Goal: Transaction & Acquisition: Book appointment/travel/reservation

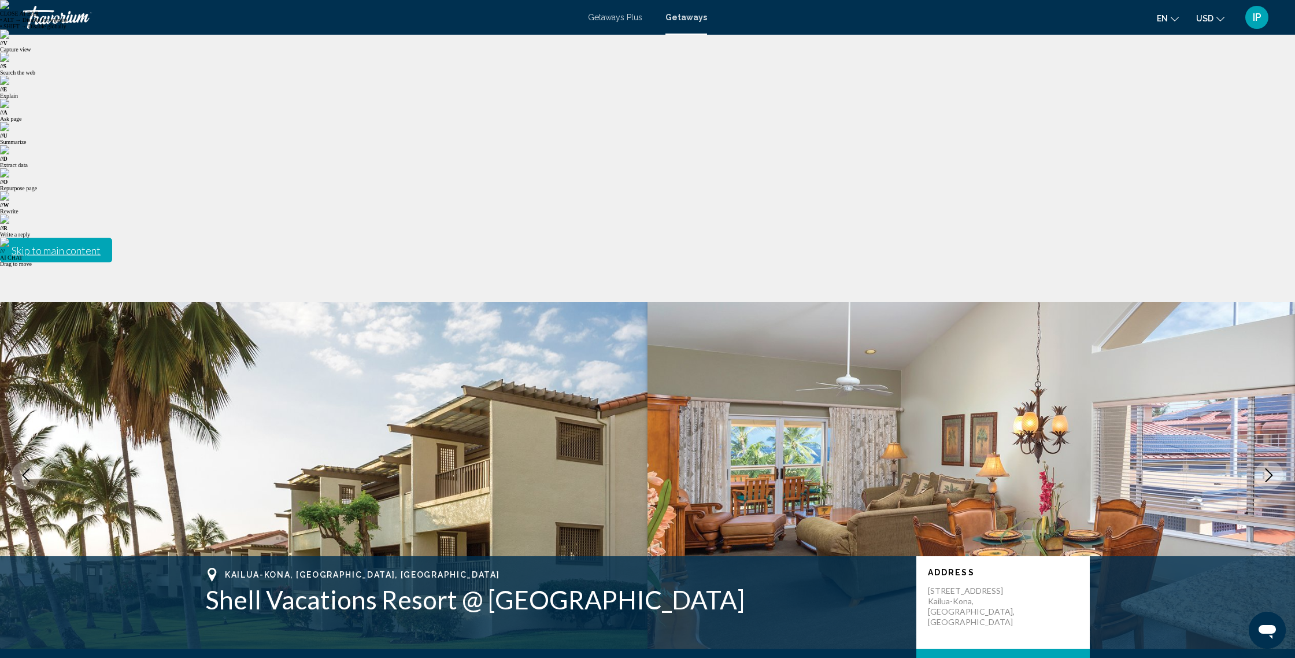
click at [1261, 20] on span "IP" at bounding box center [1257, 18] width 9 height 12
click at [1180, 129] on button "Sign Out" at bounding box center [1178, 127] width 43 height 15
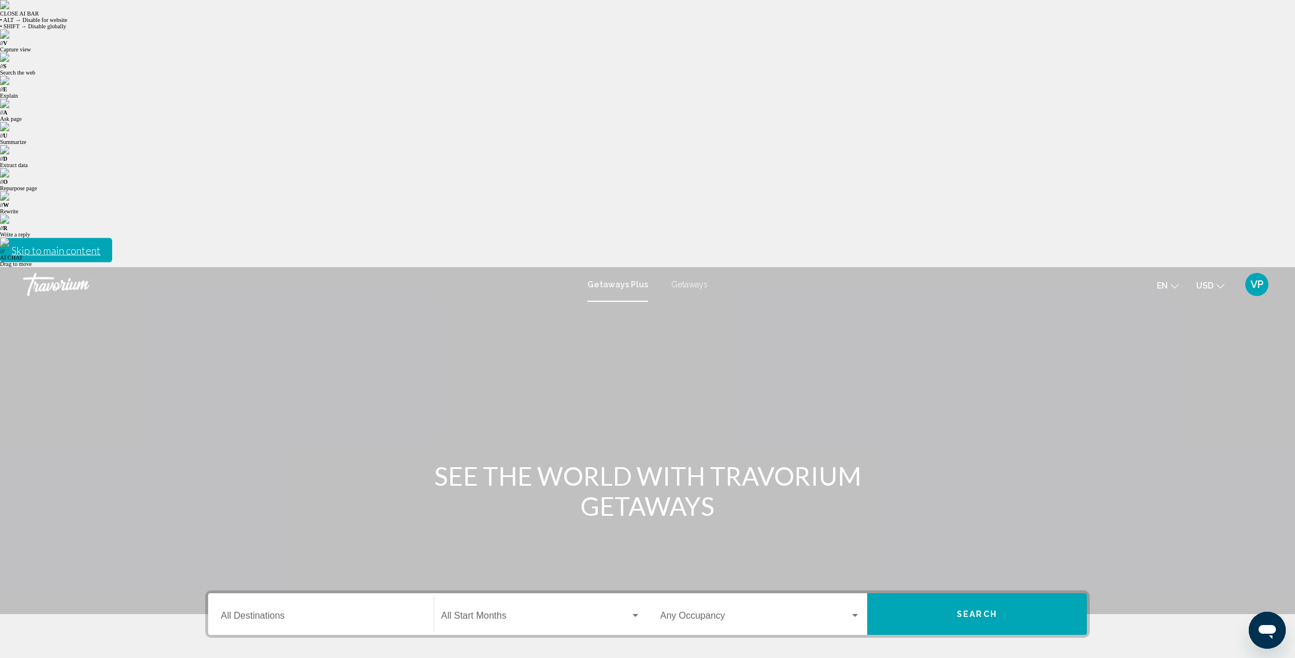
click at [264, 613] on input "Destination All Destinations" at bounding box center [321, 618] width 200 height 10
click at [235, 657] on icon "Toggle United States (44,657 units available)" at bounding box center [231, 669] width 9 height 12
type input "**********"
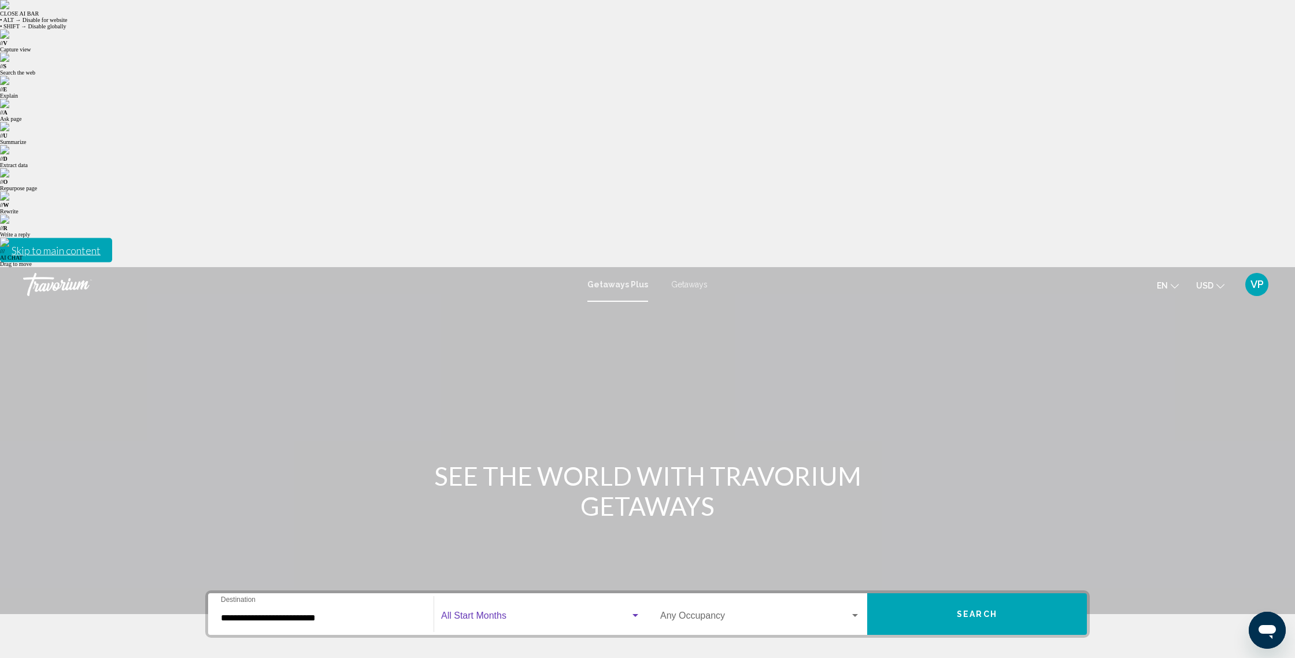
click at [472, 613] on span "Search widget" at bounding box center [535, 618] width 189 height 10
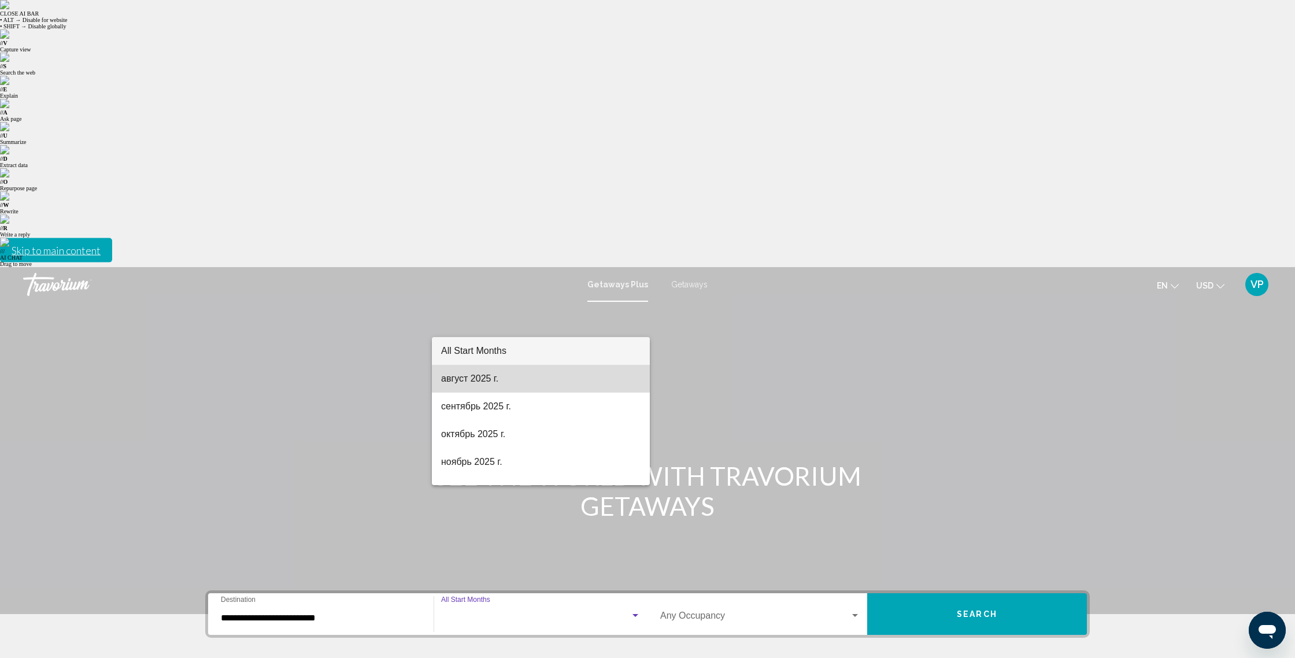
click at [472, 377] on span "август 2025 г." at bounding box center [540, 379] width 199 height 28
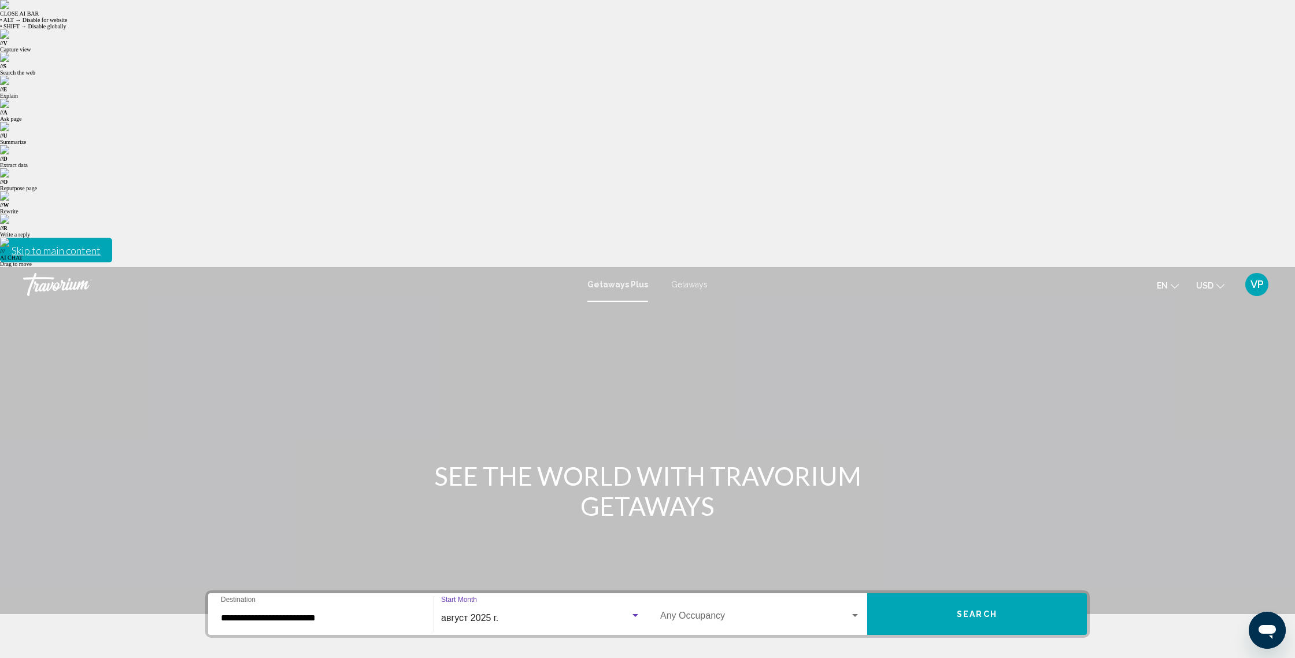
click at [687, 613] on span "Search widget" at bounding box center [755, 618] width 190 height 10
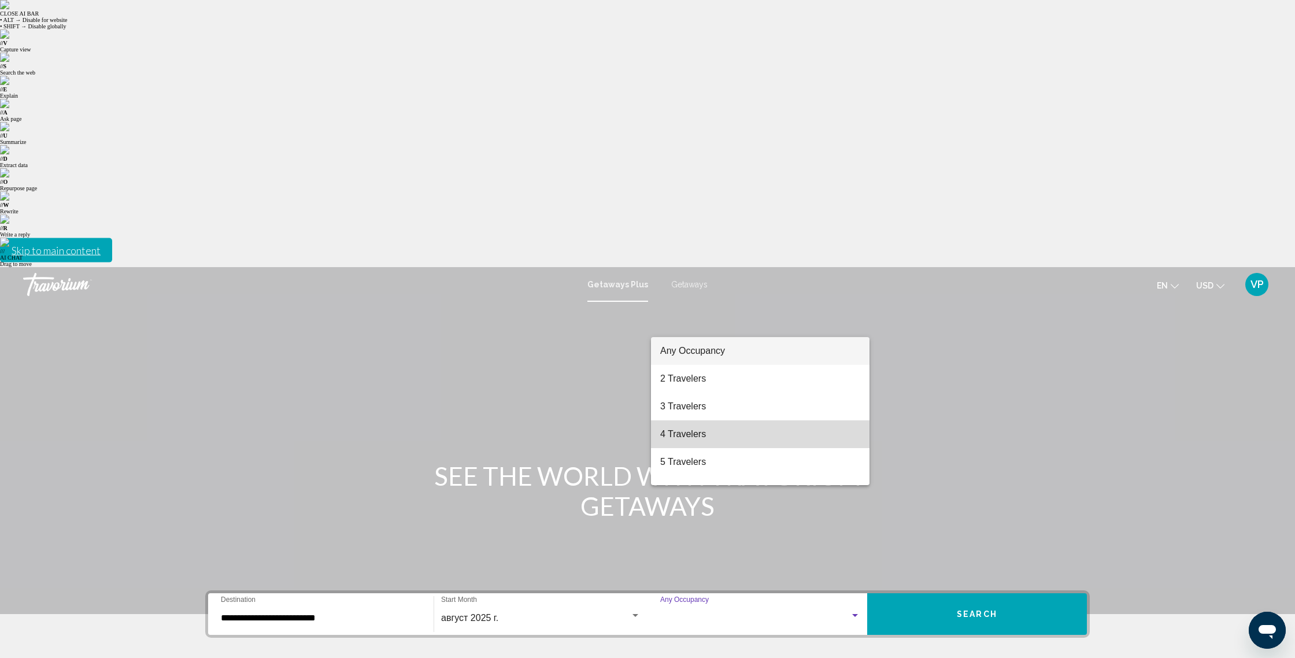
drag, startPoint x: 698, startPoint y: 438, endPoint x: 860, endPoint y: 340, distance: 189.6
click at [698, 438] on span "4 Travelers" at bounding box center [760, 434] width 200 height 28
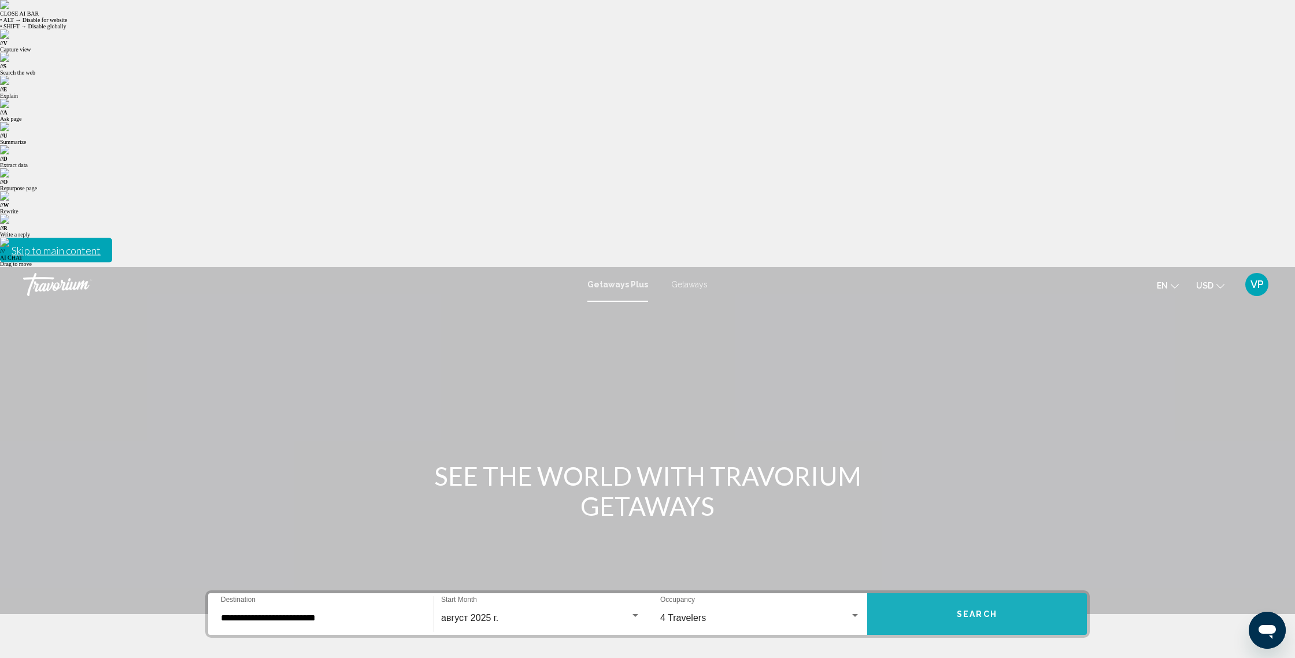
click at [970, 610] on span "Search" at bounding box center [977, 614] width 40 height 9
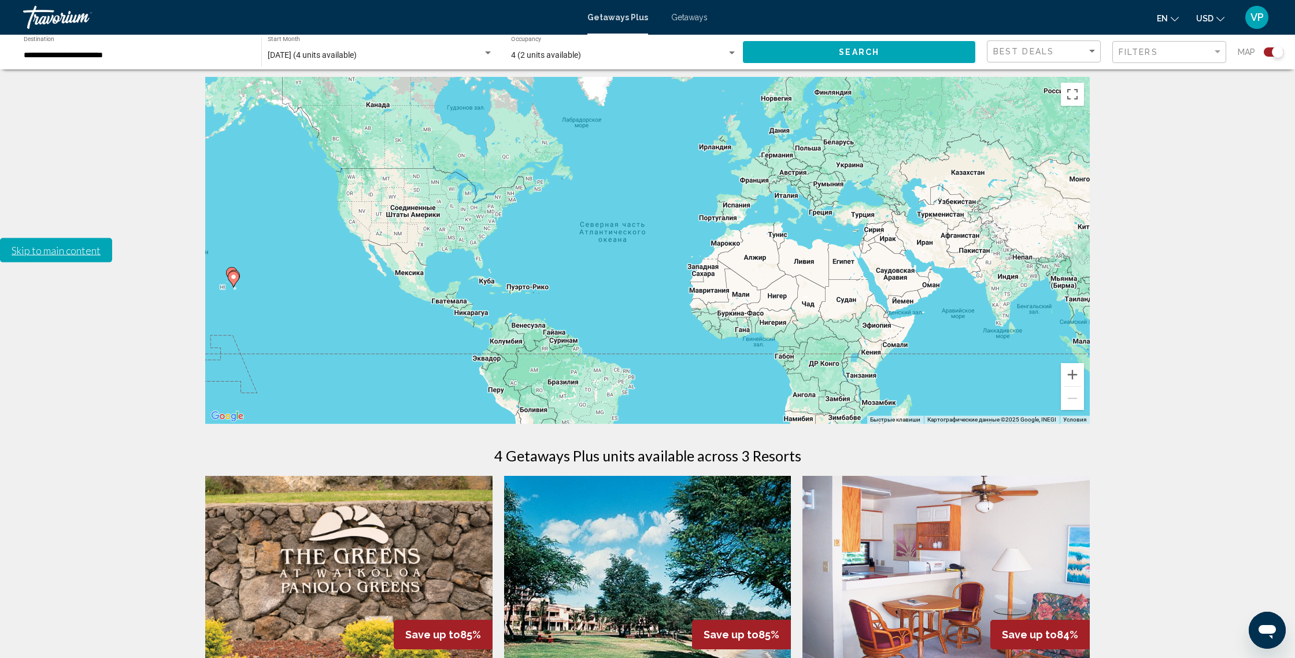
scroll to position [276, 0]
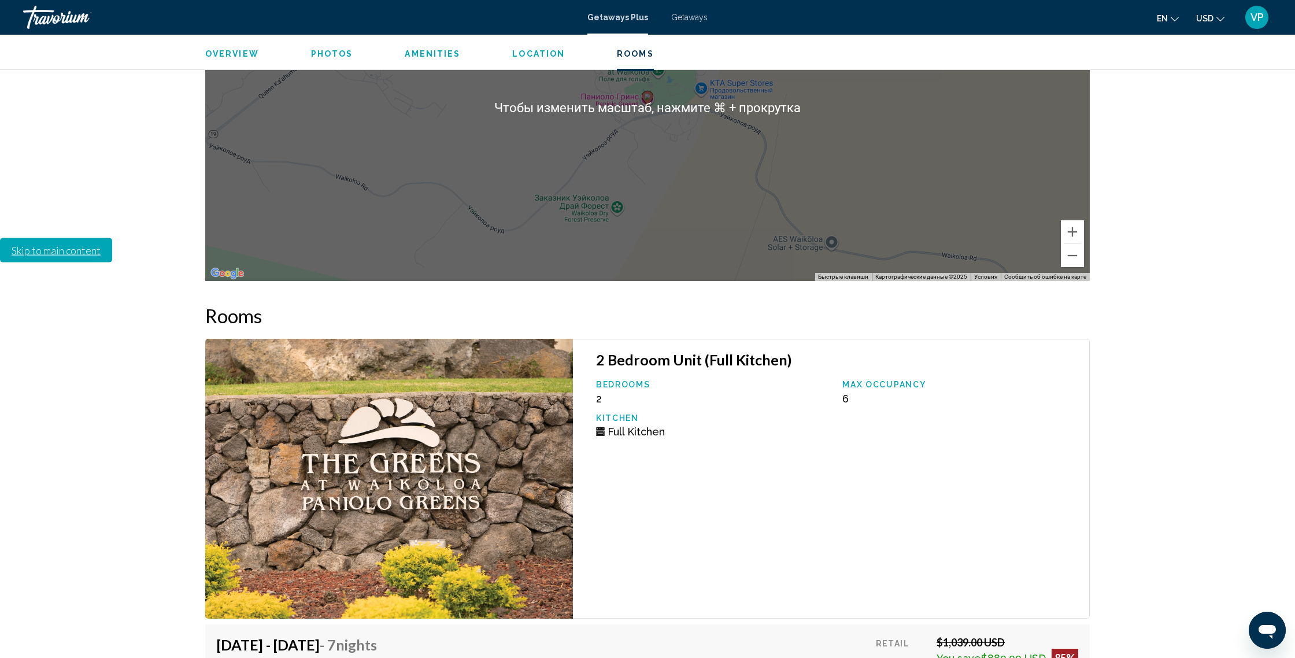
scroll to position [2198, 0]
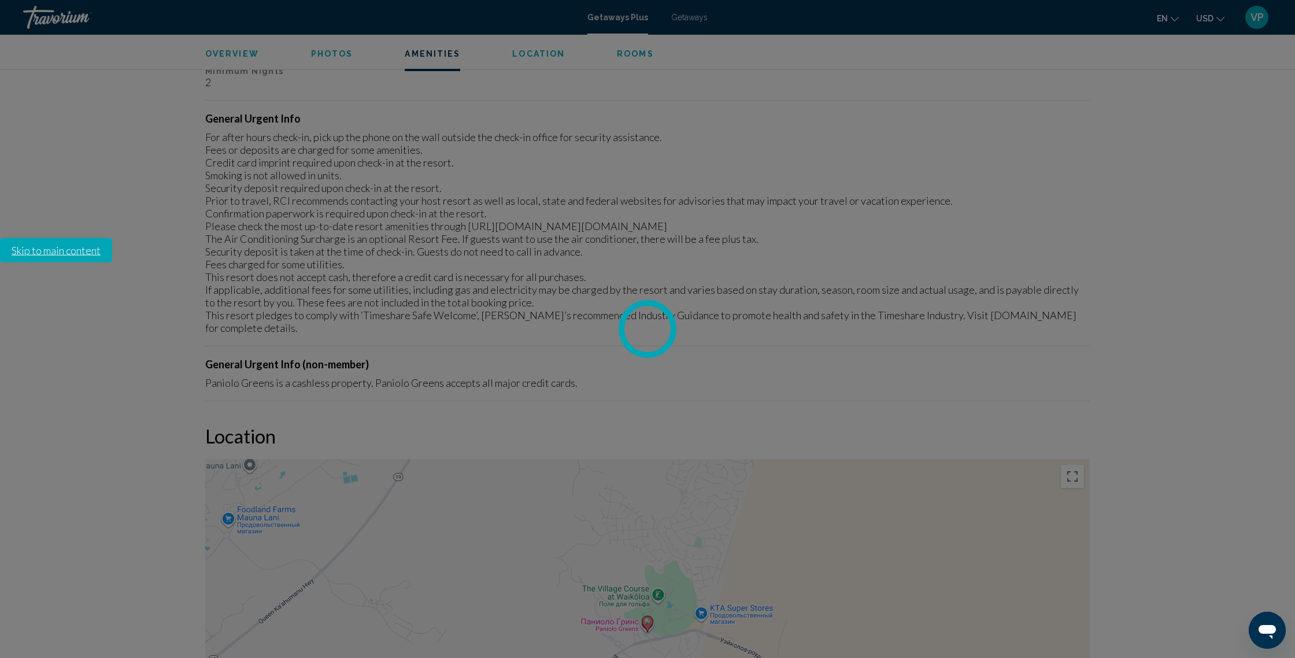
scroll to position [1676, 0]
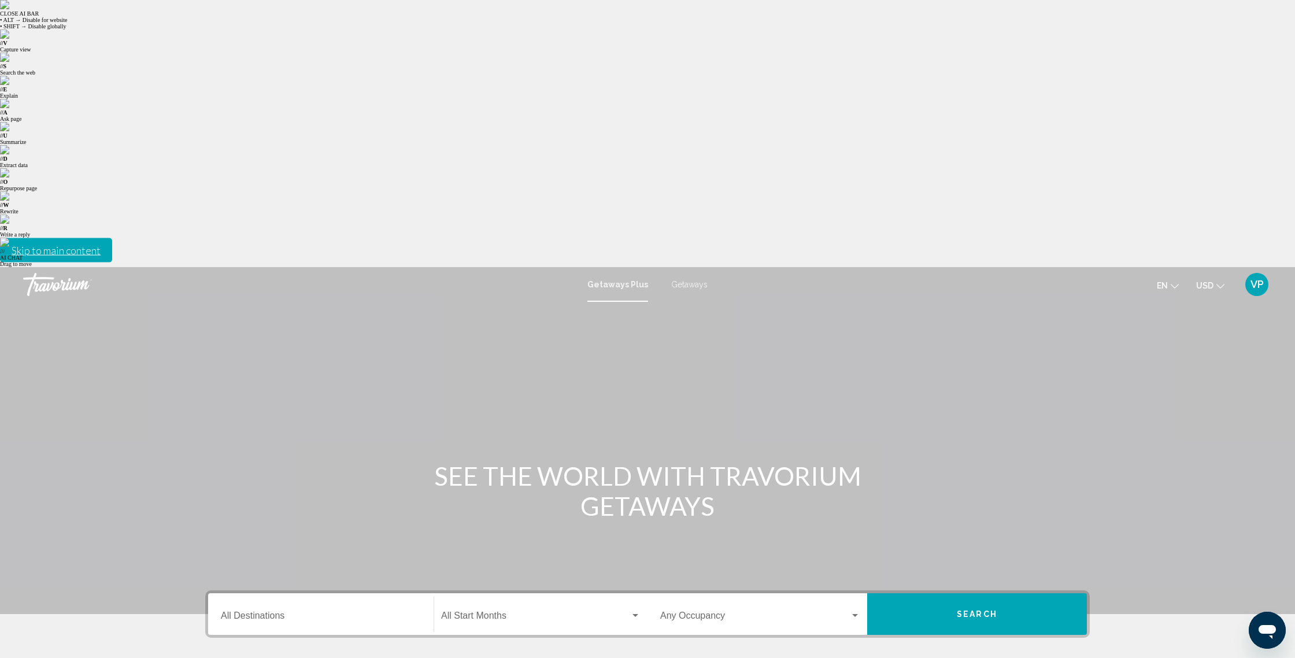
click at [691, 280] on span "Getaways" at bounding box center [689, 284] width 36 height 9
click at [255, 613] on input "Destination All Destinations" at bounding box center [321, 618] width 200 height 10
click at [230, 657] on icon "Toggle United States (640,201 units available)" at bounding box center [231, 669] width 9 height 12
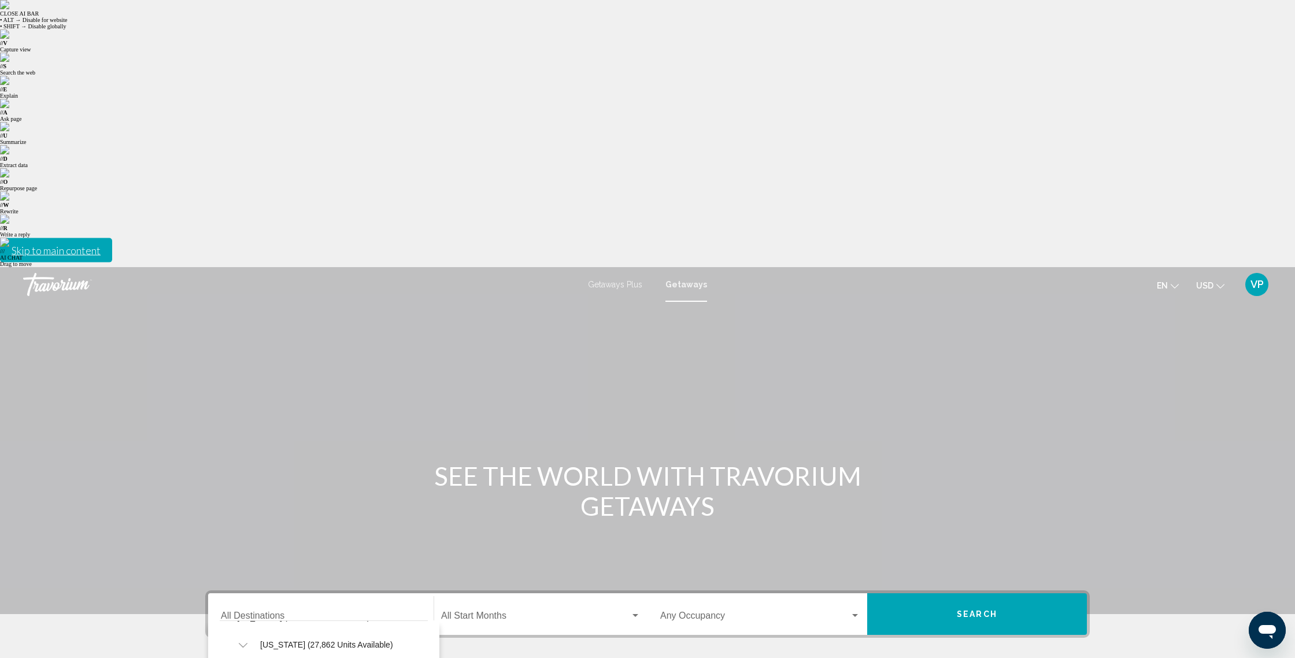
scroll to position [275, 0]
click at [301, 657] on span "Big Island (347 units available)" at bounding box center [305, 671] width 112 height 9
type input "**********"
click at [490, 613] on span "Search widget" at bounding box center [535, 618] width 189 height 10
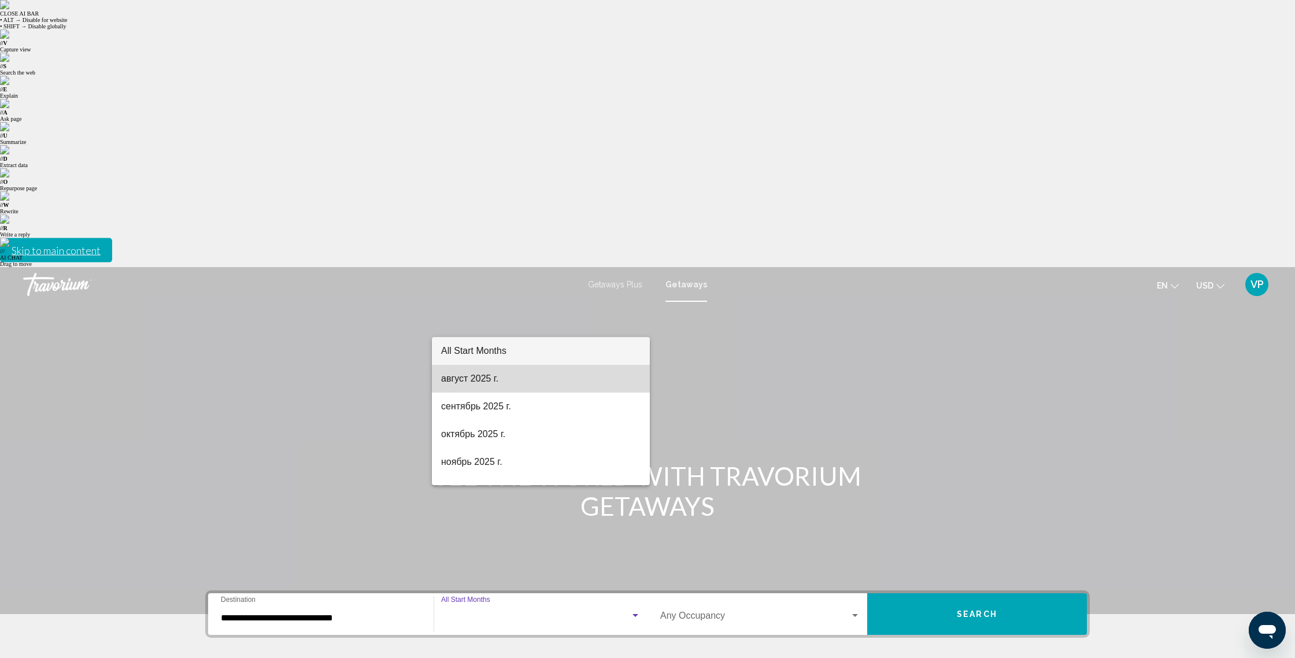
click at [490, 379] on span "август 2025 г." at bounding box center [540, 379] width 199 height 28
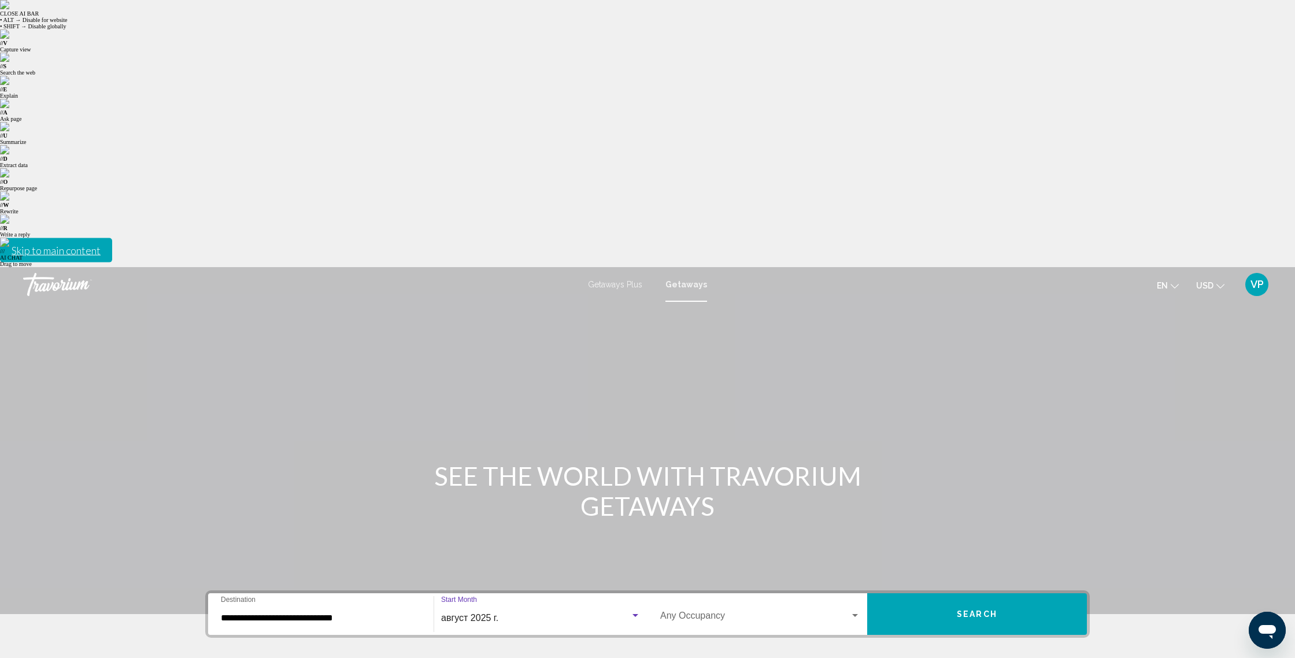
click at [735, 613] on span "Search widget" at bounding box center [755, 618] width 190 height 10
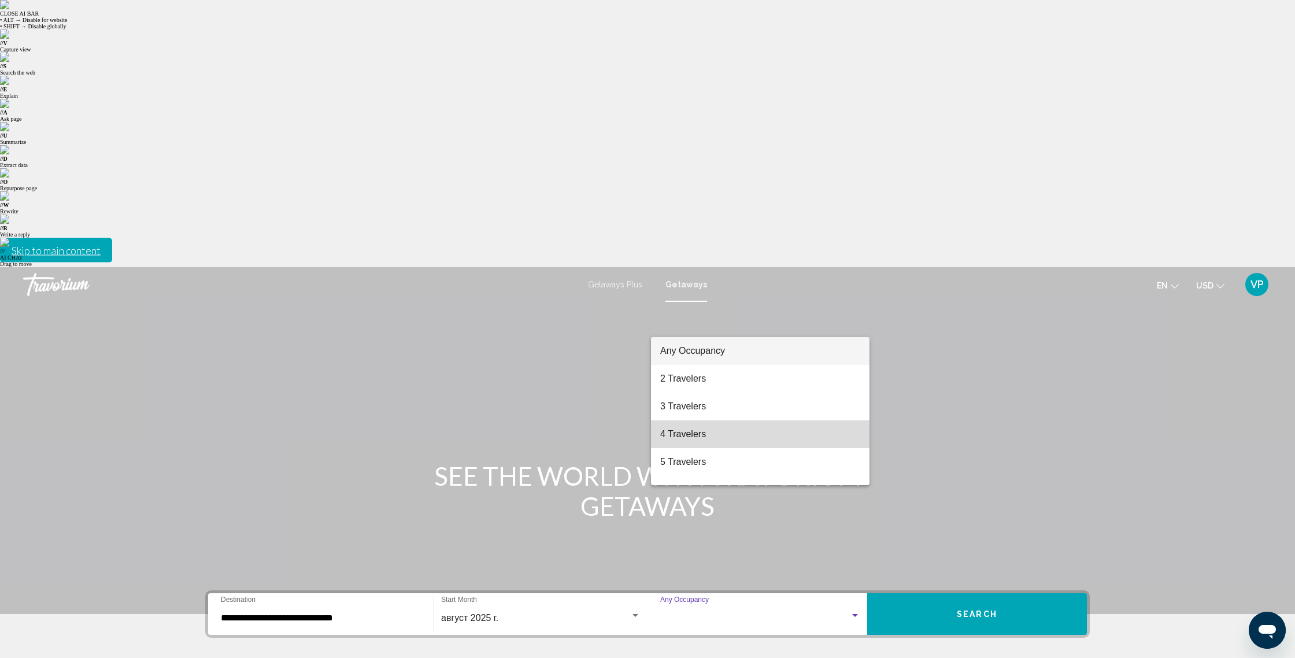
click at [687, 437] on span "4 Travelers" at bounding box center [760, 434] width 200 height 28
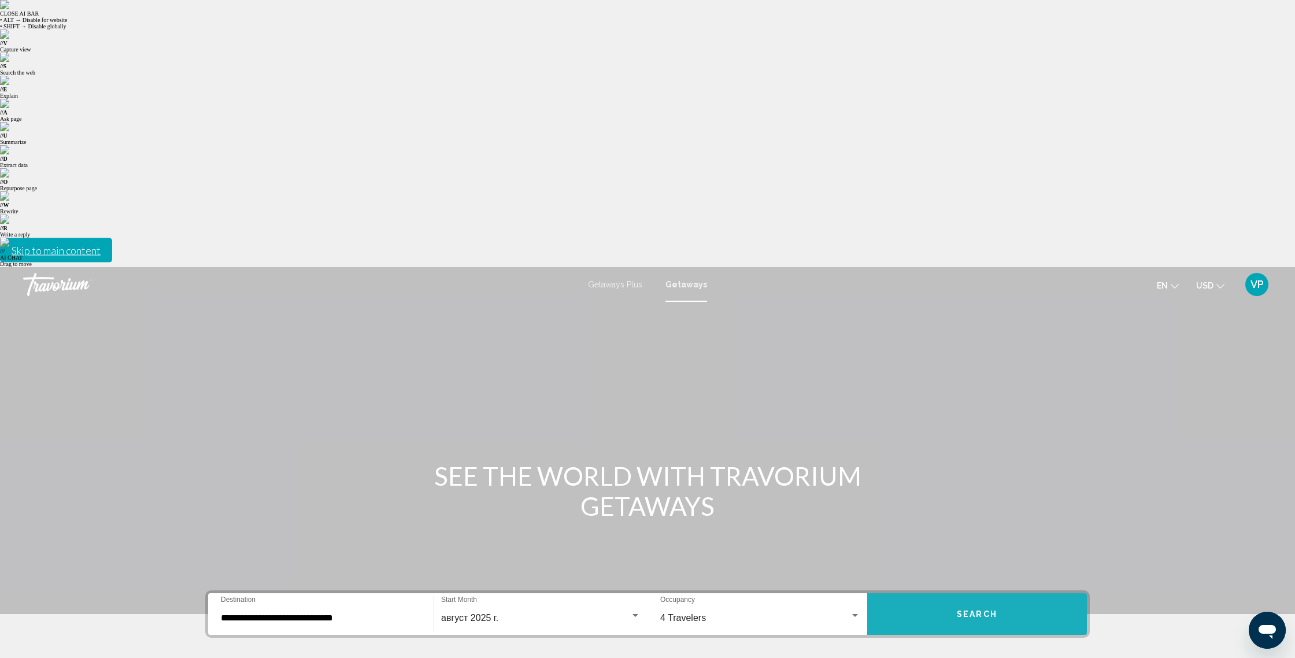
click at [975, 593] on button "Search" at bounding box center [977, 614] width 220 height 42
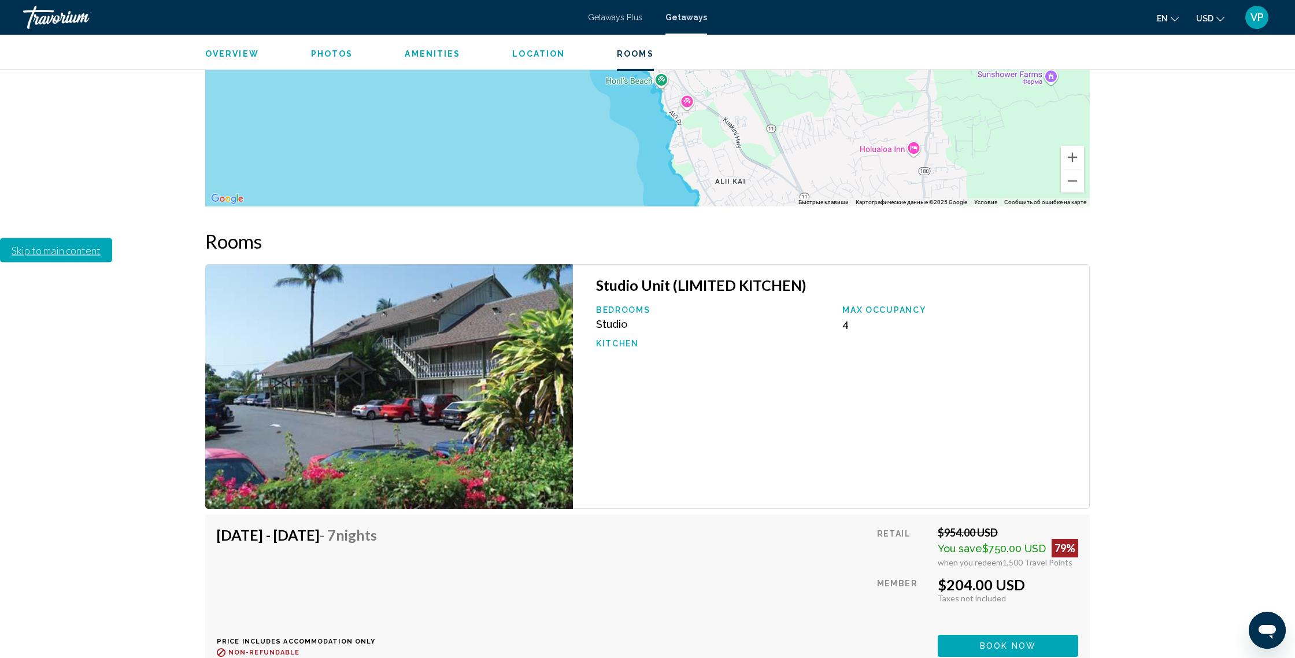
scroll to position [1693, 0]
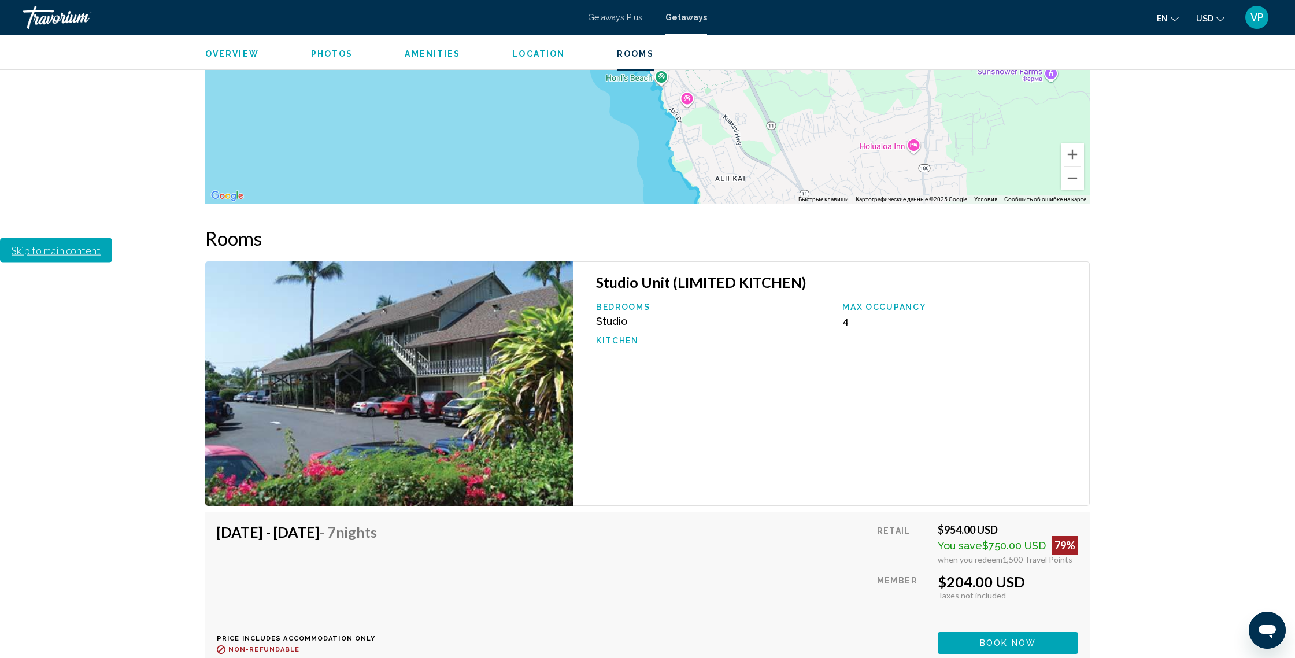
click at [993, 639] on span "Book now" at bounding box center [1008, 643] width 56 height 9
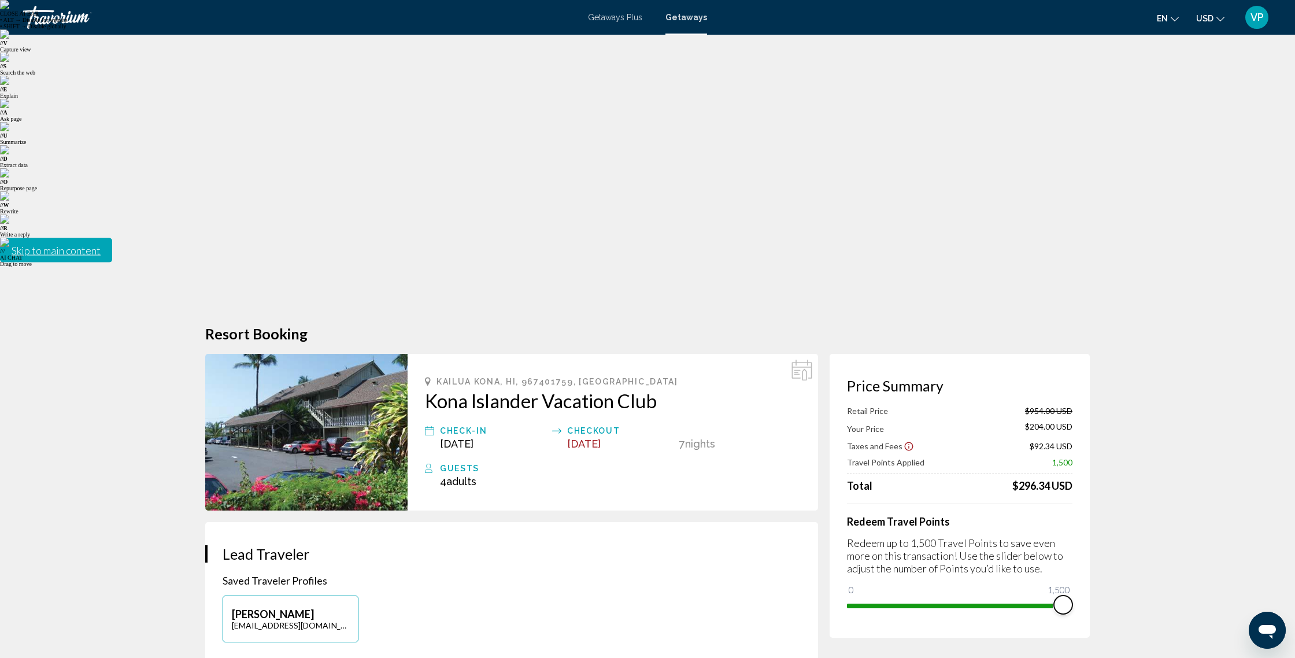
drag, startPoint x: 1063, startPoint y: 335, endPoint x: 1081, endPoint y: 335, distance: 17.9
click at [1081, 354] on div "Price Summary Retail Price $954.00 USD Your Price $204.00 USD Taxes and Fees $9…" at bounding box center [960, 496] width 260 height 284
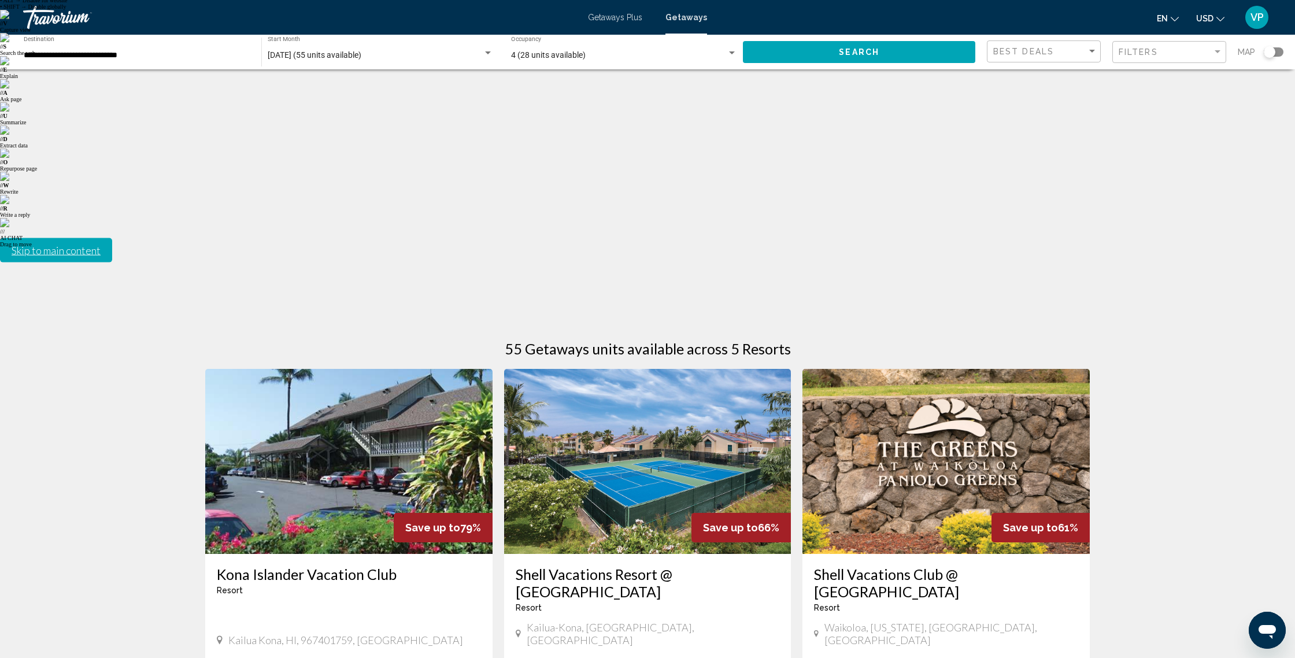
scroll to position [21, 0]
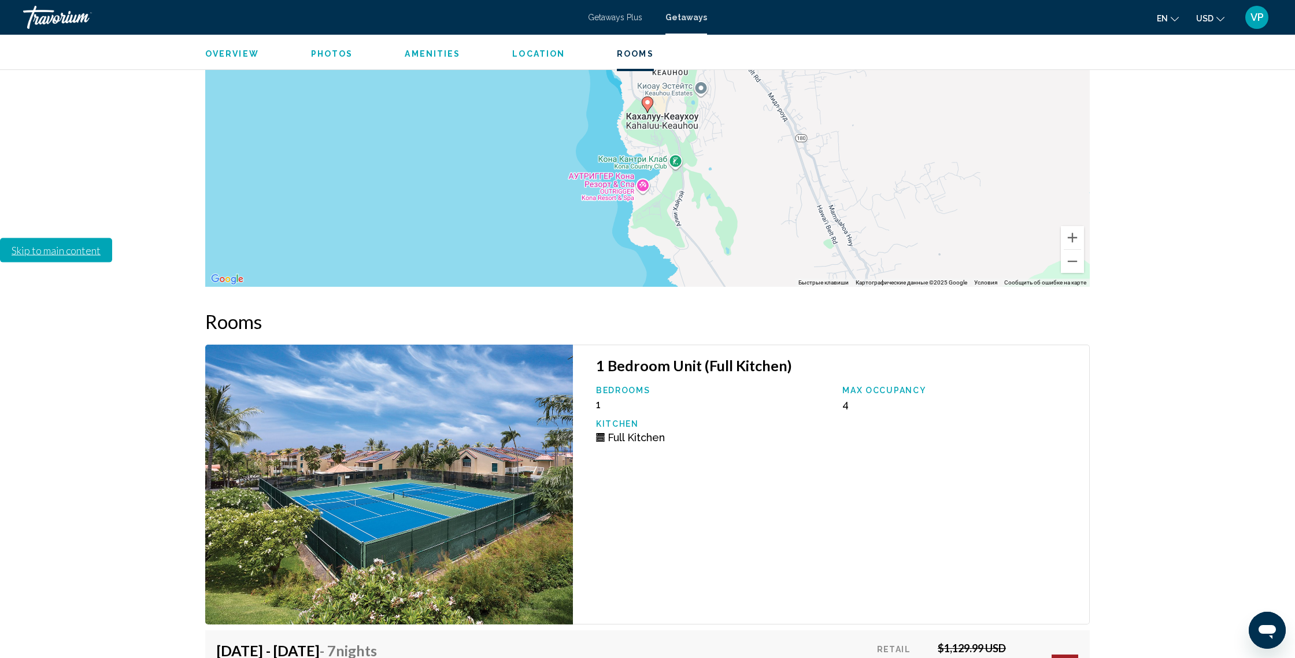
scroll to position [2179, 0]
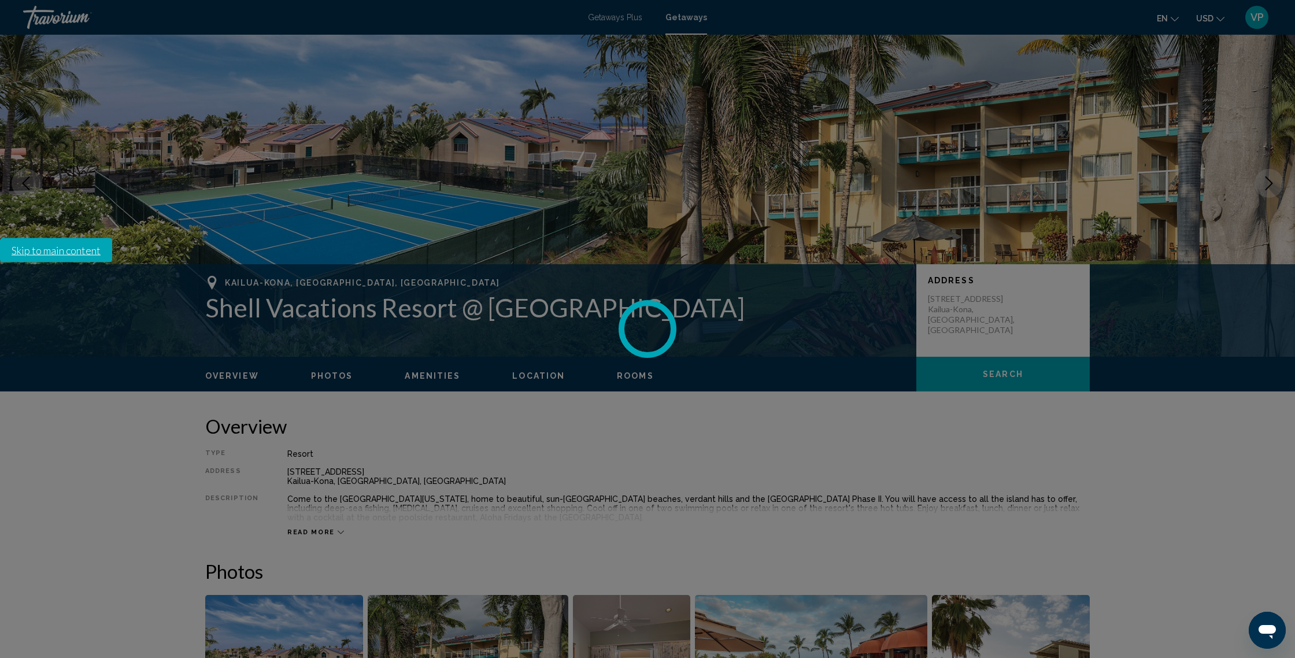
scroll to position [0, 0]
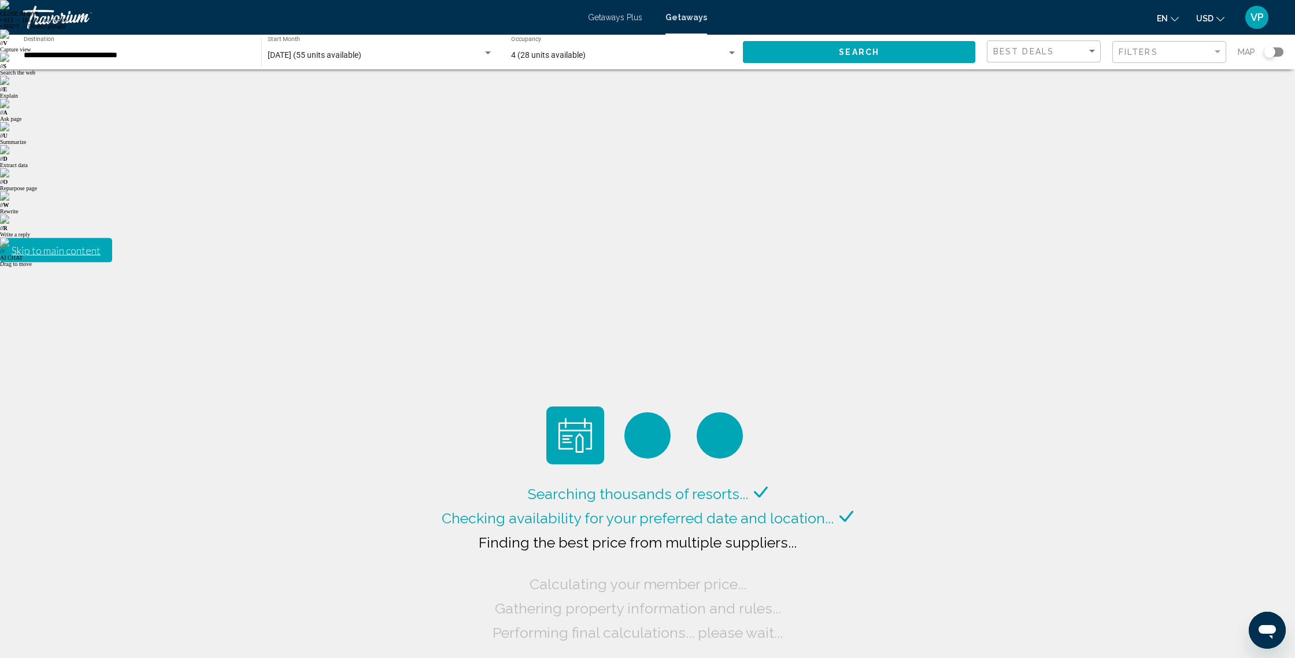
click at [89, 55] on input "**********" at bounding box center [137, 55] width 226 height 9
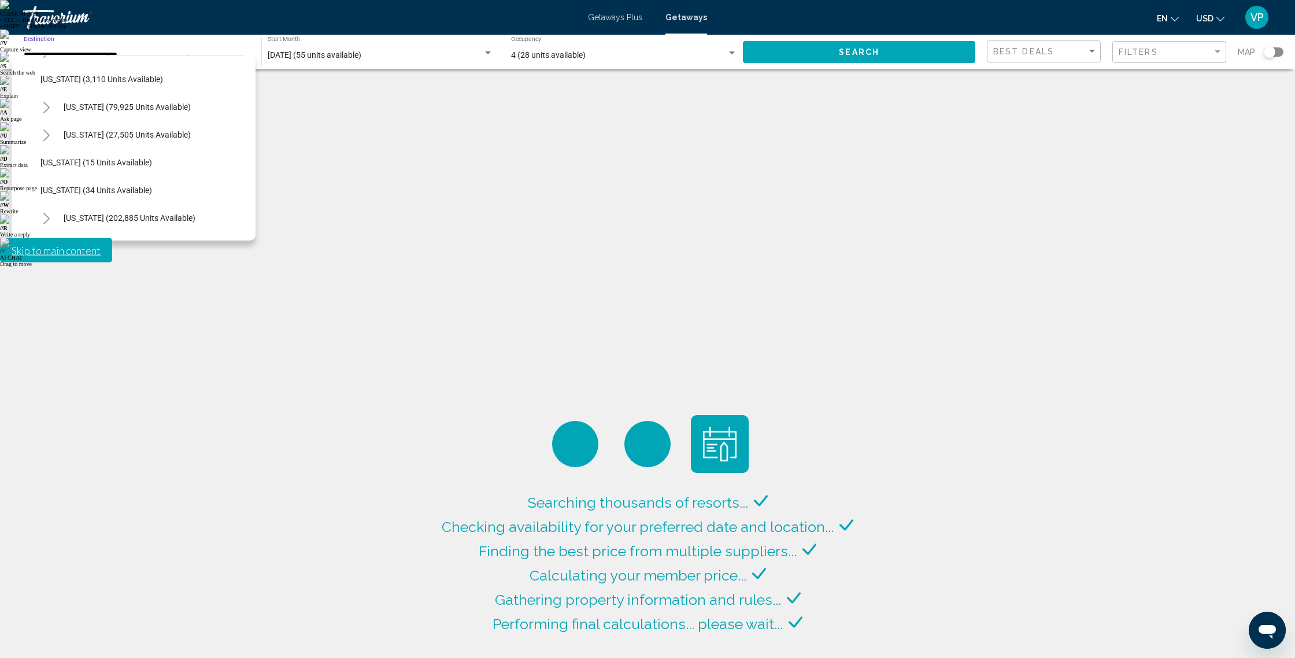
scroll to position [62, 0]
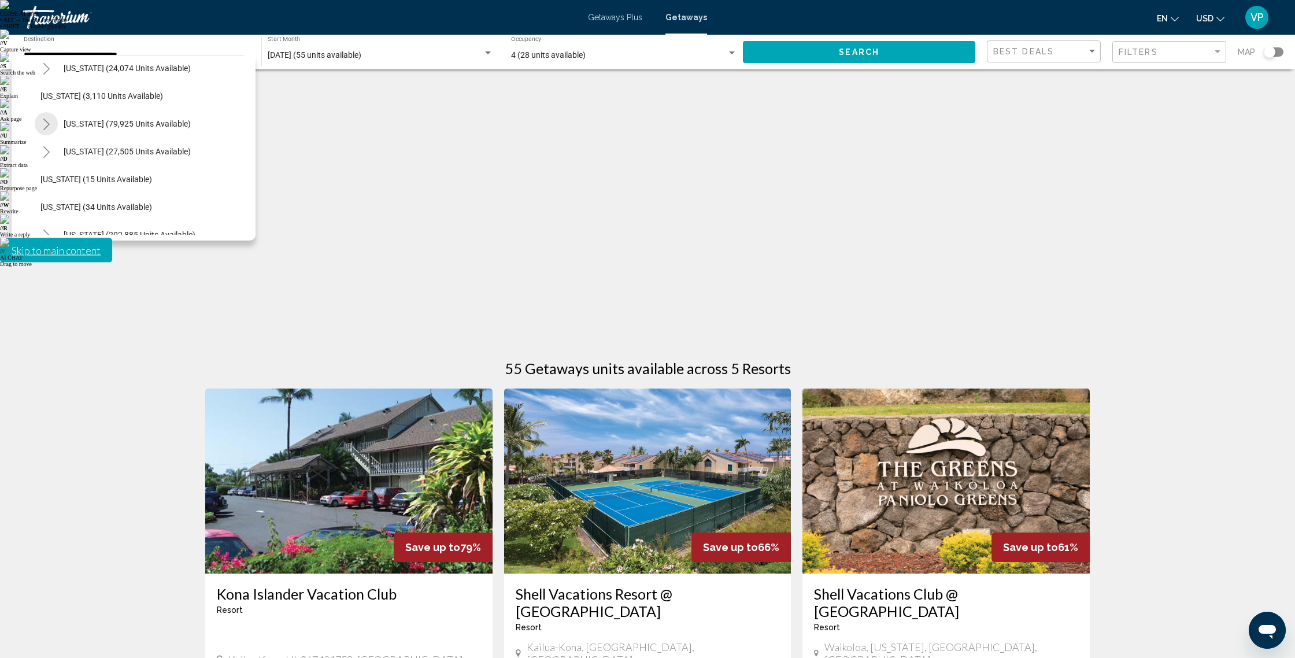
click at [51, 126] on button "Toggle California (79,925 units available)" at bounding box center [46, 123] width 23 height 23
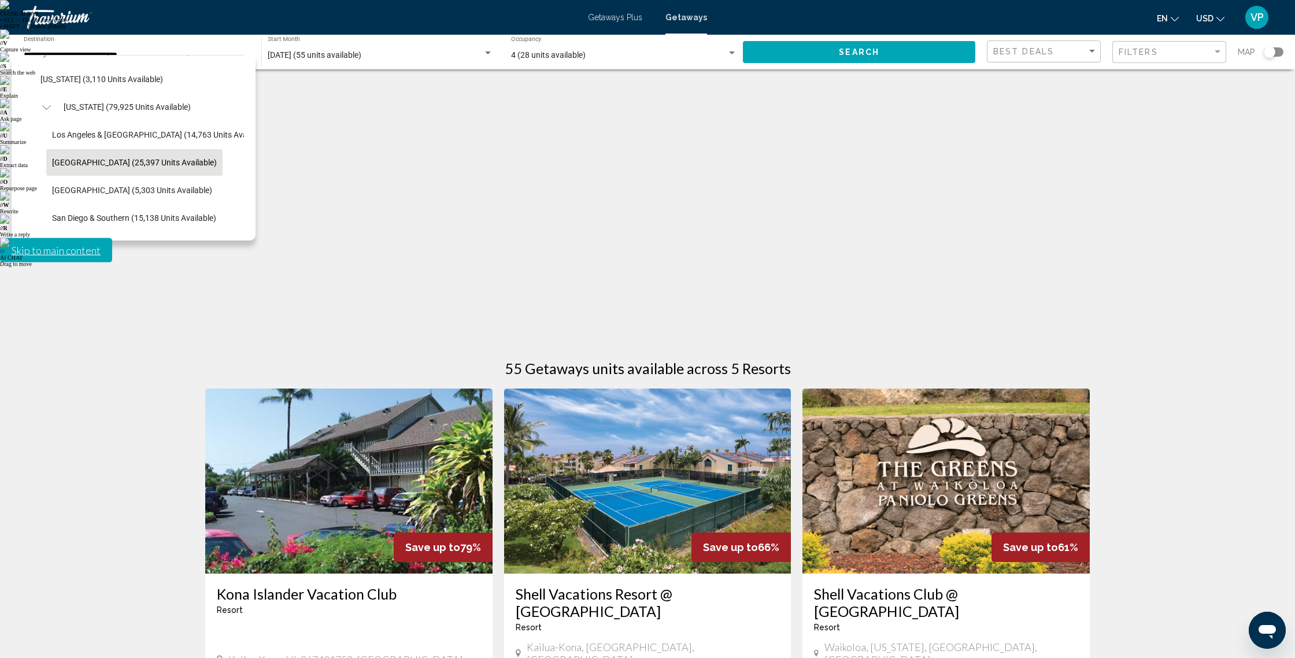
scroll to position [84, 0]
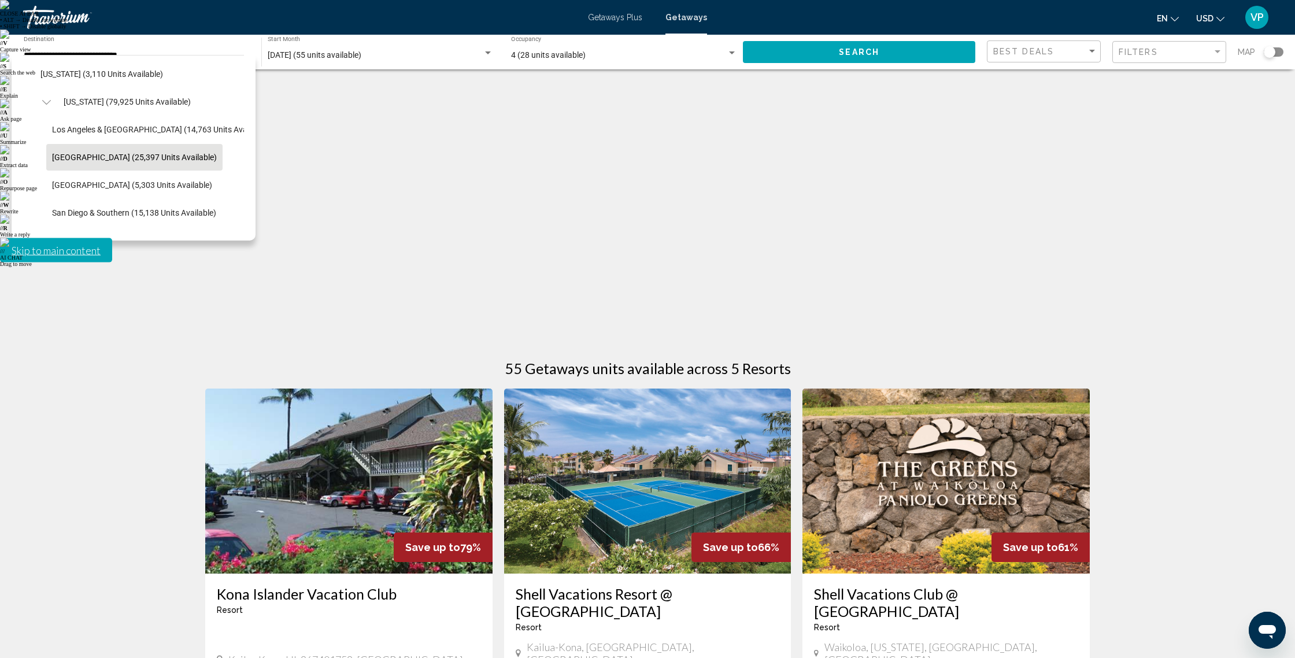
click at [104, 161] on span "[GEOGRAPHIC_DATA] (25,397 units available)" at bounding box center [134, 157] width 165 height 9
type input "**********"
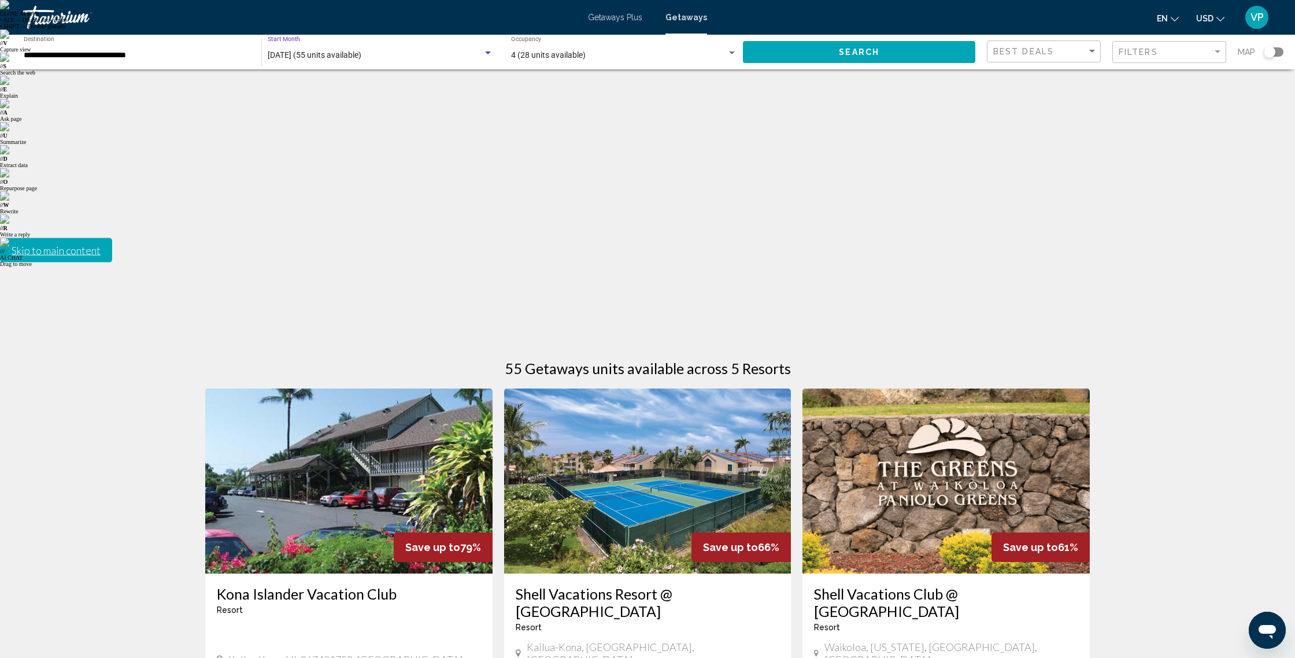
click at [346, 54] on span "[DATE] (55 units available)" at bounding box center [315, 54] width 94 height 9
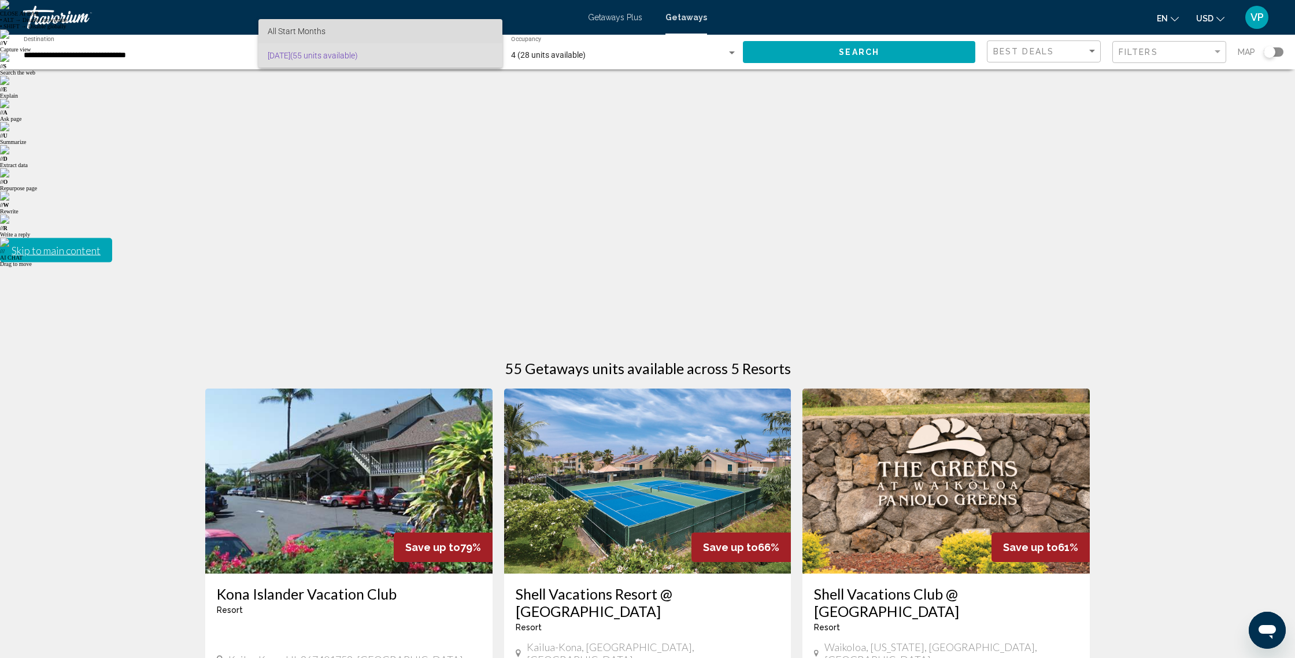
click at [313, 33] on span "All Start Months" at bounding box center [297, 31] width 58 height 9
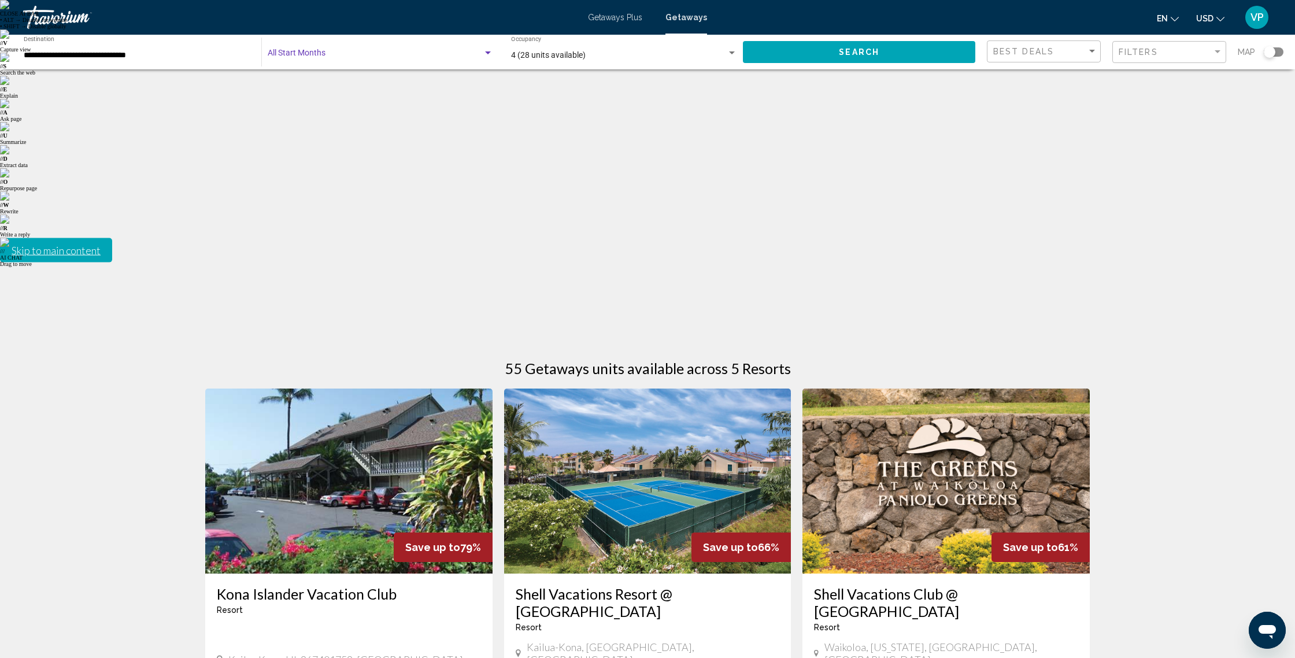
click at [535, 56] on span "4 (28 units available)" at bounding box center [548, 54] width 75 height 9
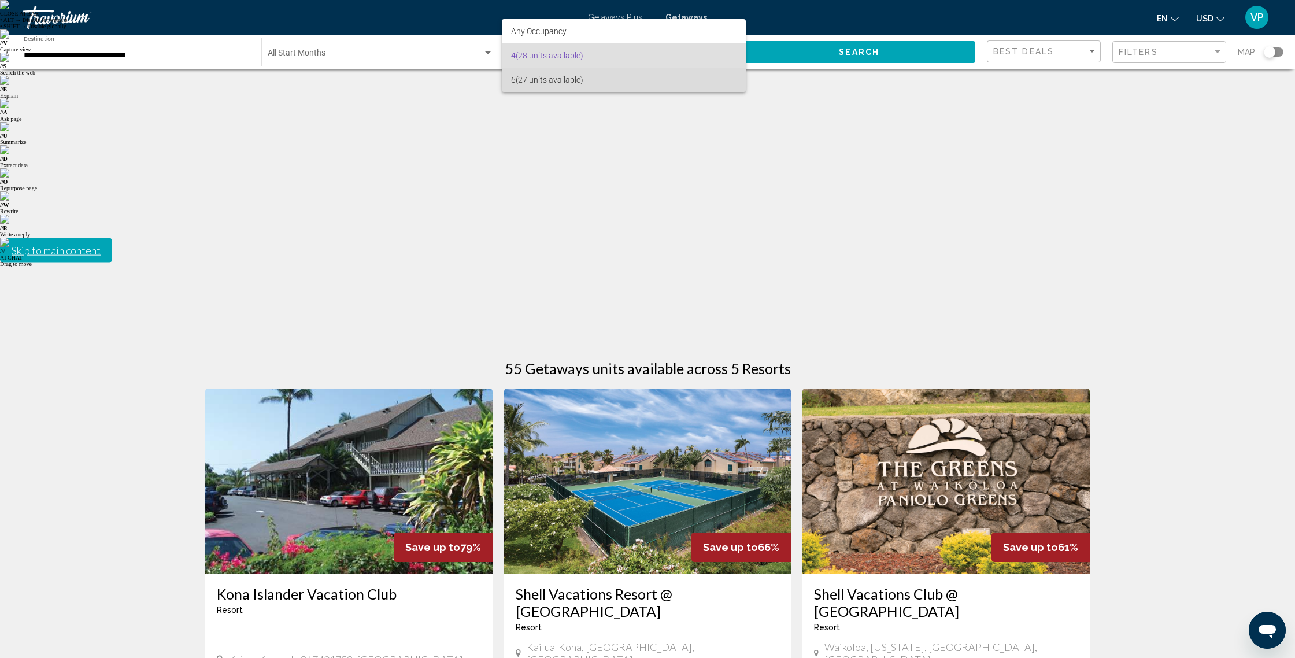
drag, startPoint x: 536, startPoint y: 86, endPoint x: 508, endPoint y: 81, distance: 28.7
click at [536, 86] on span "6 (27 units available)" at bounding box center [624, 80] width 226 height 24
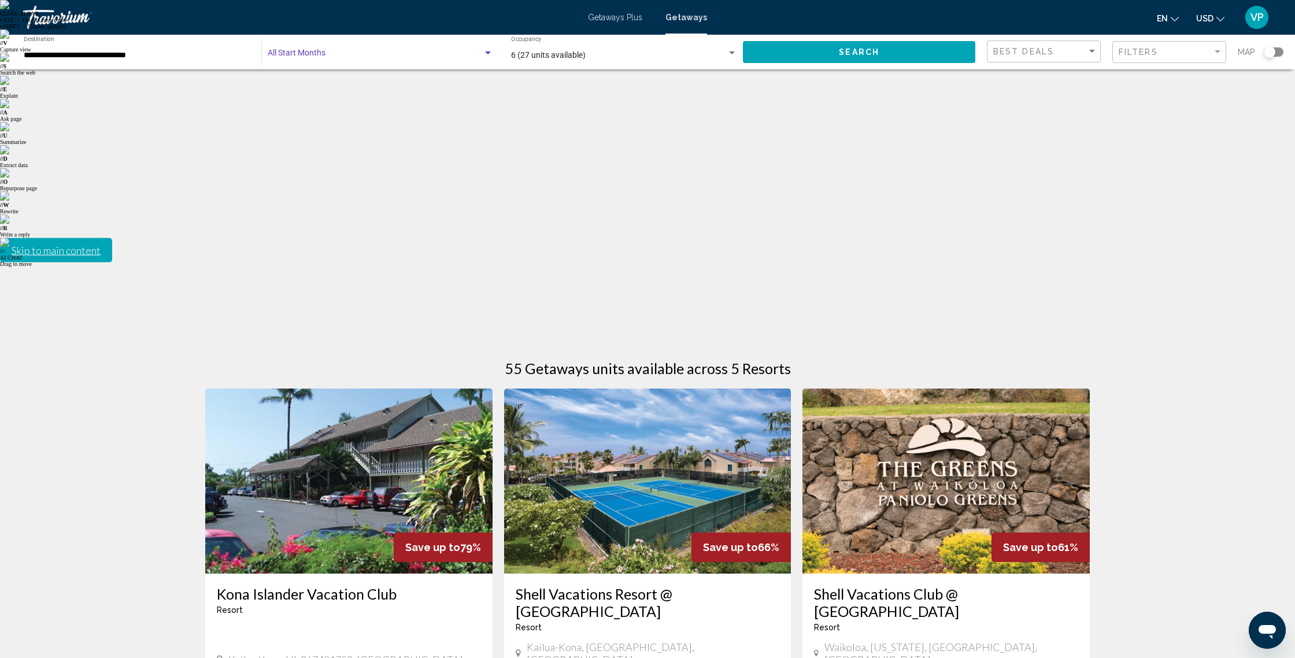
click at [287, 52] on span "Search widget" at bounding box center [375, 55] width 215 height 9
click at [287, 51] on span "All Start Months" at bounding box center [297, 55] width 58 height 9
click at [854, 57] on button "Search" at bounding box center [859, 51] width 232 height 21
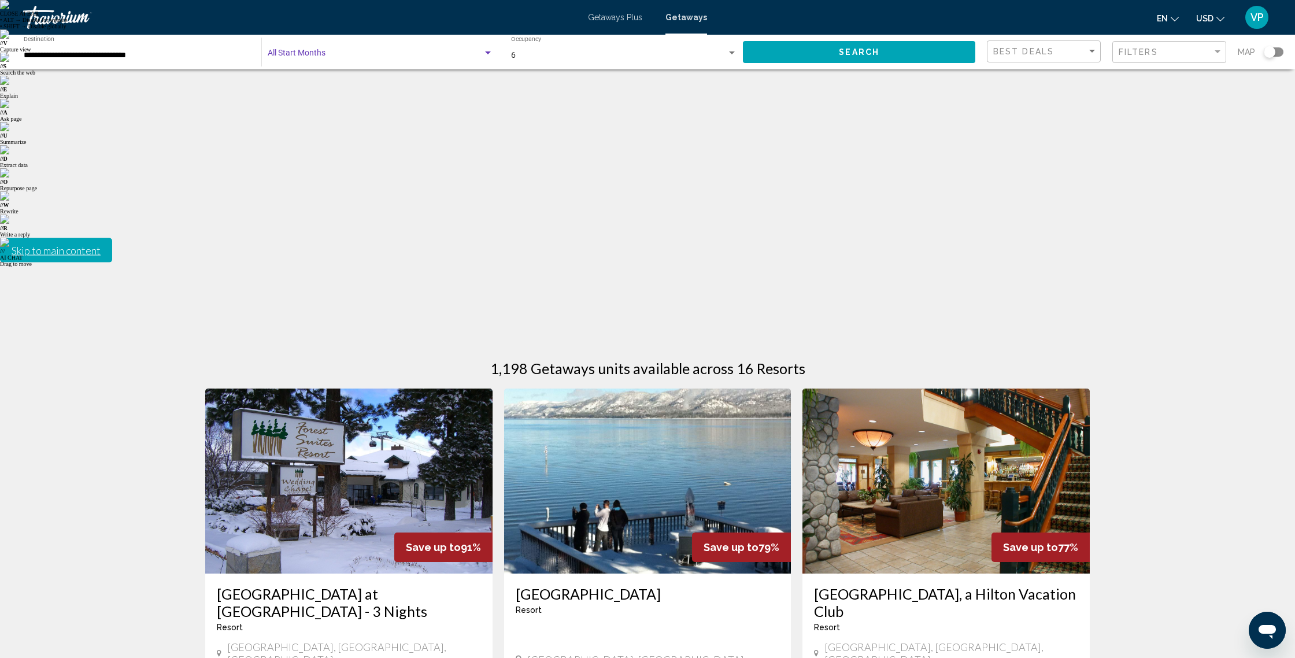
click at [309, 51] on span "Search widget" at bounding box center [375, 55] width 215 height 9
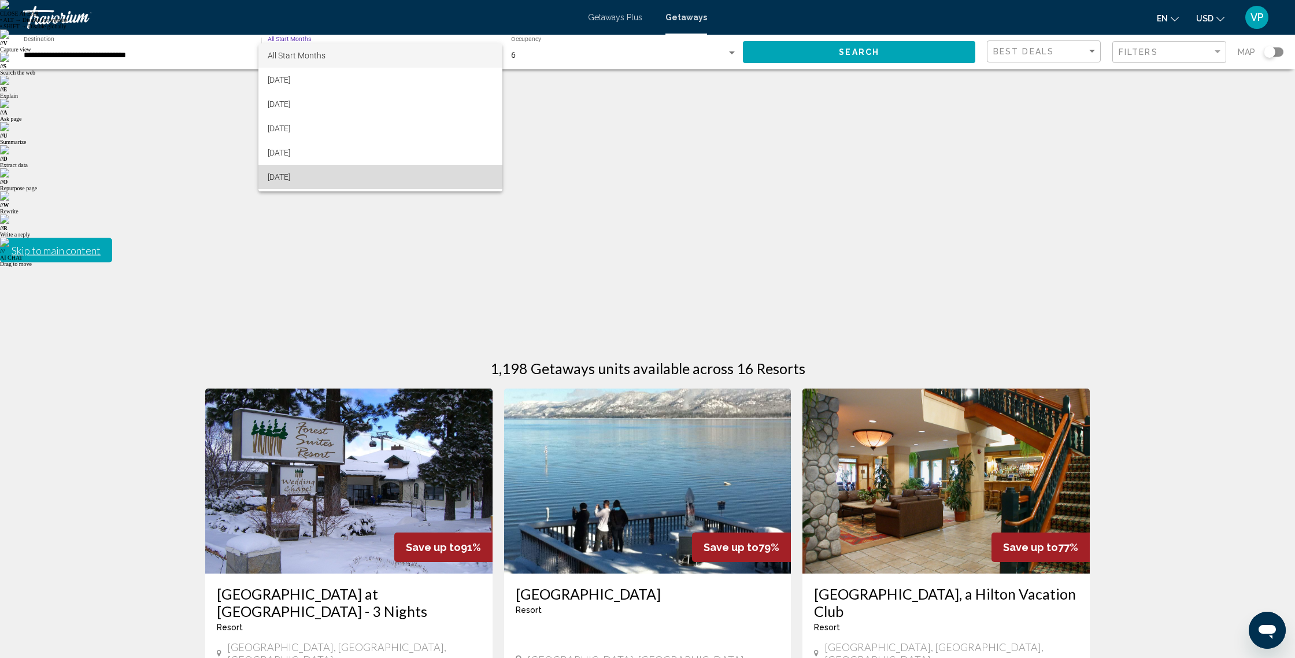
click at [318, 172] on span "[DATE]" at bounding box center [380, 177] width 225 height 24
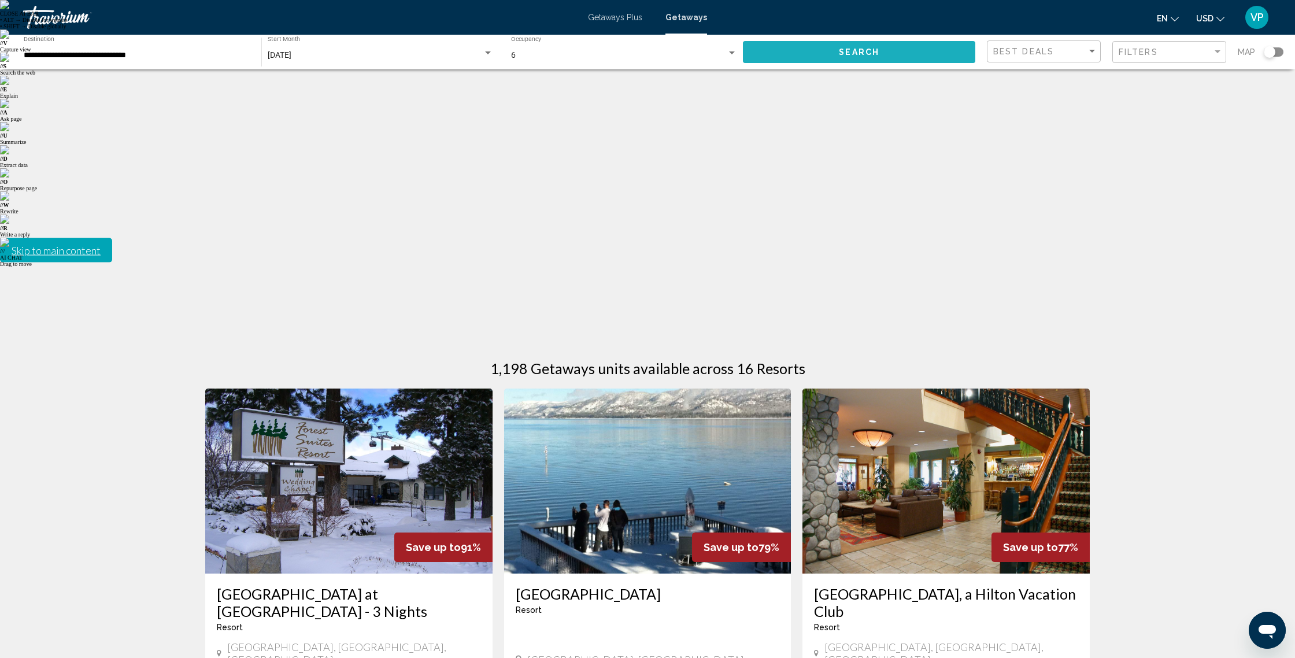
click at [845, 46] on button "Search" at bounding box center [859, 51] width 232 height 21
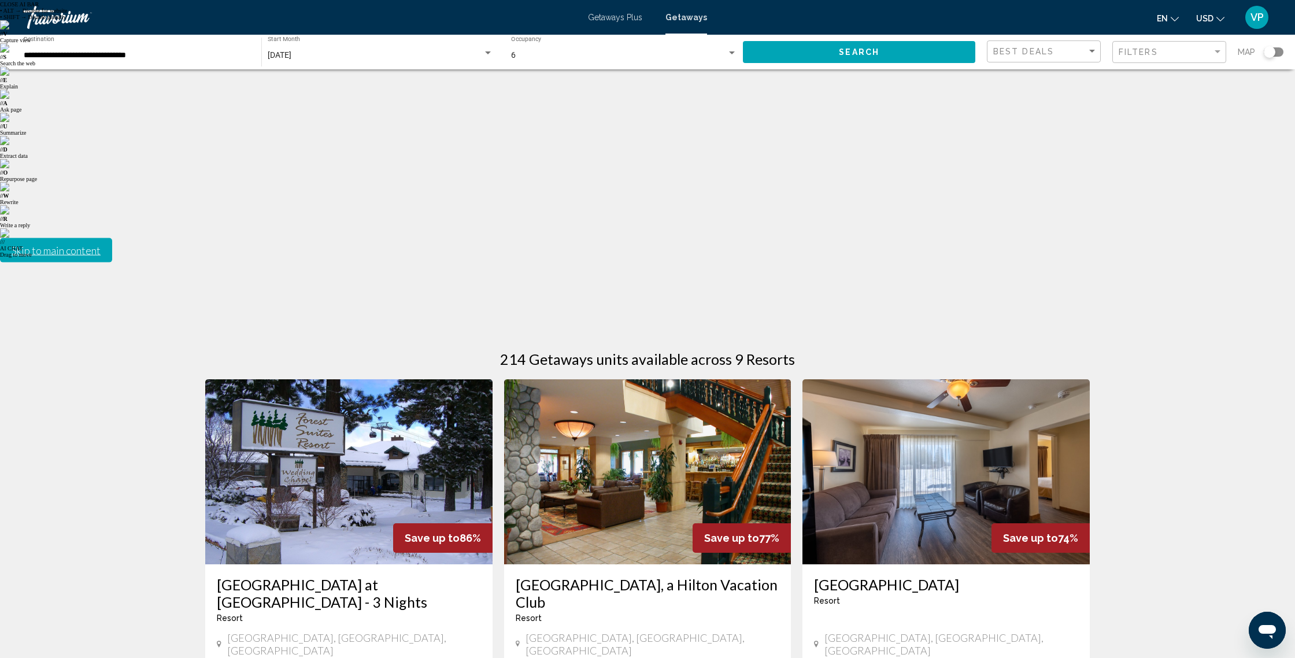
scroll to position [15, 0]
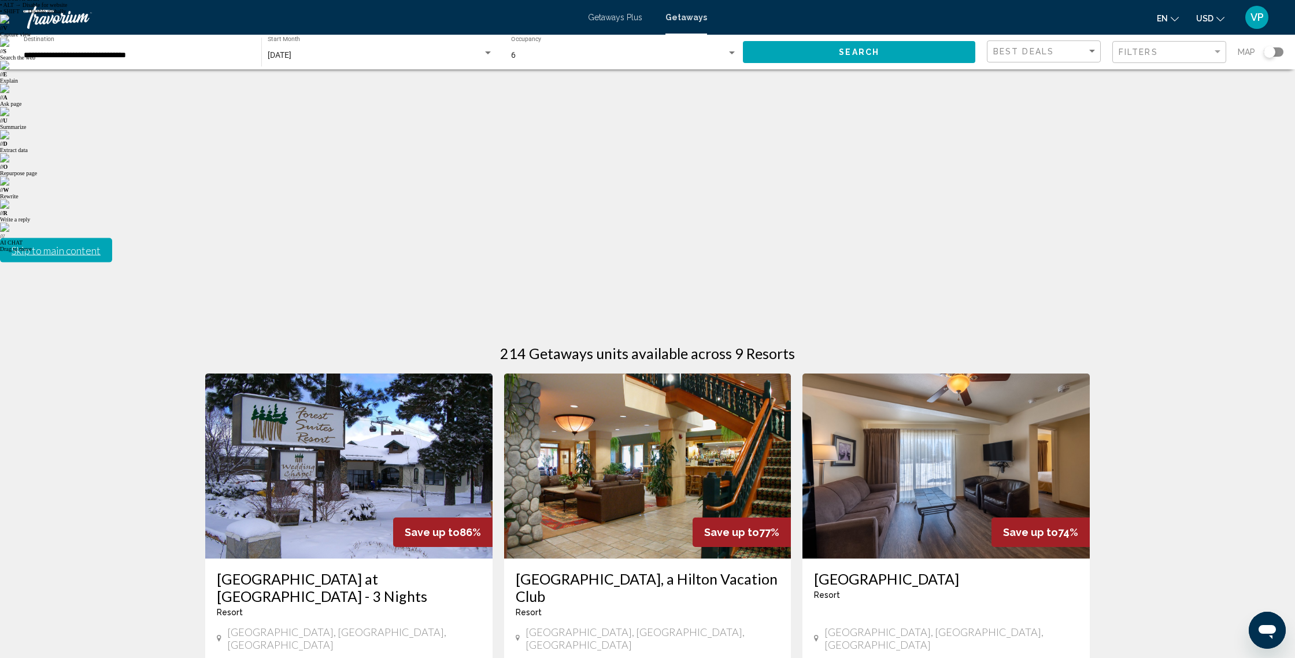
click at [313, 373] on img "Main content" at bounding box center [348, 465] width 287 height 185
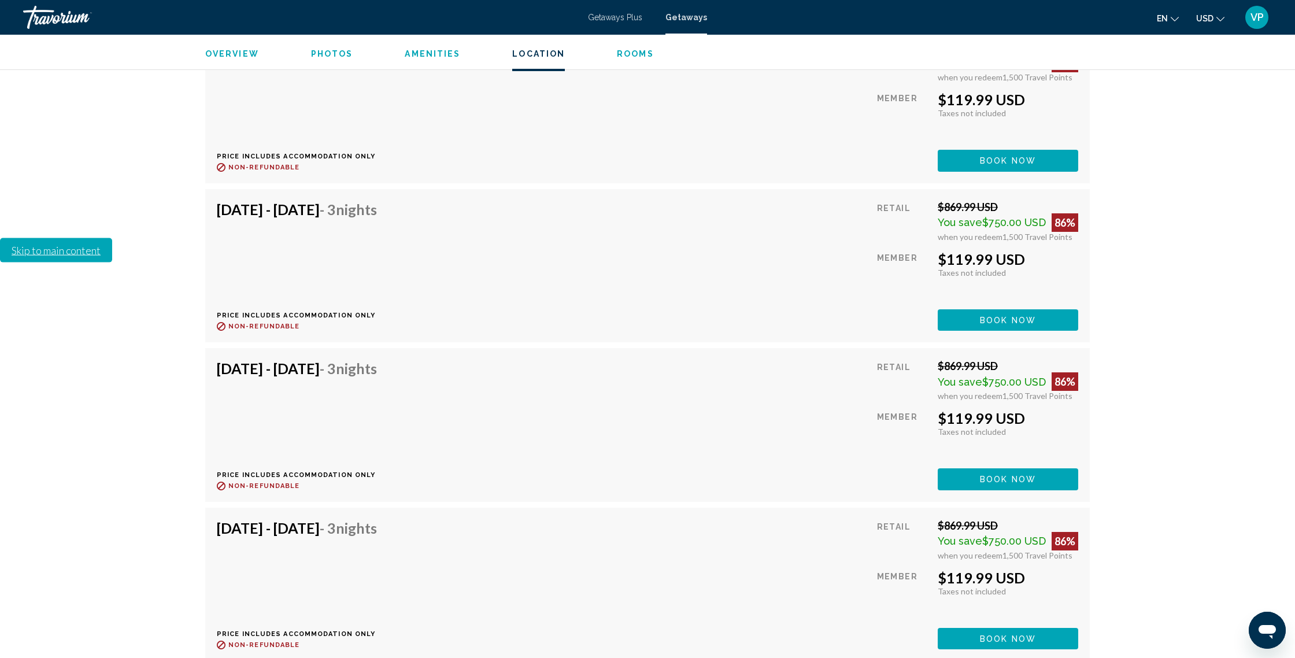
scroll to position [3327, 0]
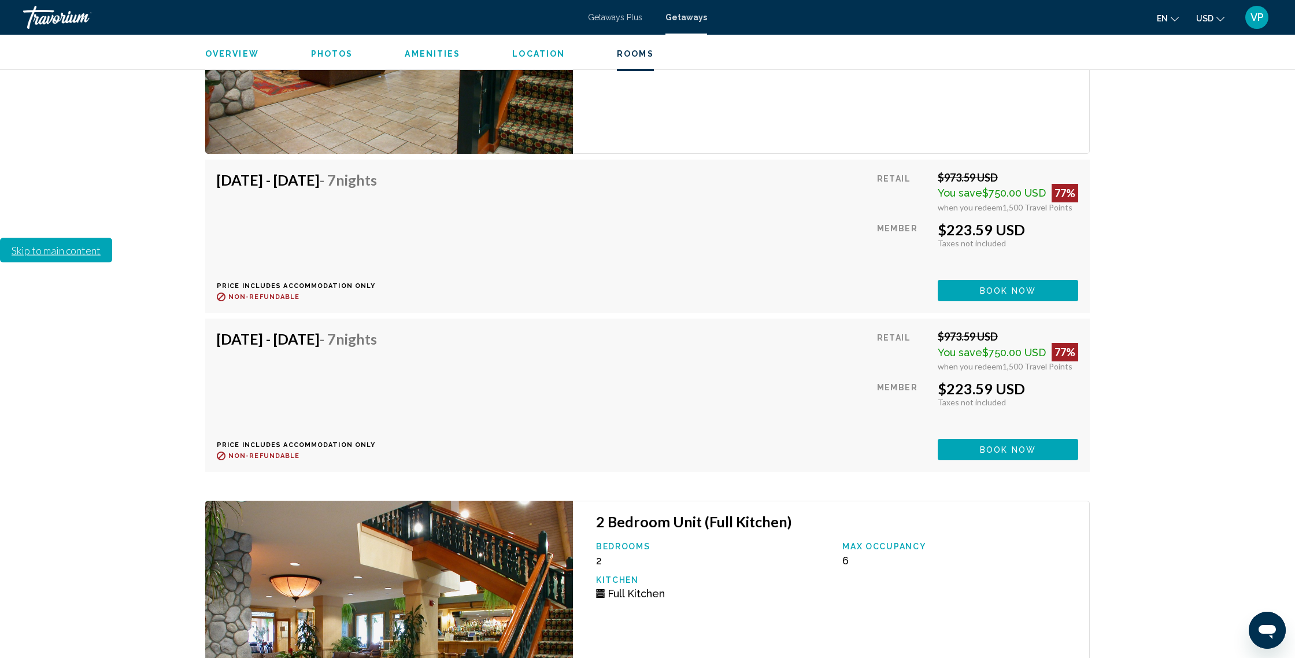
scroll to position [2427, 0]
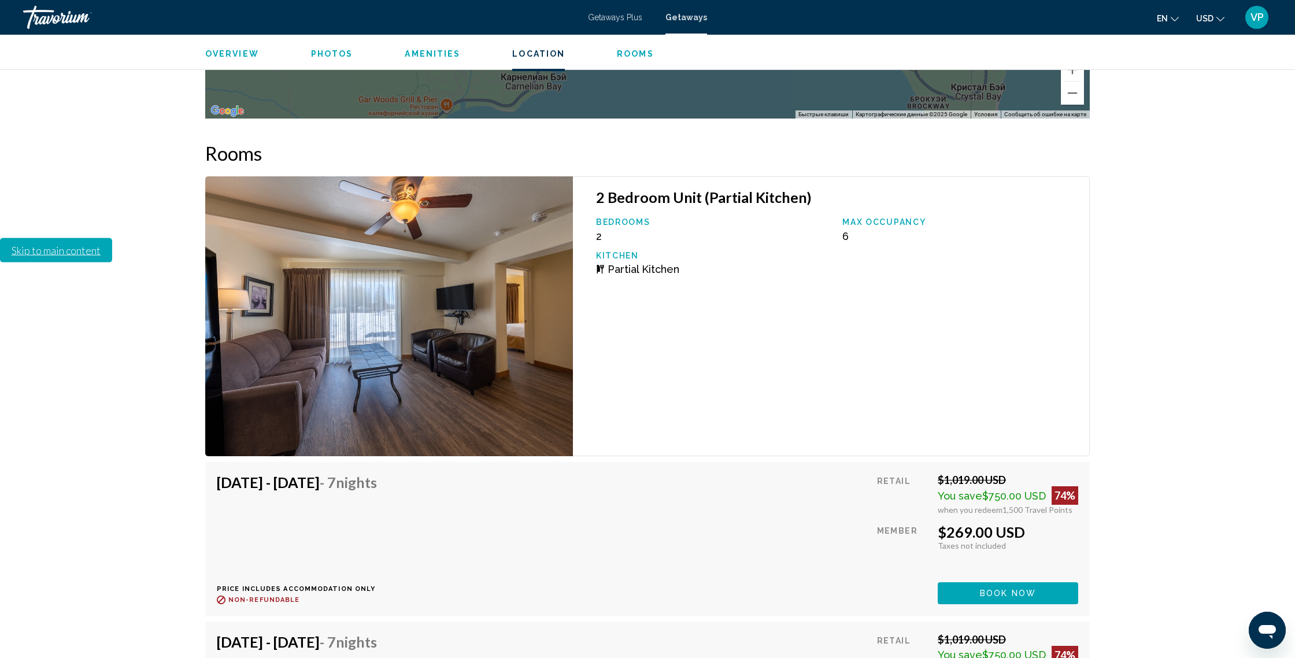
scroll to position [1996, 0]
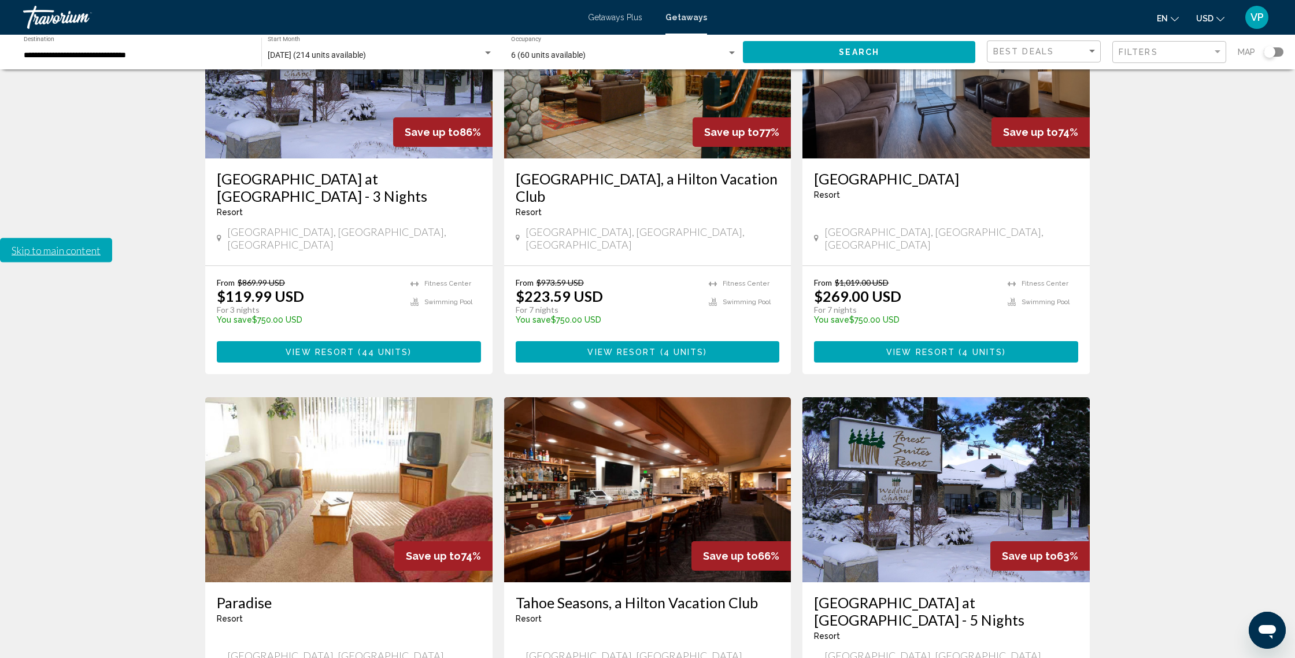
scroll to position [419, 0]
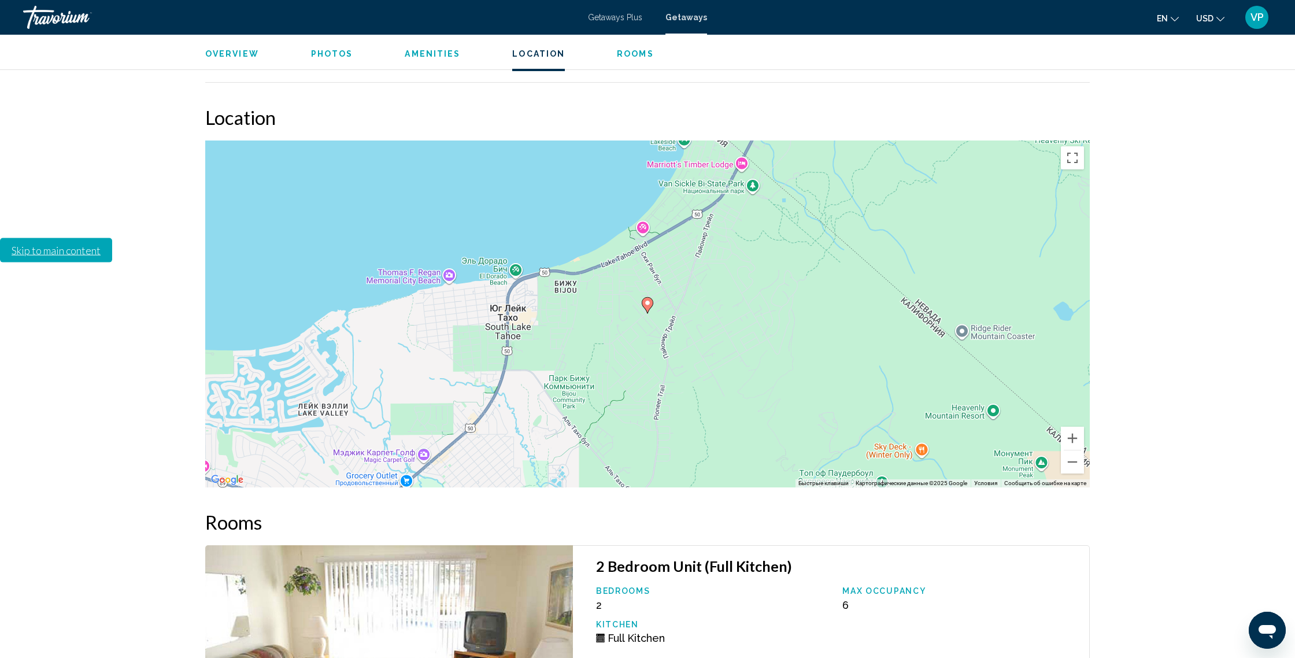
scroll to position [1420, 0]
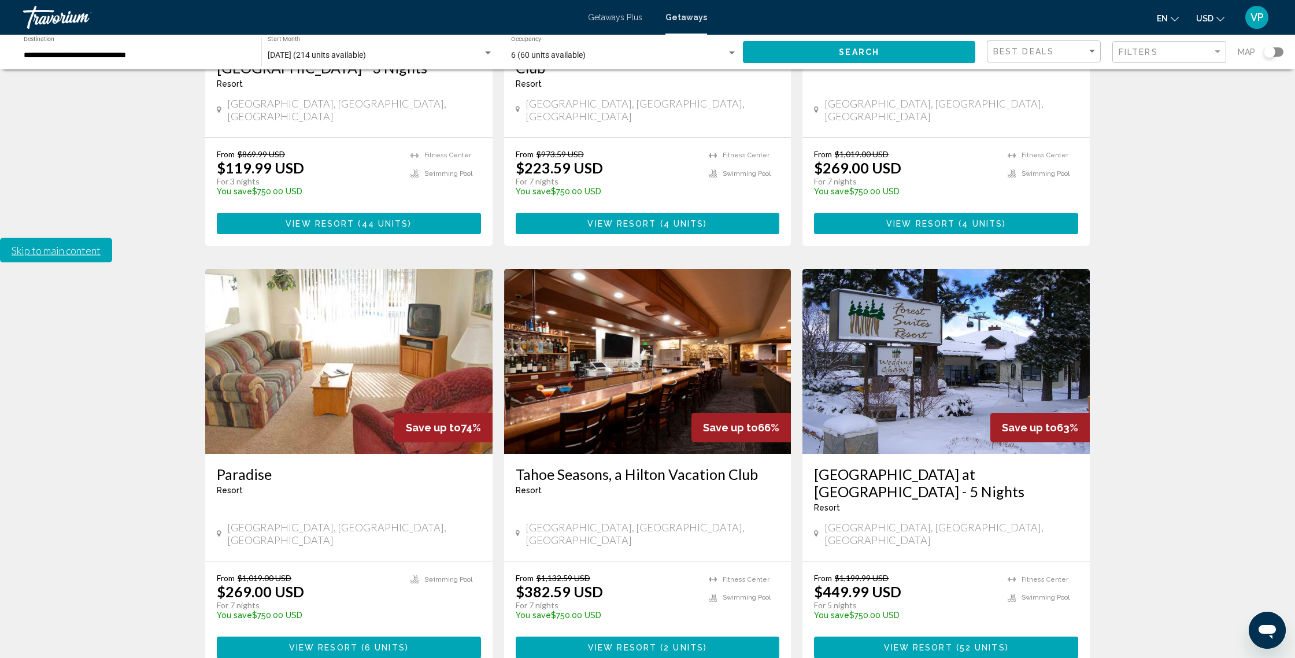
scroll to position [546, 0]
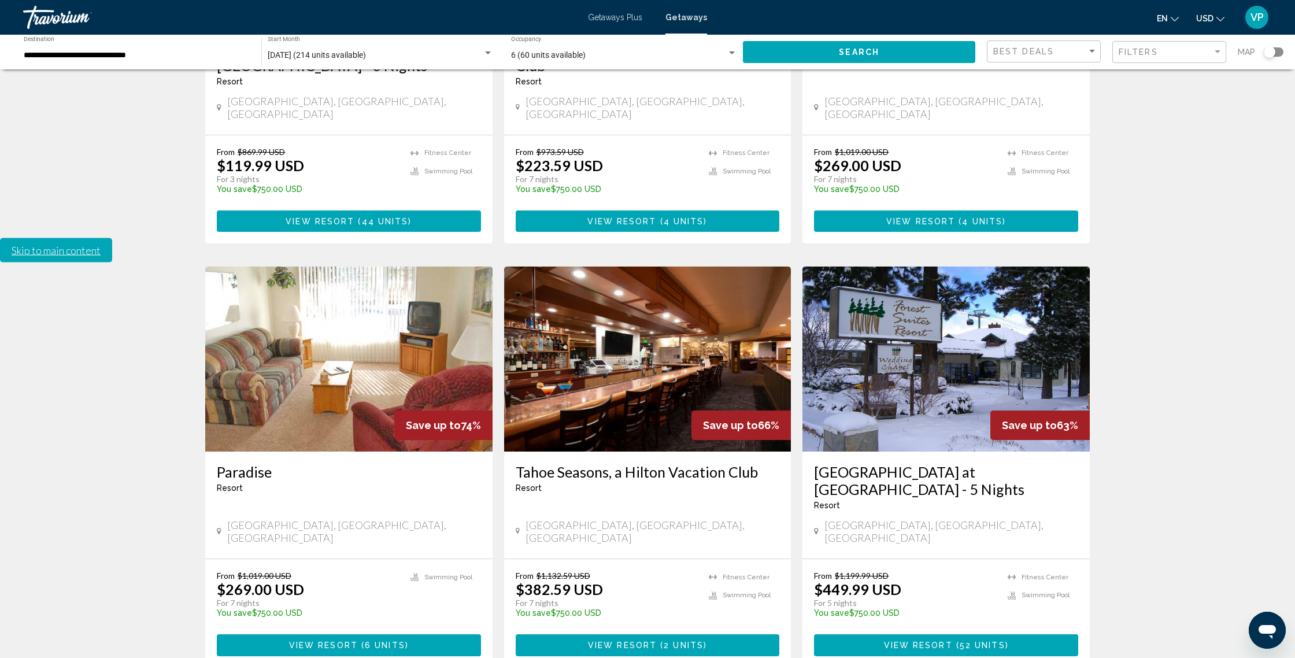
click at [668, 641] on span "2 units" at bounding box center [684, 645] width 40 height 9
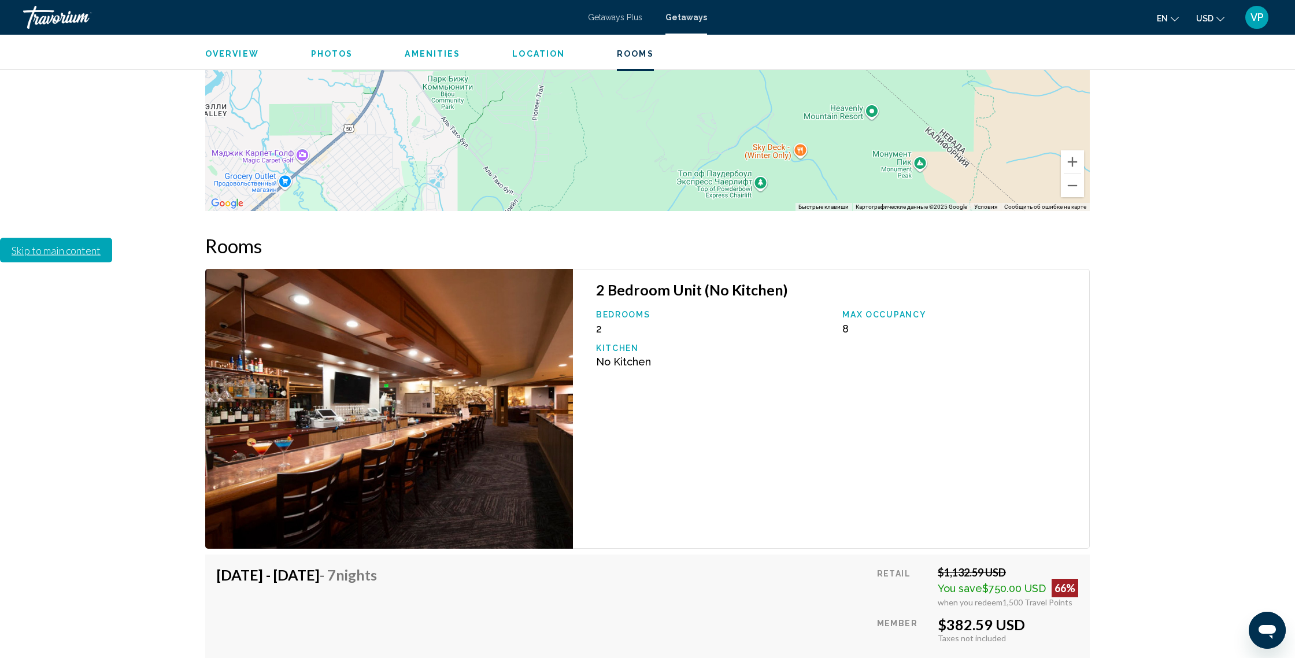
scroll to position [2395, 0]
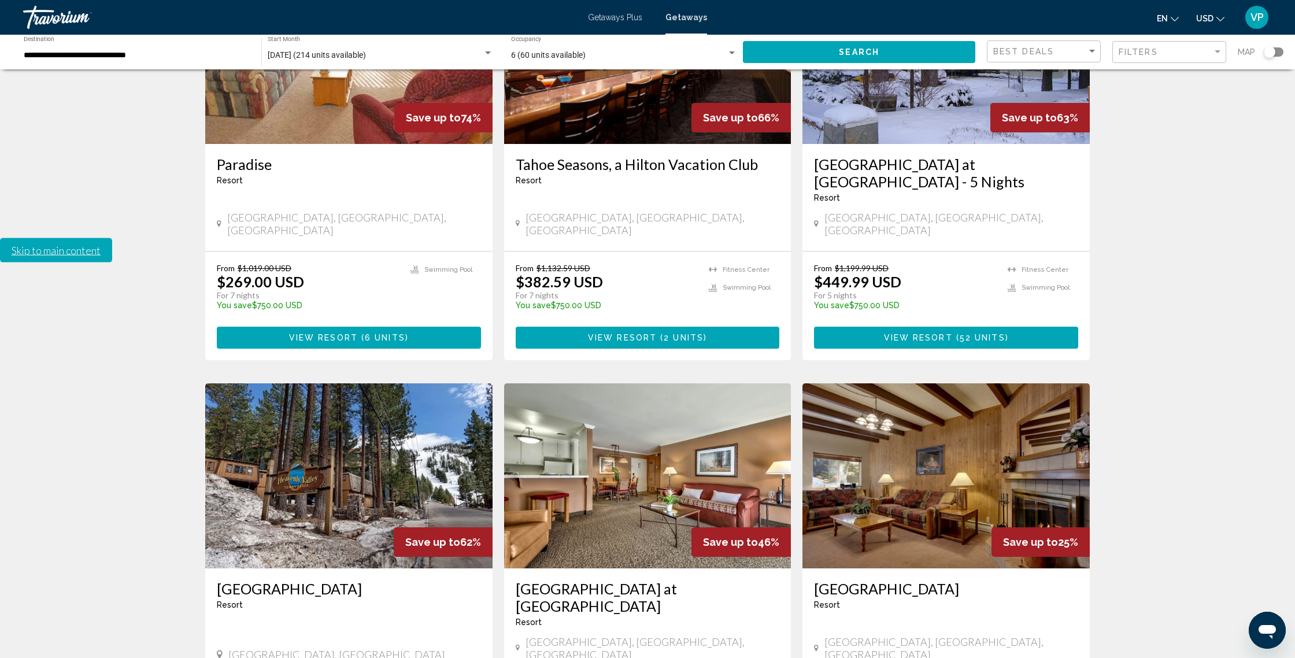
scroll to position [867, 0]
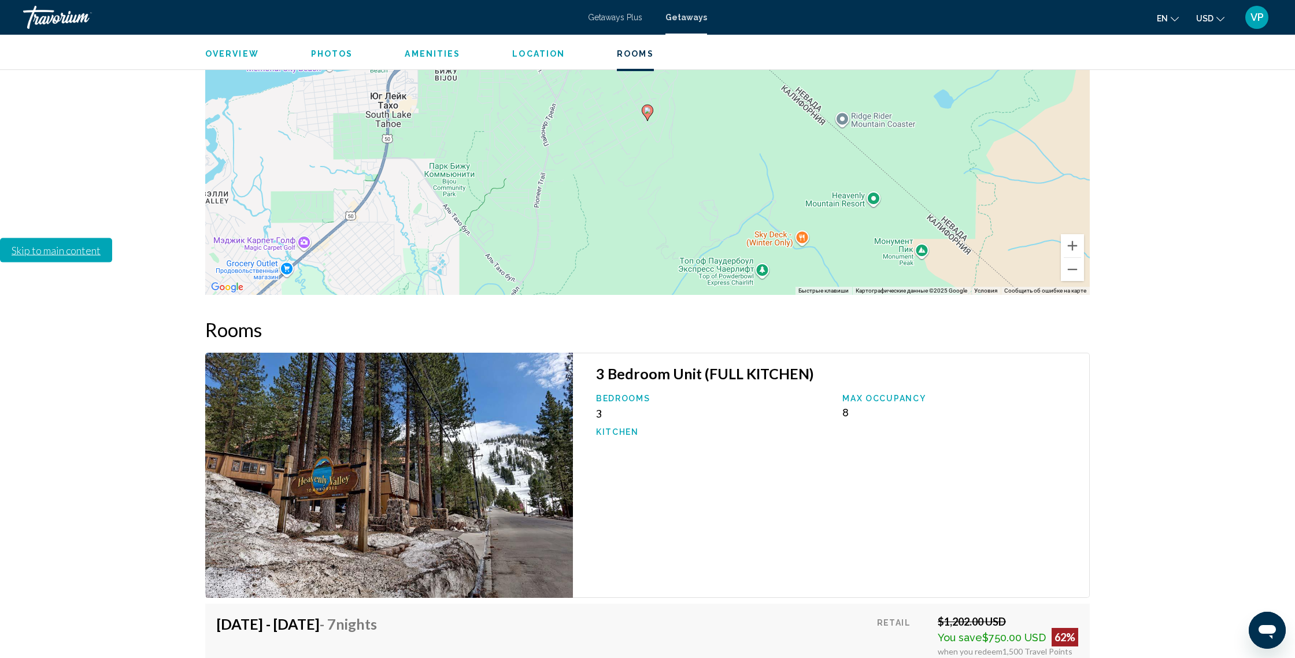
scroll to position [1822, 0]
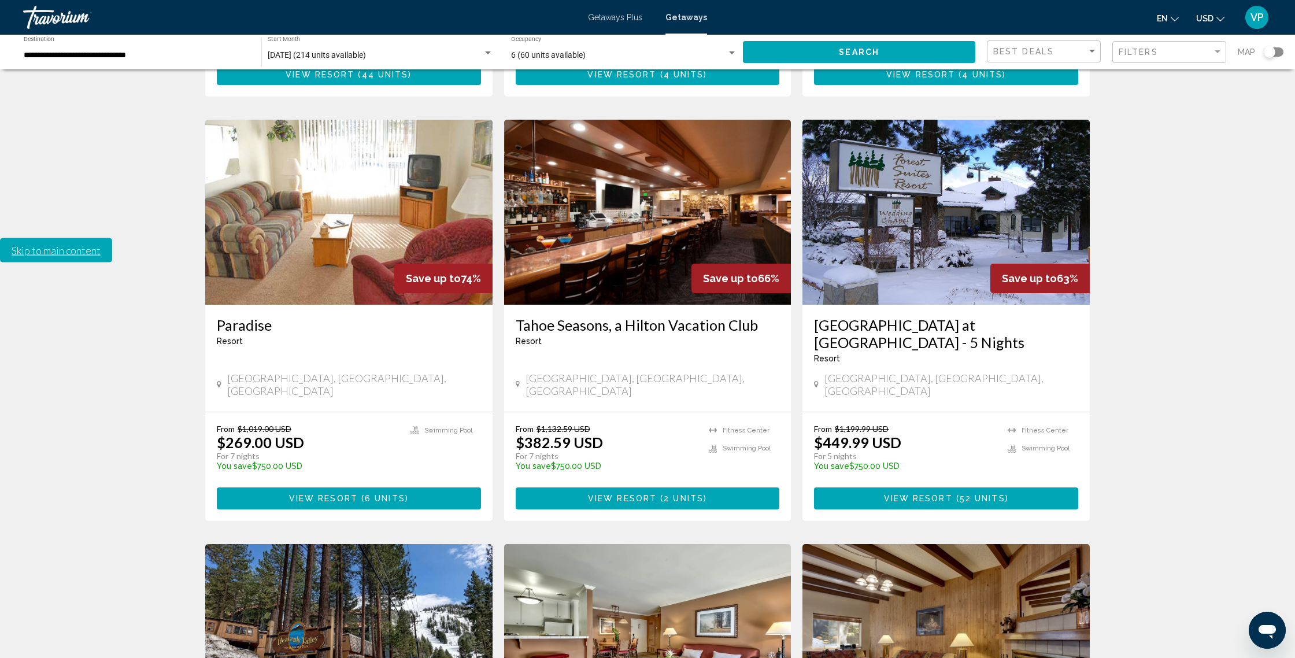
scroll to position [691, 0]
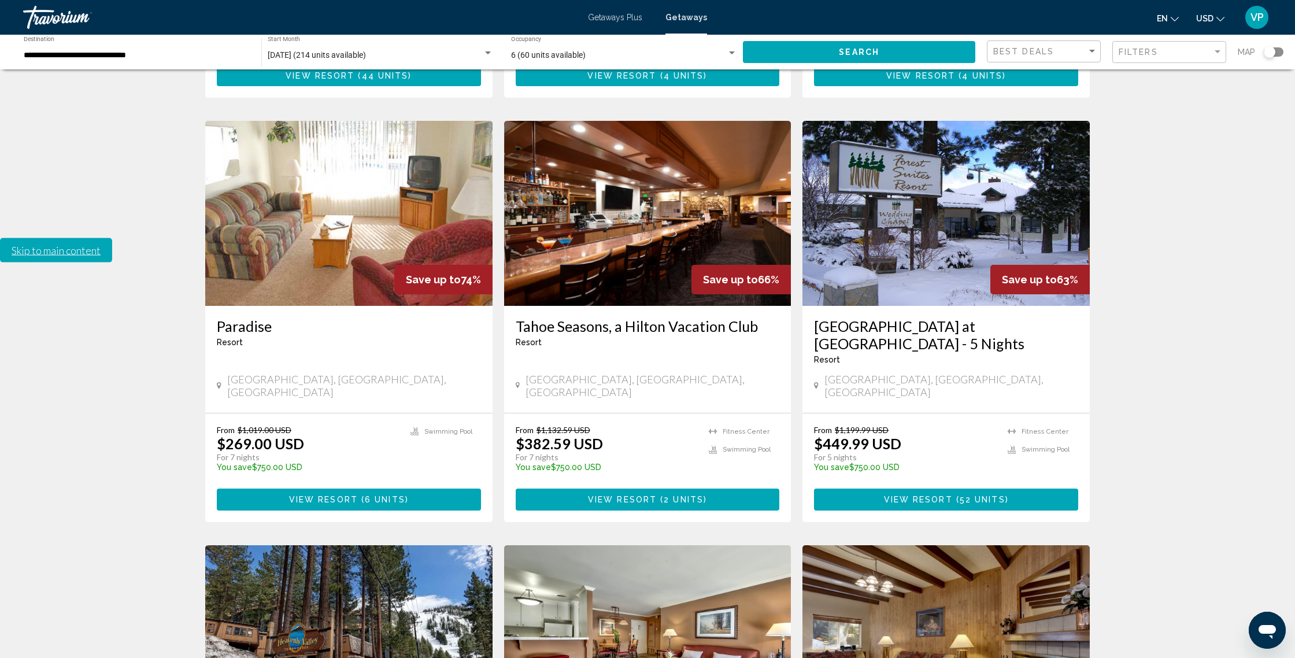
click at [883, 488] on button "View Resort ( 52 units )" at bounding box center [946, 498] width 264 height 21
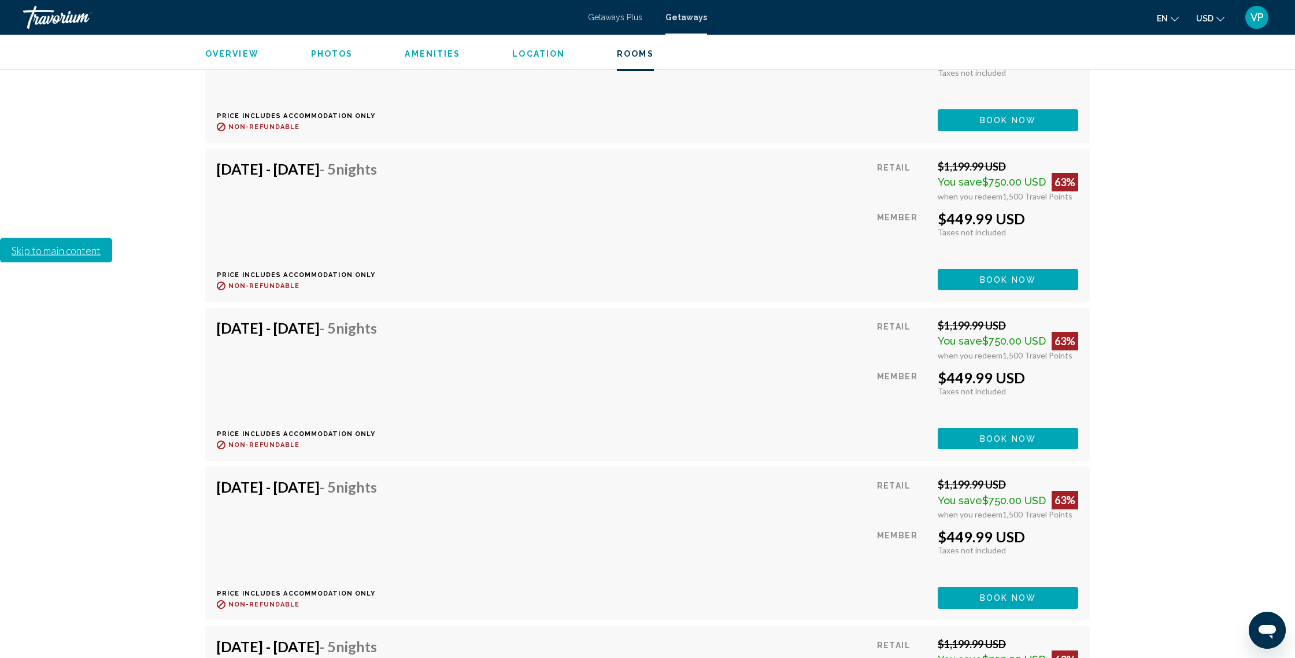
scroll to position [3626, 0]
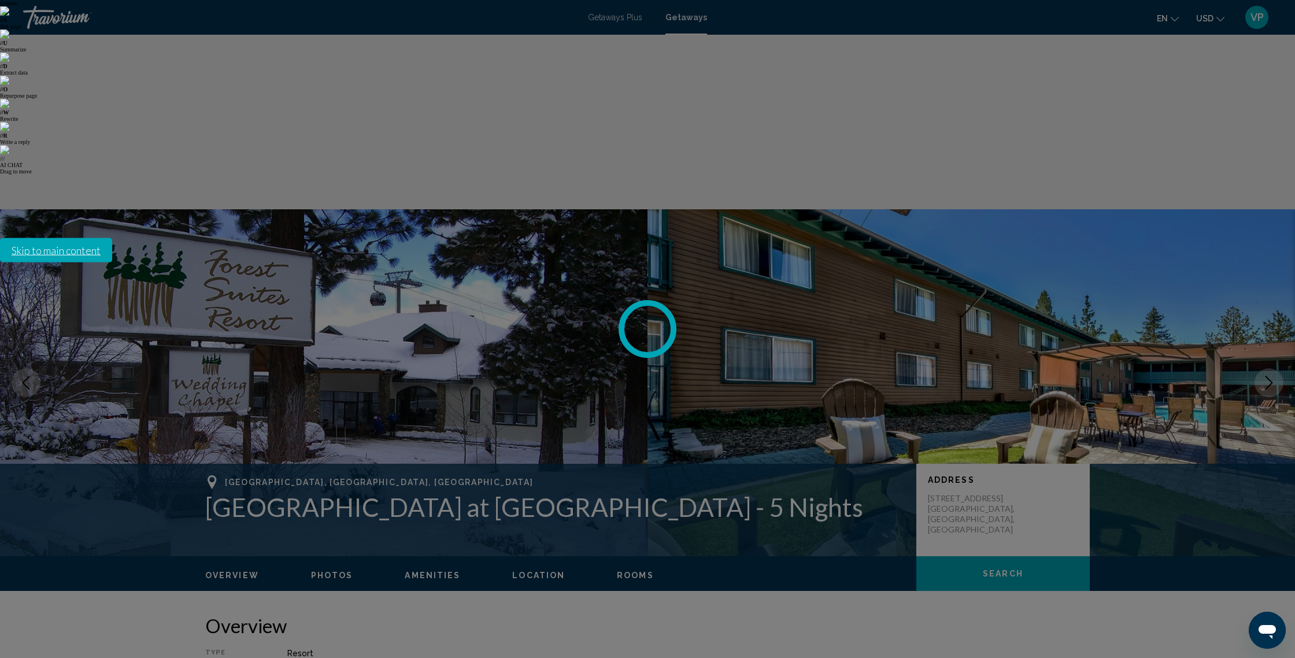
scroll to position [0, 0]
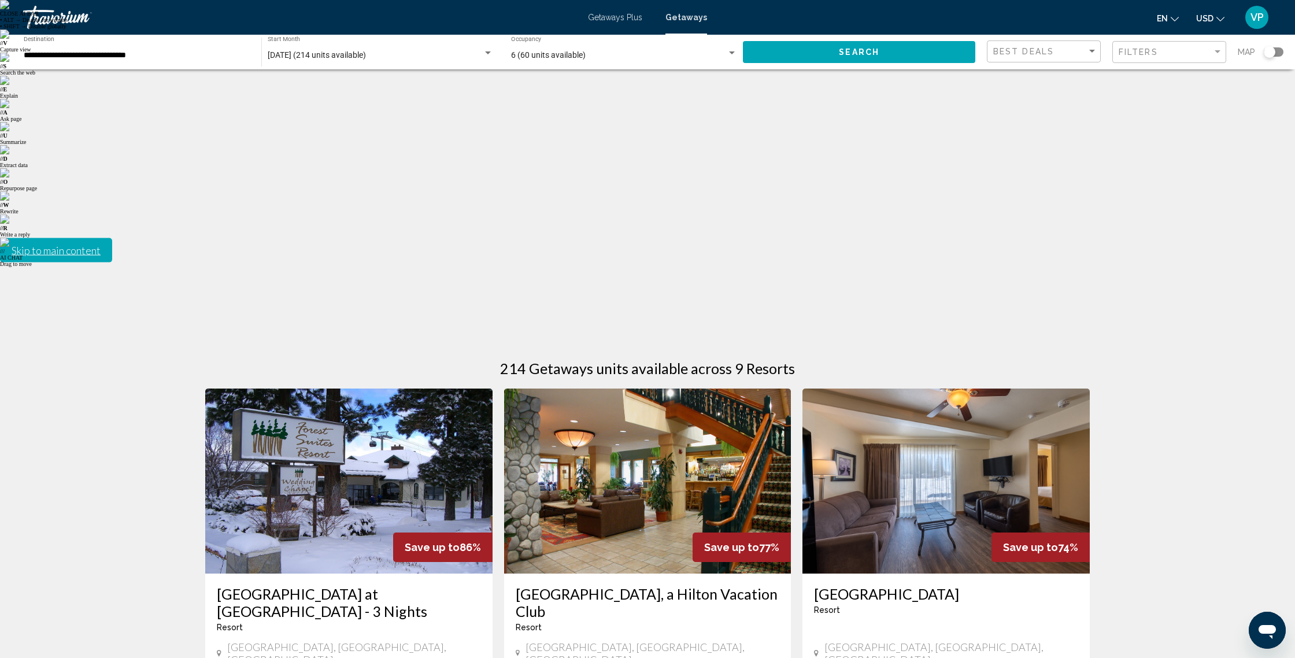
click at [108, 56] on input "**********" at bounding box center [137, 55] width 226 height 9
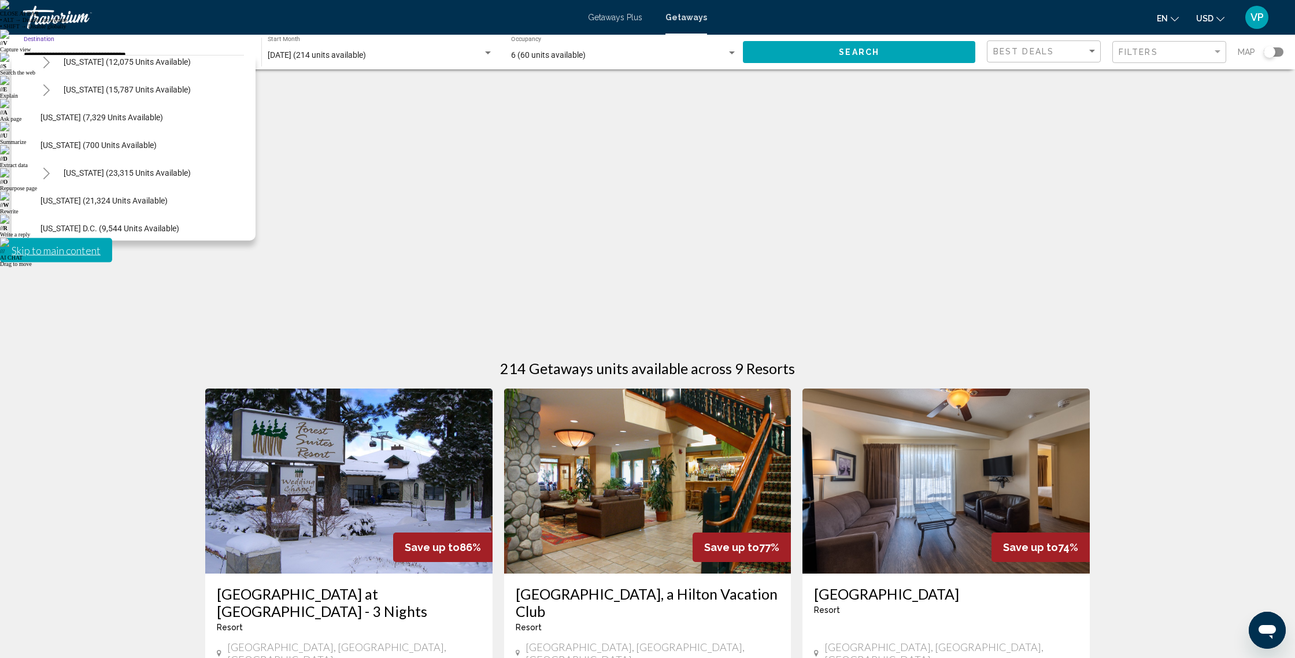
scroll to position [1272, 0]
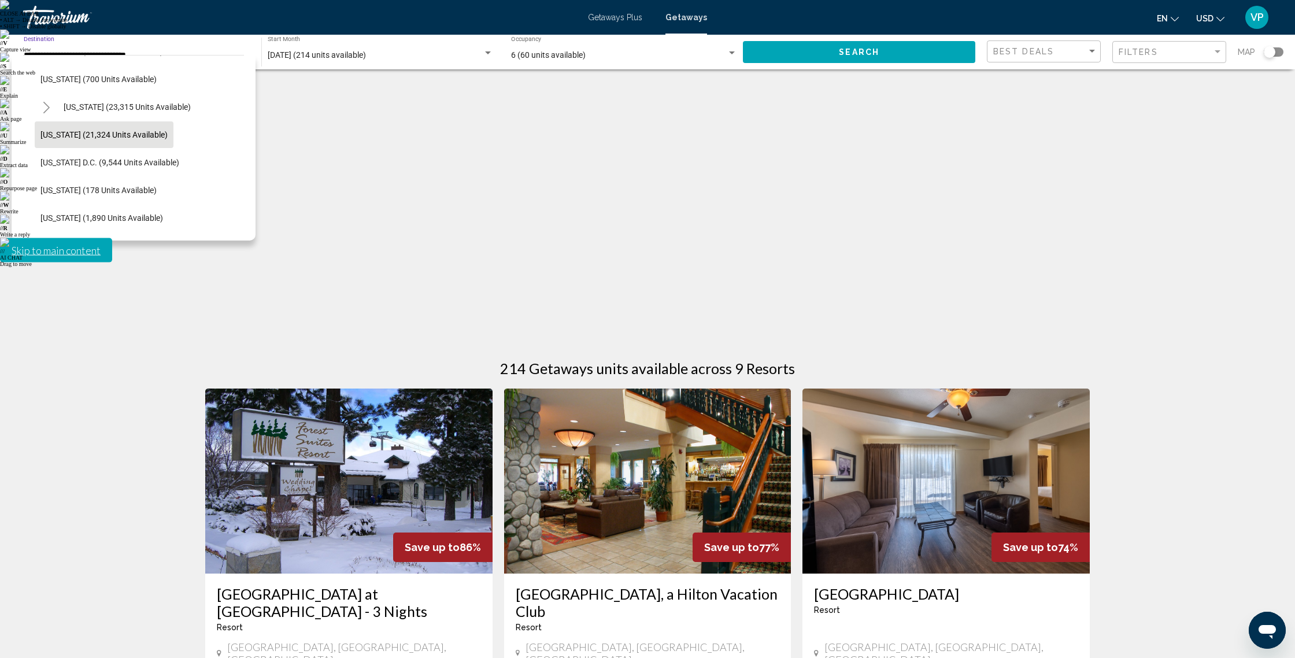
click at [81, 139] on span "[US_STATE] (21,324 units available)" at bounding box center [103, 134] width 127 height 9
type input "**********"
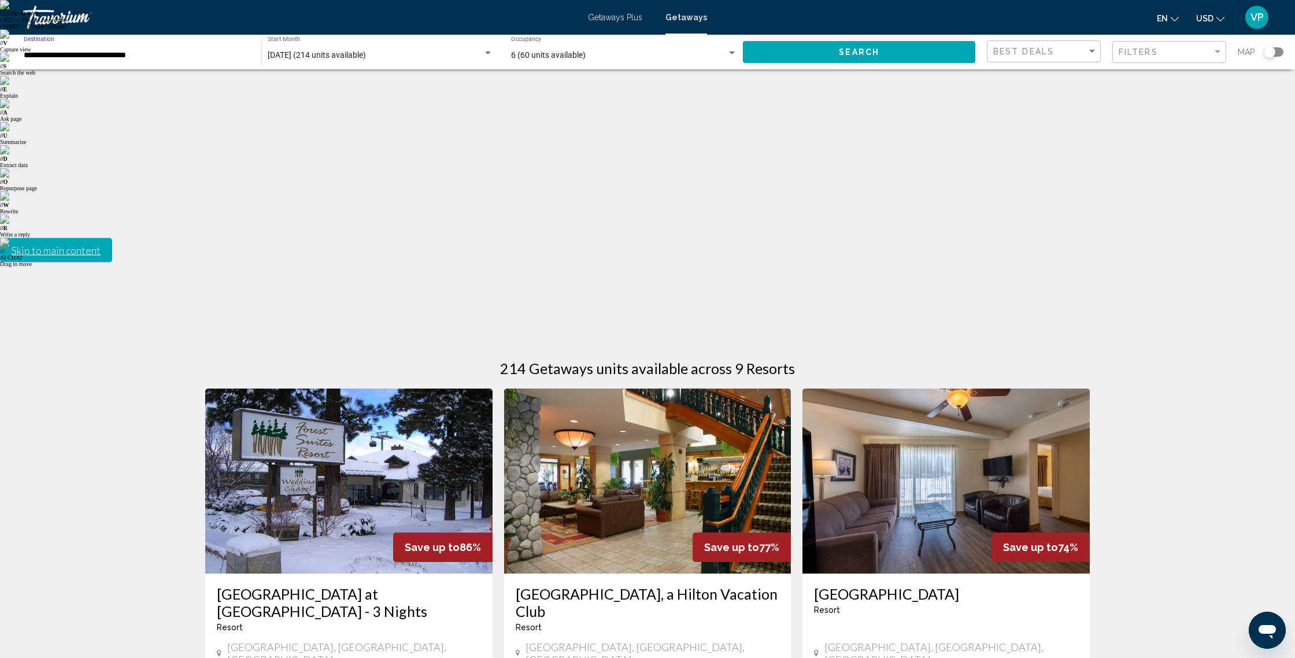
click at [825, 54] on button "Search" at bounding box center [859, 51] width 232 height 21
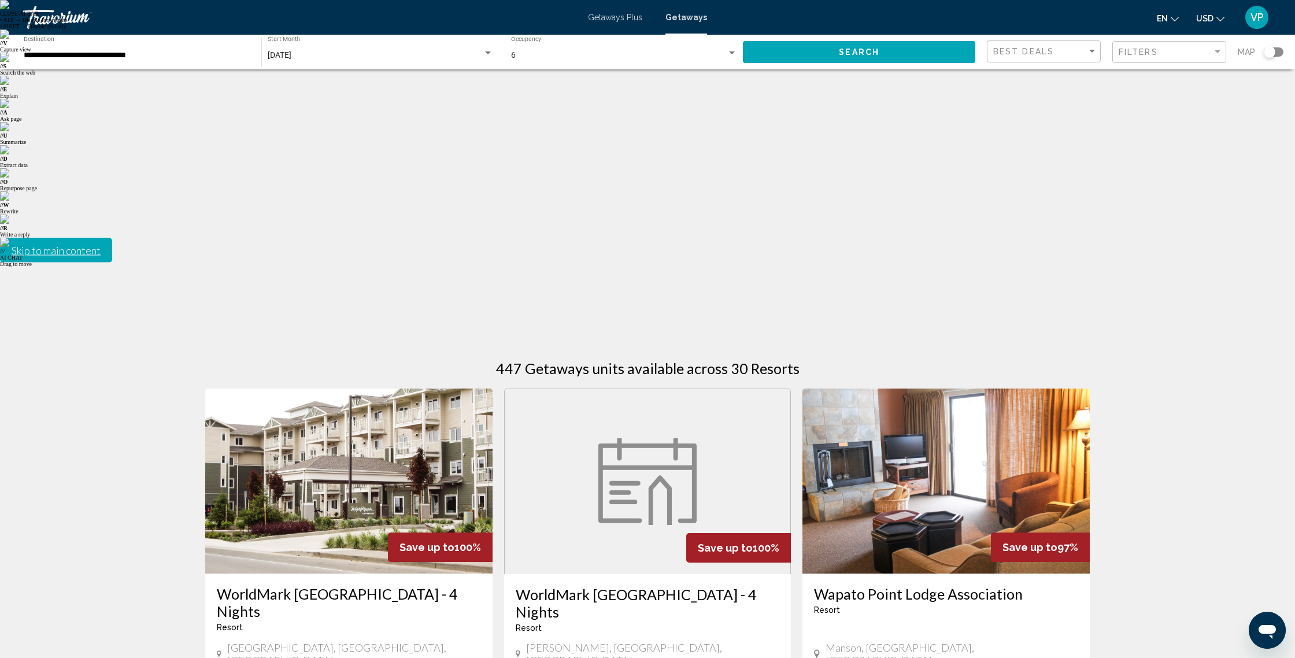
click at [347, 388] on img "Main content" at bounding box center [348, 480] width 287 height 185
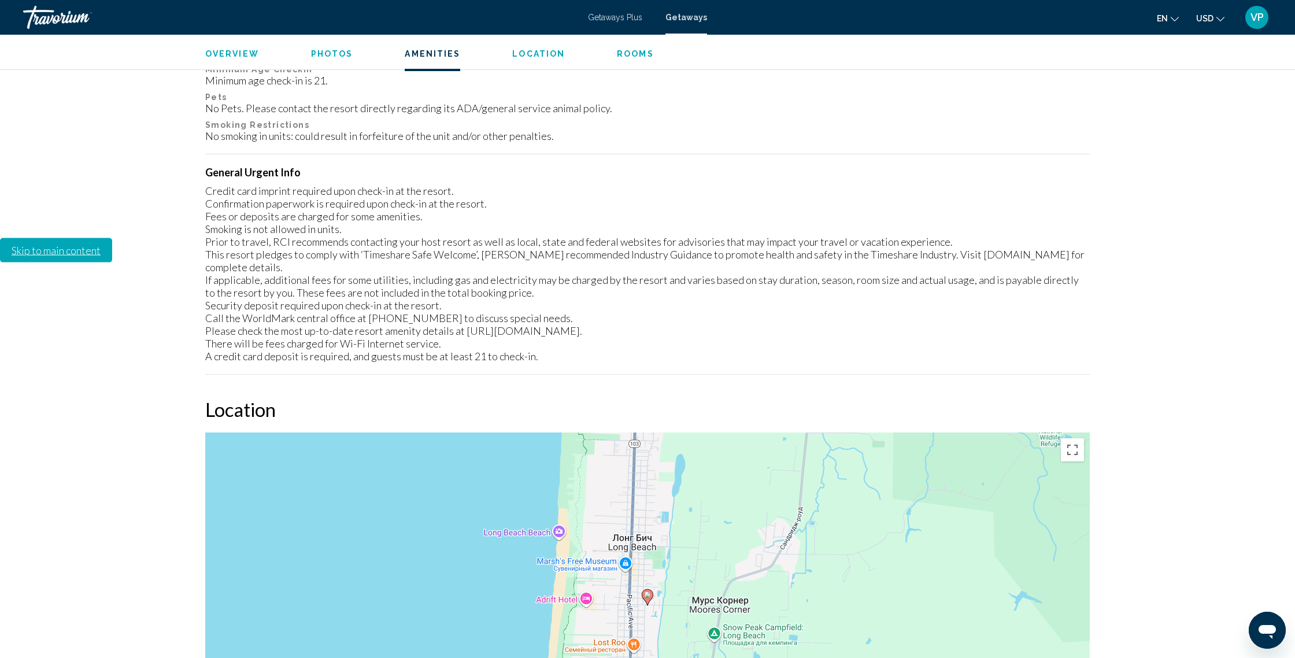
scroll to position [1564, 0]
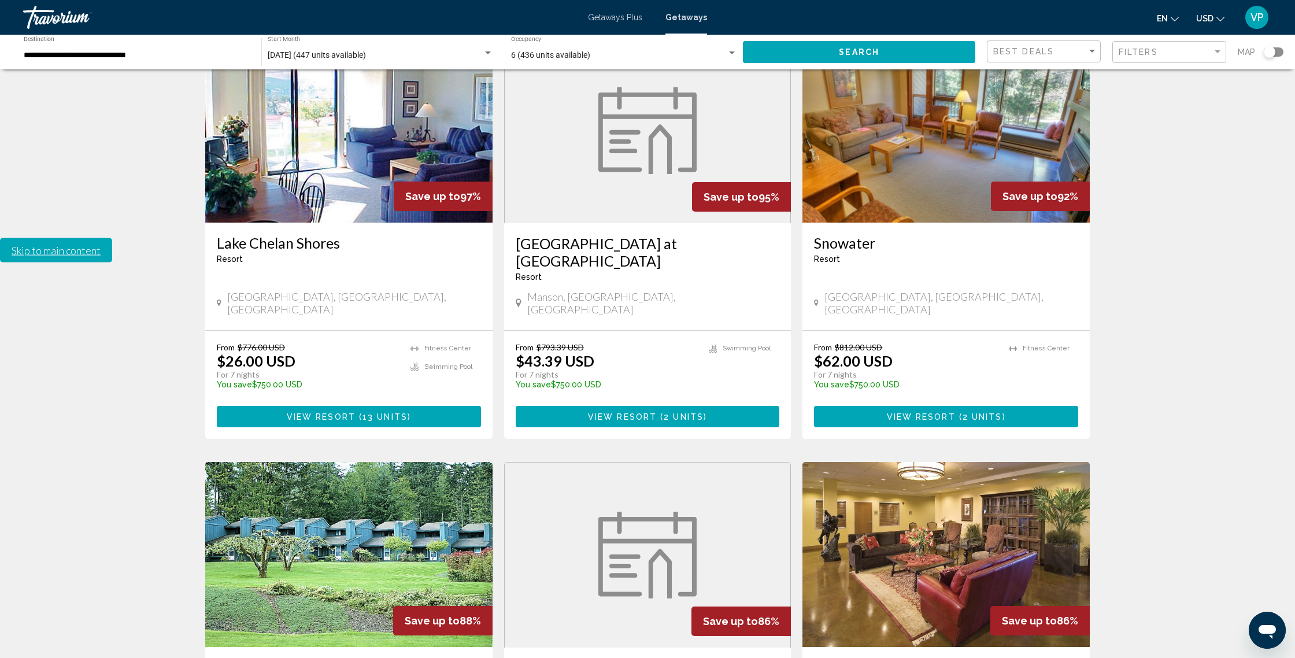
scroll to position [1186, 0]
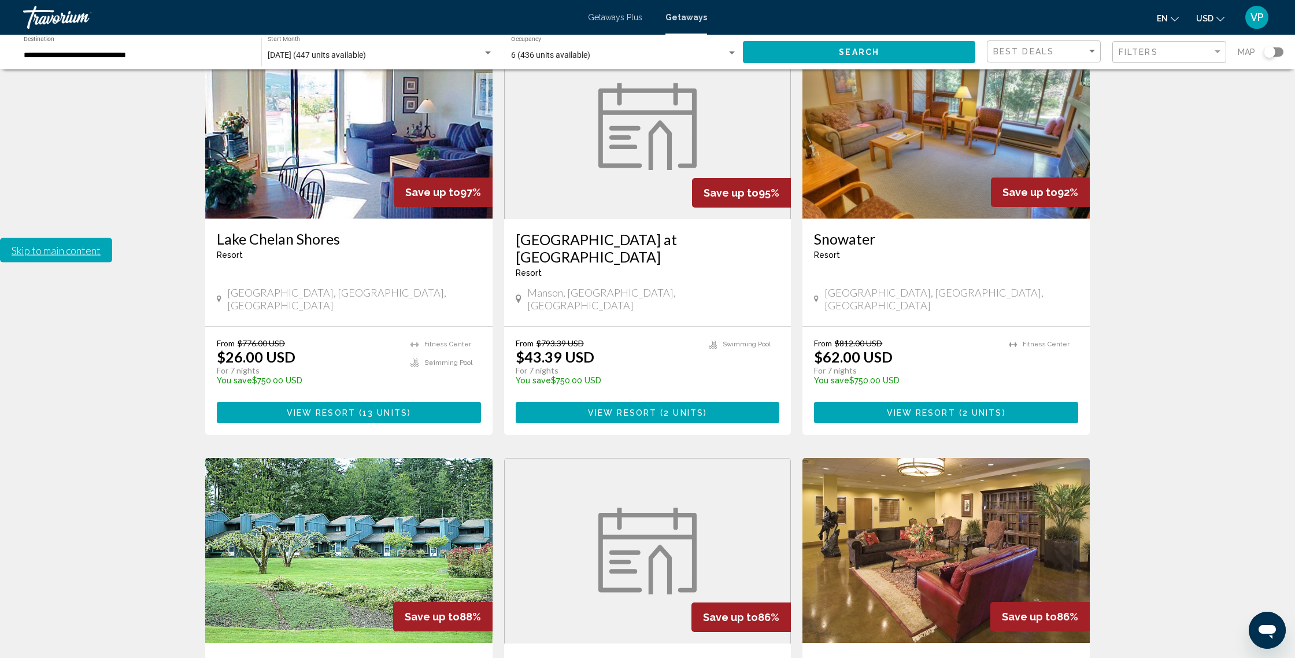
drag, startPoint x: 650, startPoint y: 519, endPoint x: 634, endPoint y: 506, distance: 20.6
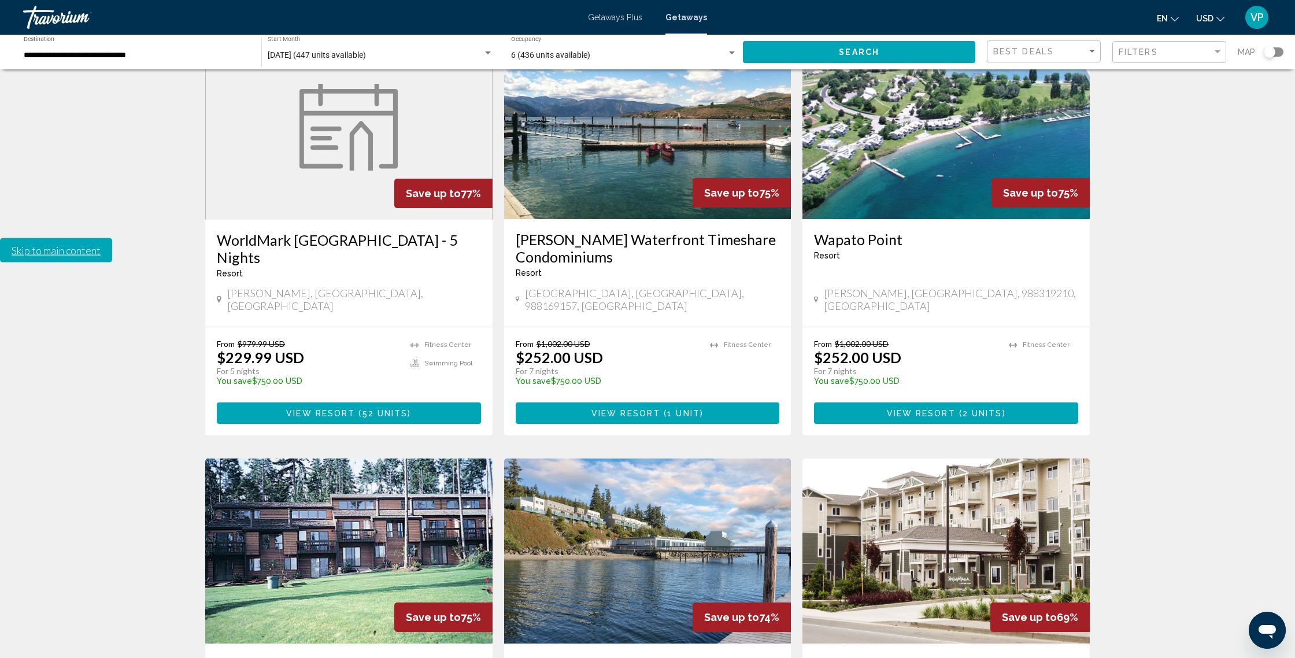
scroll to position [1205, 0]
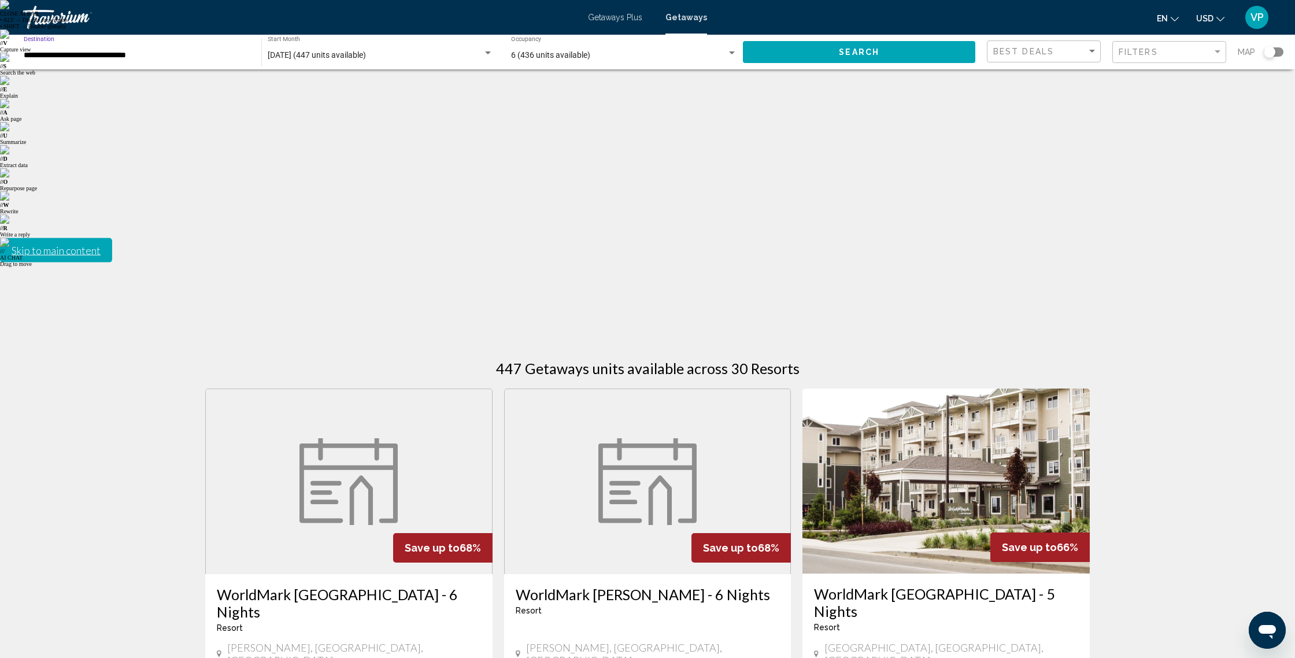
click at [89, 54] on input "**********" at bounding box center [137, 55] width 226 height 9
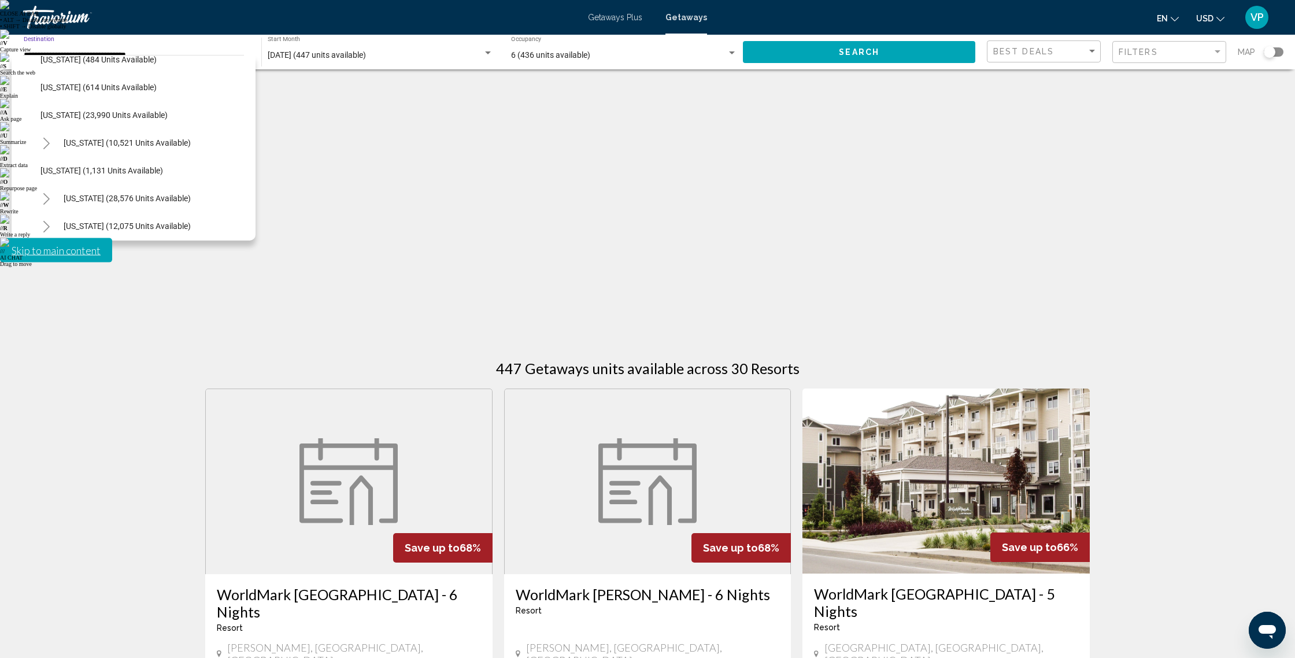
scroll to position [873, 0]
click at [88, 120] on span "[US_STATE] (23,990 units available)" at bounding box center [103, 117] width 127 height 9
type input "**********"
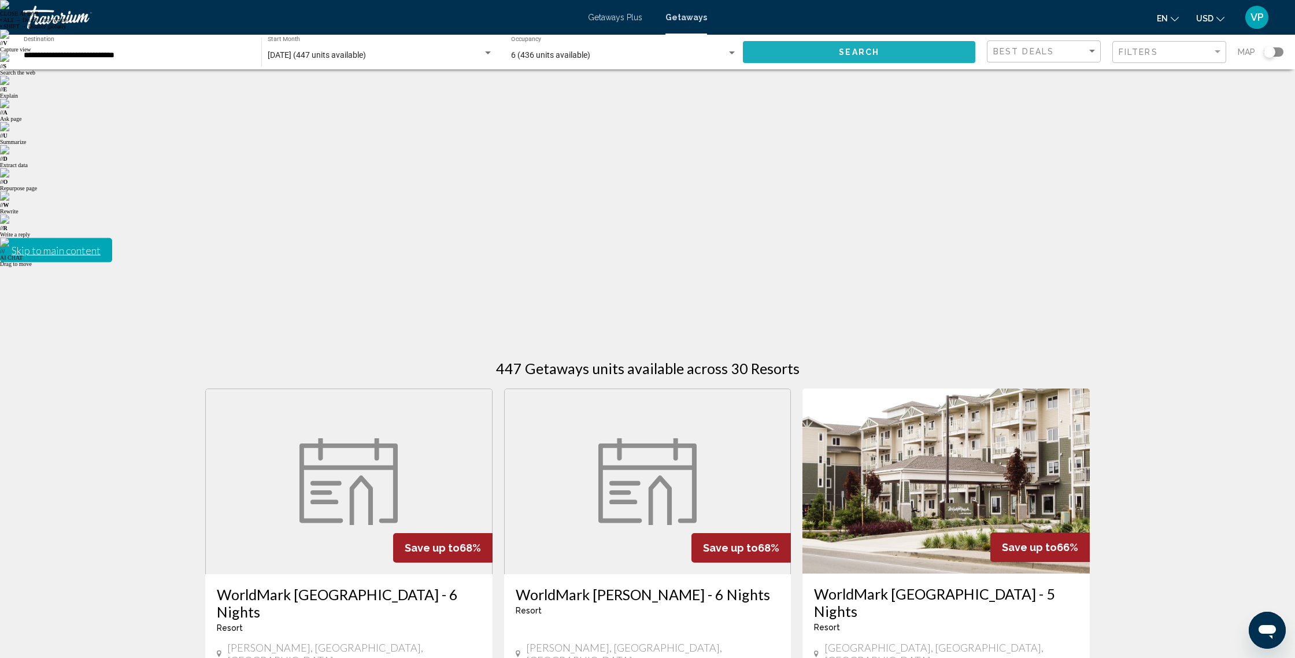
click at [845, 60] on button "Search" at bounding box center [859, 51] width 232 height 21
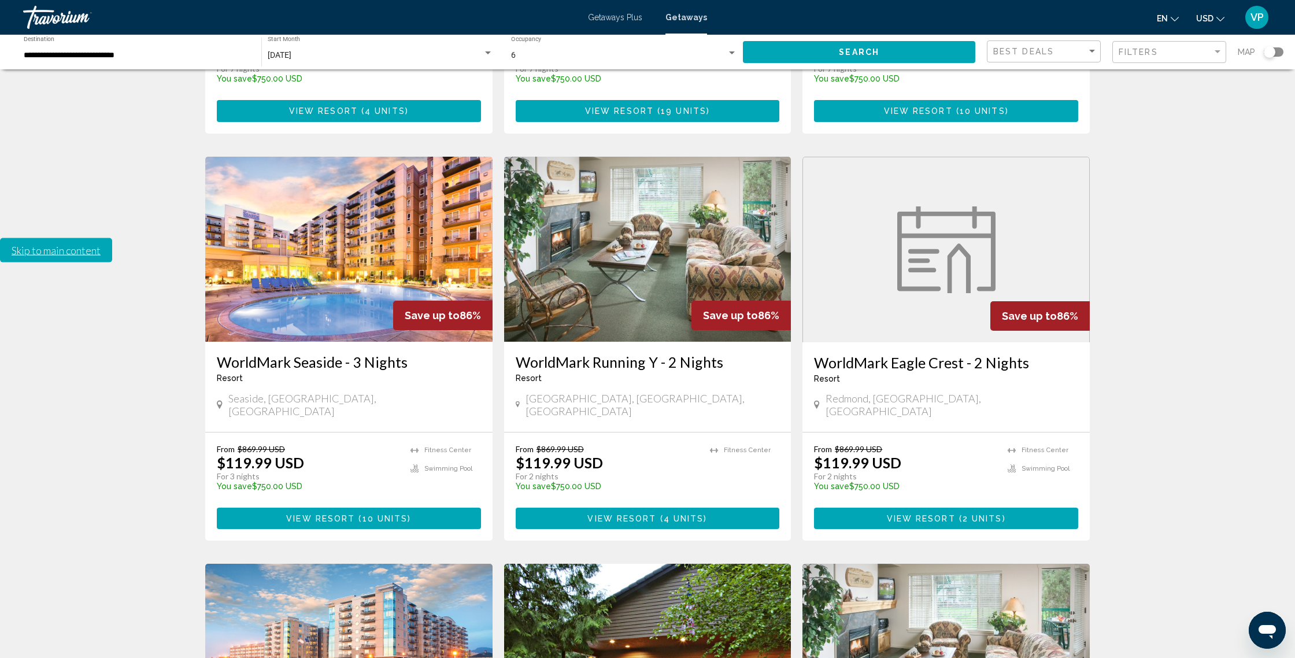
scroll to position [1050, 0]
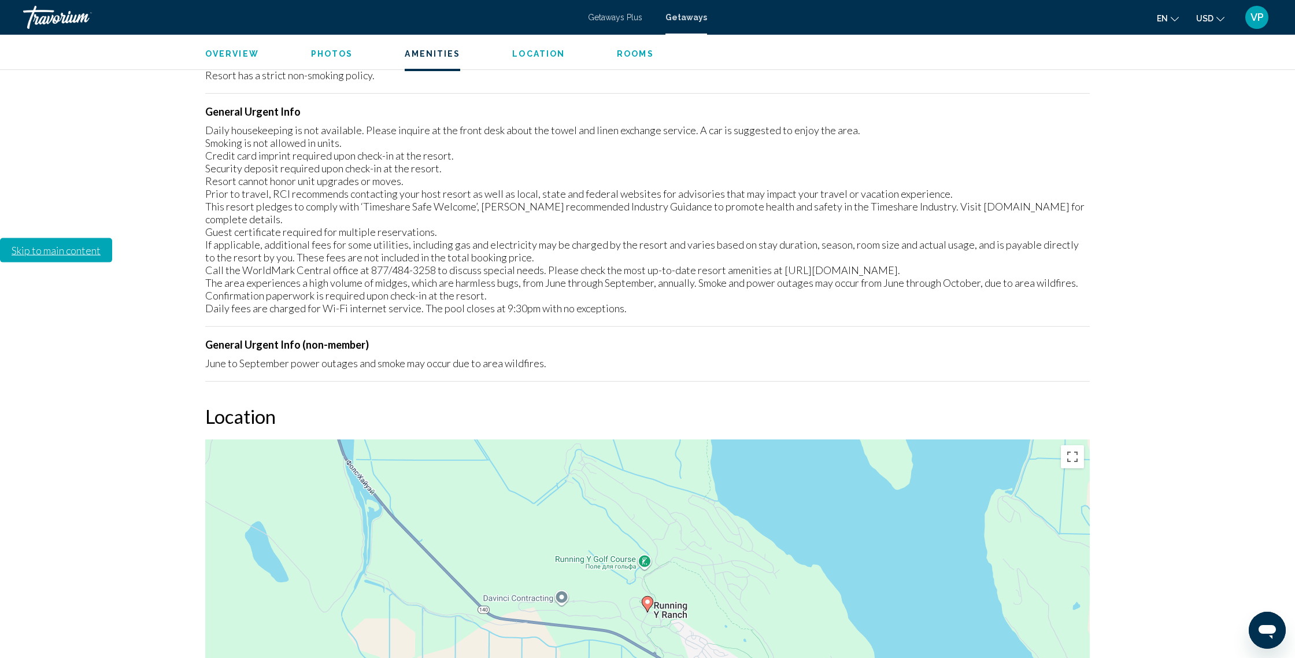
scroll to position [1554, 0]
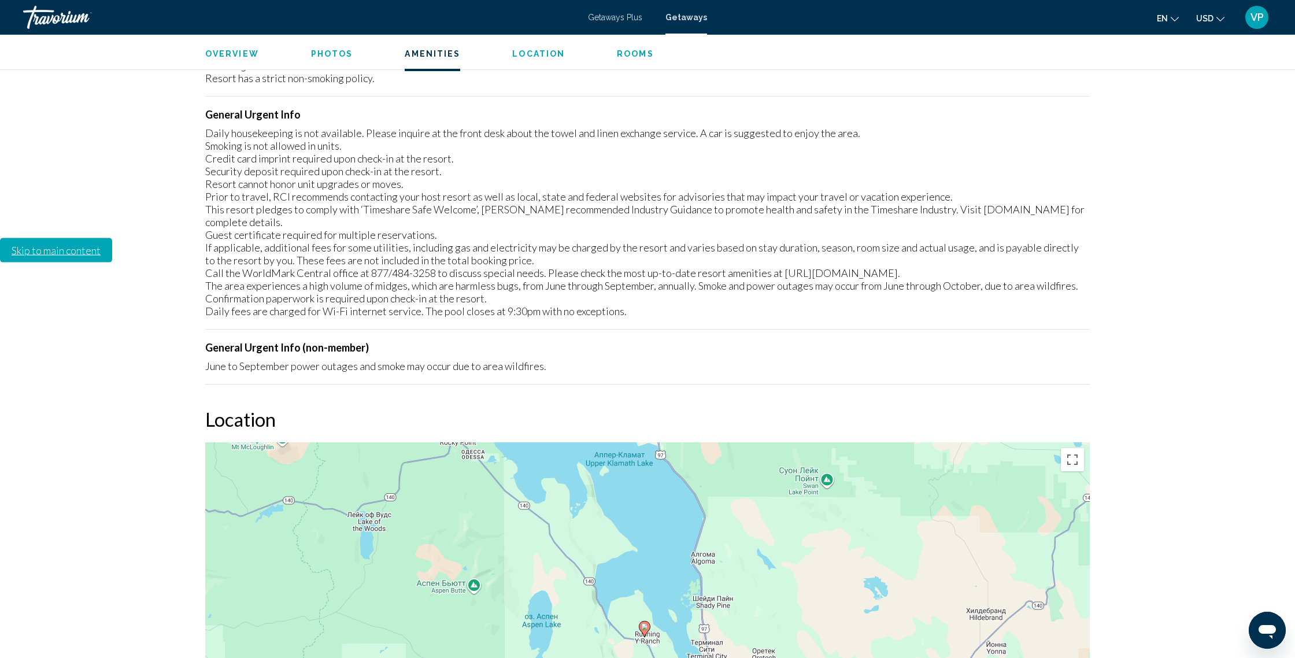
drag, startPoint x: 667, startPoint y: 263, endPoint x: 665, endPoint y: 279, distance: 15.8
click at [665, 442] on div "Чтобы активировать перетаскивание с помощью клавиатуры, нажмите Alt + Ввод. Пос…" at bounding box center [647, 615] width 884 height 347
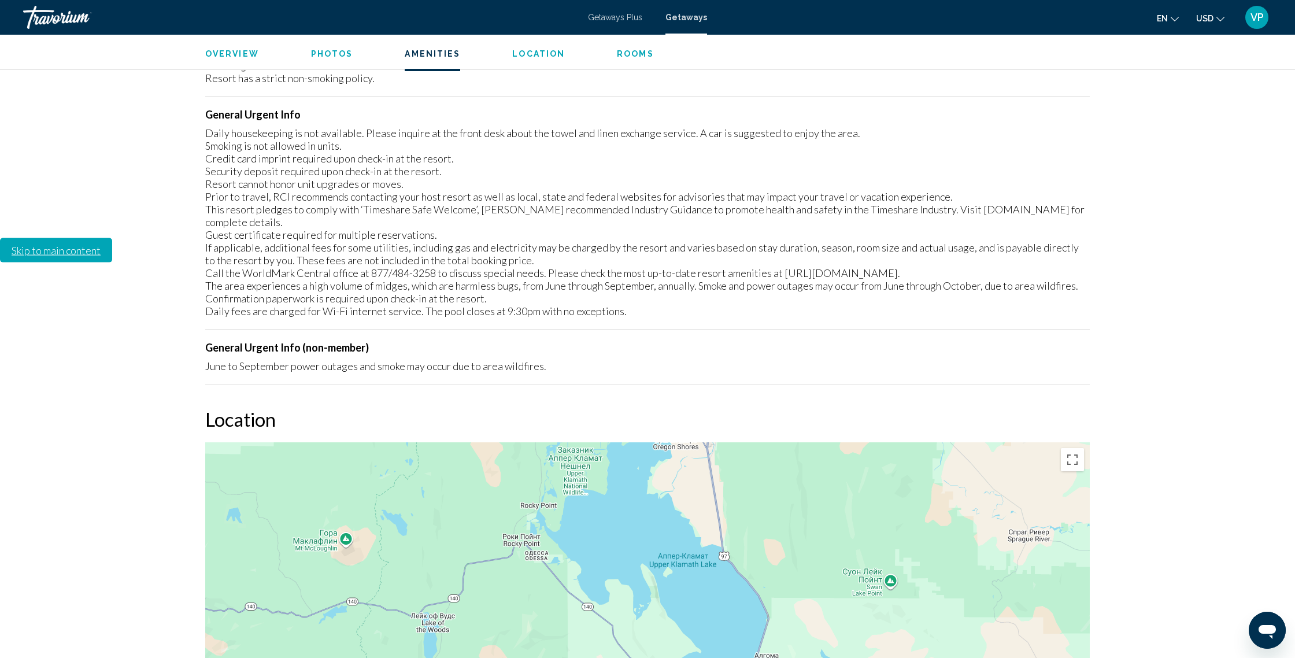
drag, startPoint x: 671, startPoint y: 297, endPoint x: 830, endPoint y: 502, distance: 259.6
click at [830, 502] on div "Чтобы активировать перетаскивание с помощью клавиатуры, нажмите Alt + Ввод. Пос…" at bounding box center [647, 615] width 884 height 347
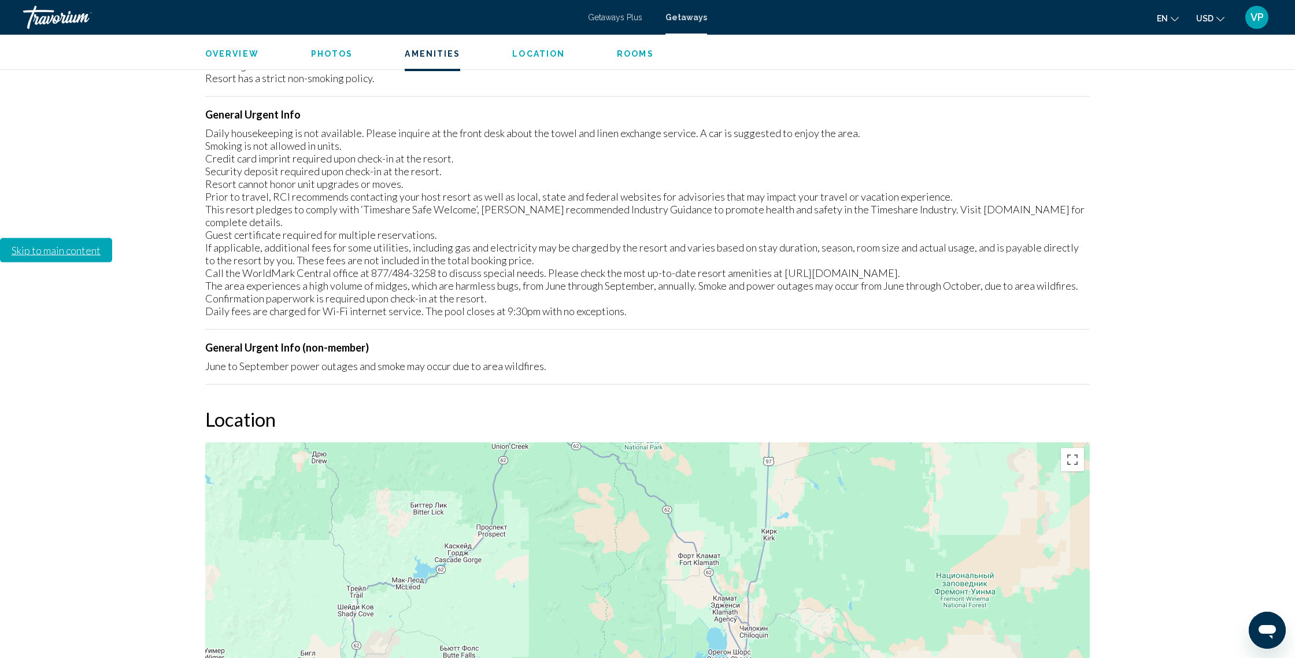
drag, startPoint x: 713, startPoint y: 342, endPoint x: 715, endPoint y: 431, distance: 89.0
click at [715, 442] on div "Чтобы активировать перетаскивание с помощью клавиатуры, нажмите Alt + Ввод. Пос…" at bounding box center [647, 615] width 884 height 347
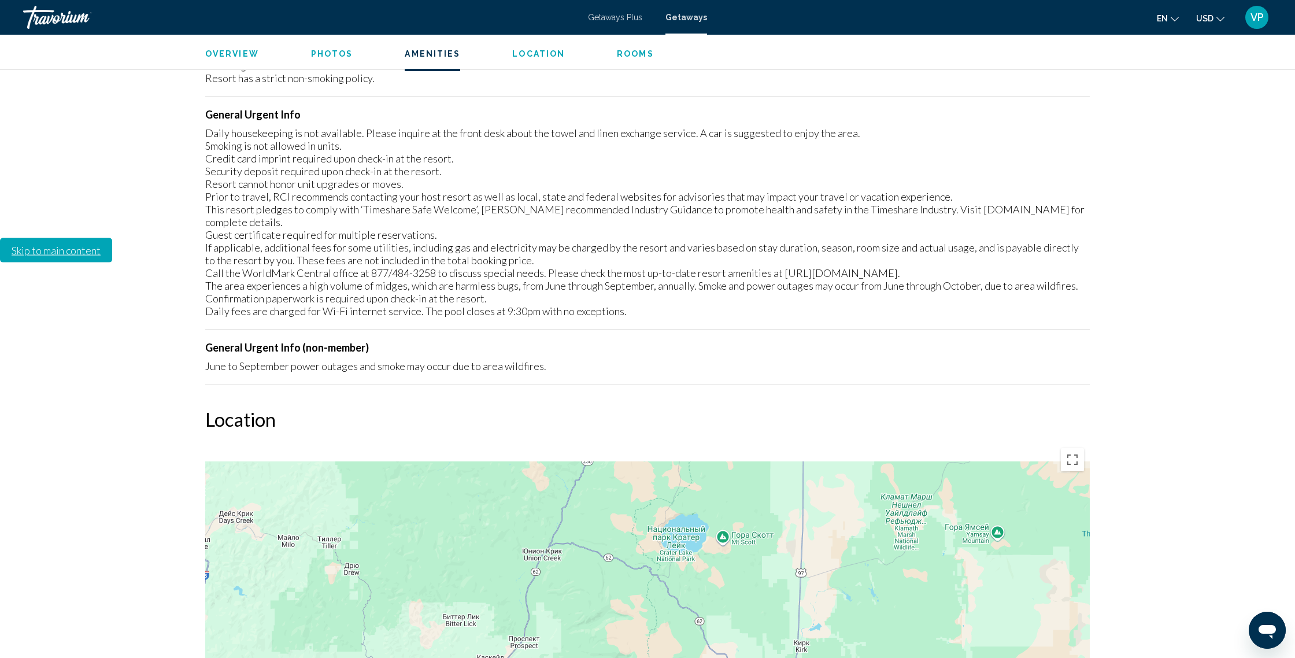
drag, startPoint x: 680, startPoint y: 350, endPoint x: 729, endPoint y: 433, distance: 95.9
click at [728, 442] on div "Чтобы активировать перетаскивание с помощью клавиатуры, нажмите Alt + Ввод. Пос…" at bounding box center [647, 615] width 884 height 347
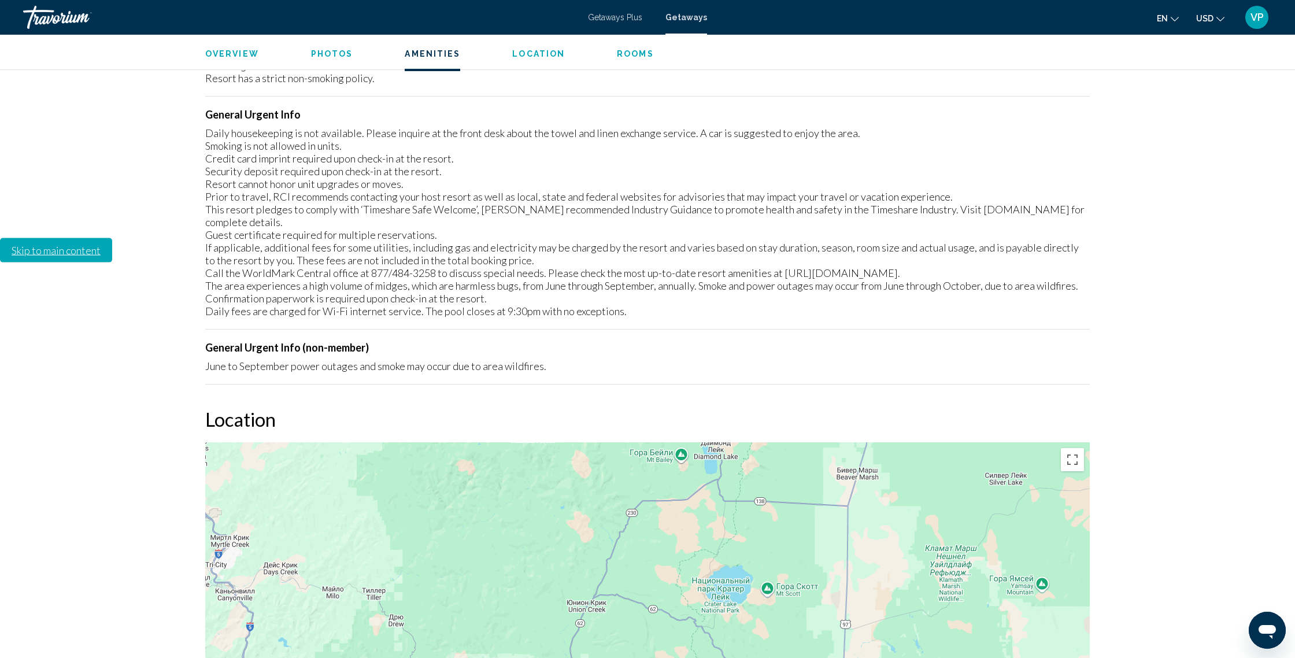
drag, startPoint x: 564, startPoint y: 320, endPoint x: 583, endPoint y: 338, distance: 26.6
click at [583, 442] on div "Main content" at bounding box center [647, 615] width 884 height 347
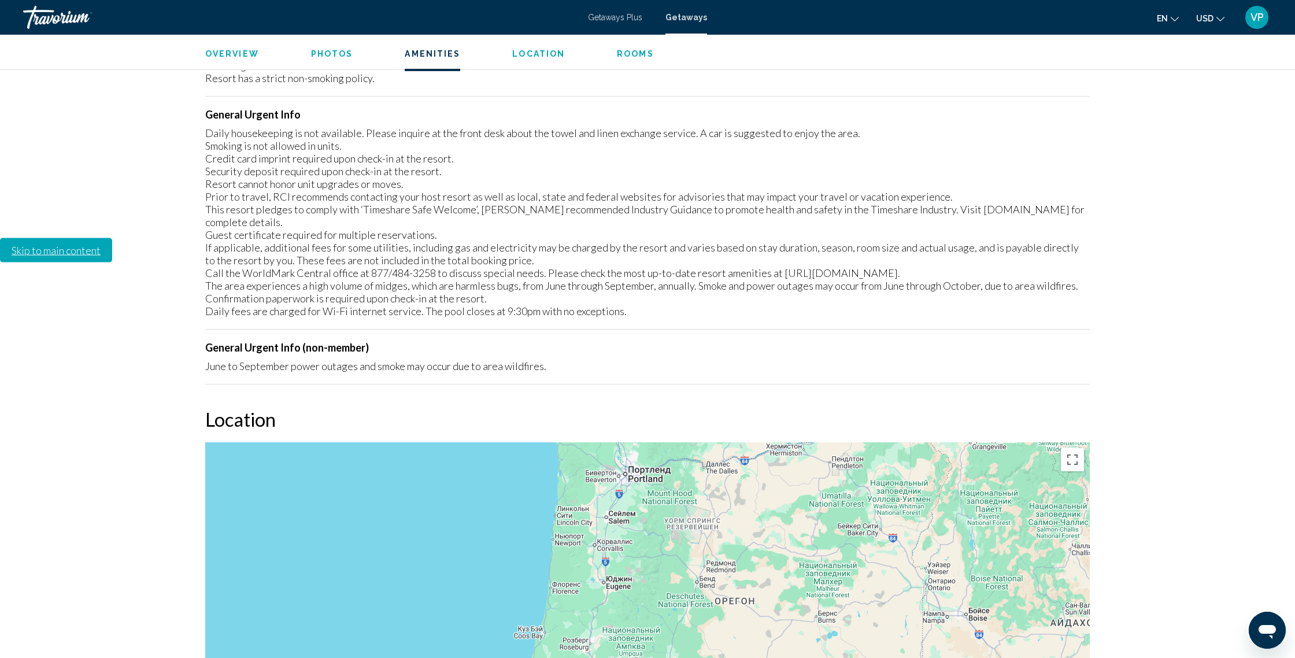
drag, startPoint x: 654, startPoint y: 273, endPoint x: 652, endPoint y: 324, distance: 51.0
click at [652, 442] on div "Чтобы активировать перетаскивание с помощью клавиатуры, нажмите Alt + Ввод. Пос…" at bounding box center [647, 615] width 884 height 347
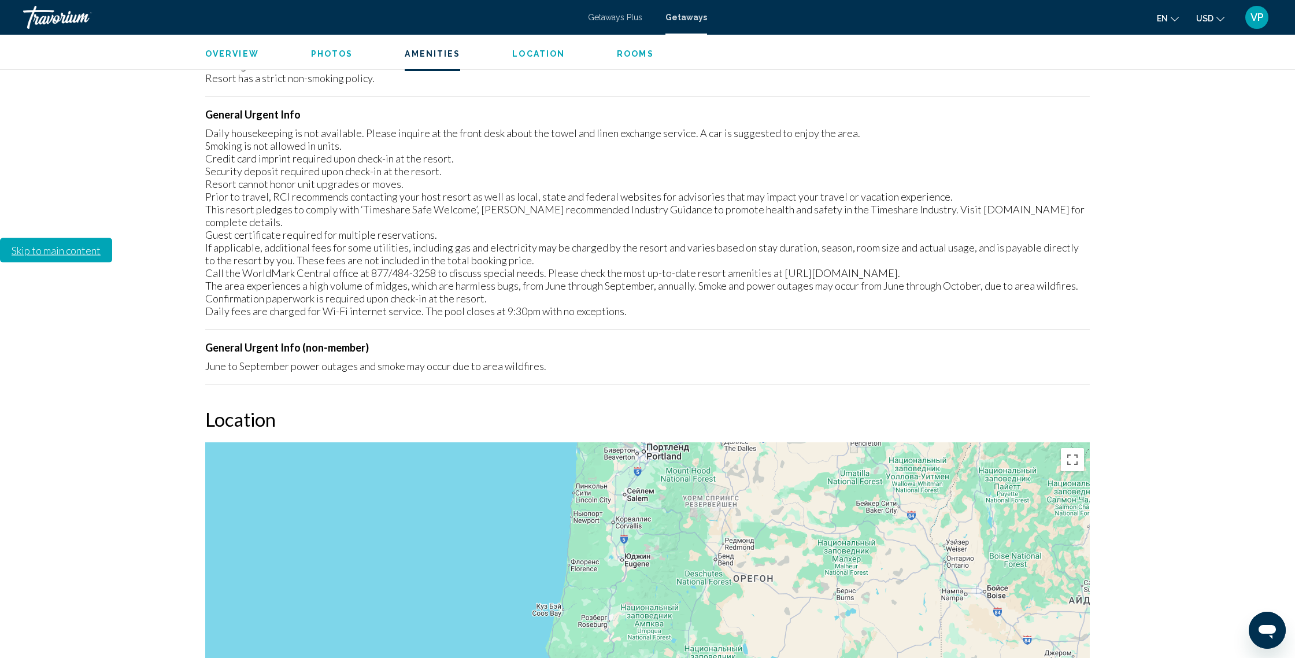
drag, startPoint x: 649, startPoint y: 232, endPoint x: 668, endPoint y: 210, distance: 29.2
click at [668, 442] on div "Чтобы активировать перетаскивание с помощью клавиатуры, нажмите Alt + Ввод. Пос…" at bounding box center [647, 615] width 884 height 347
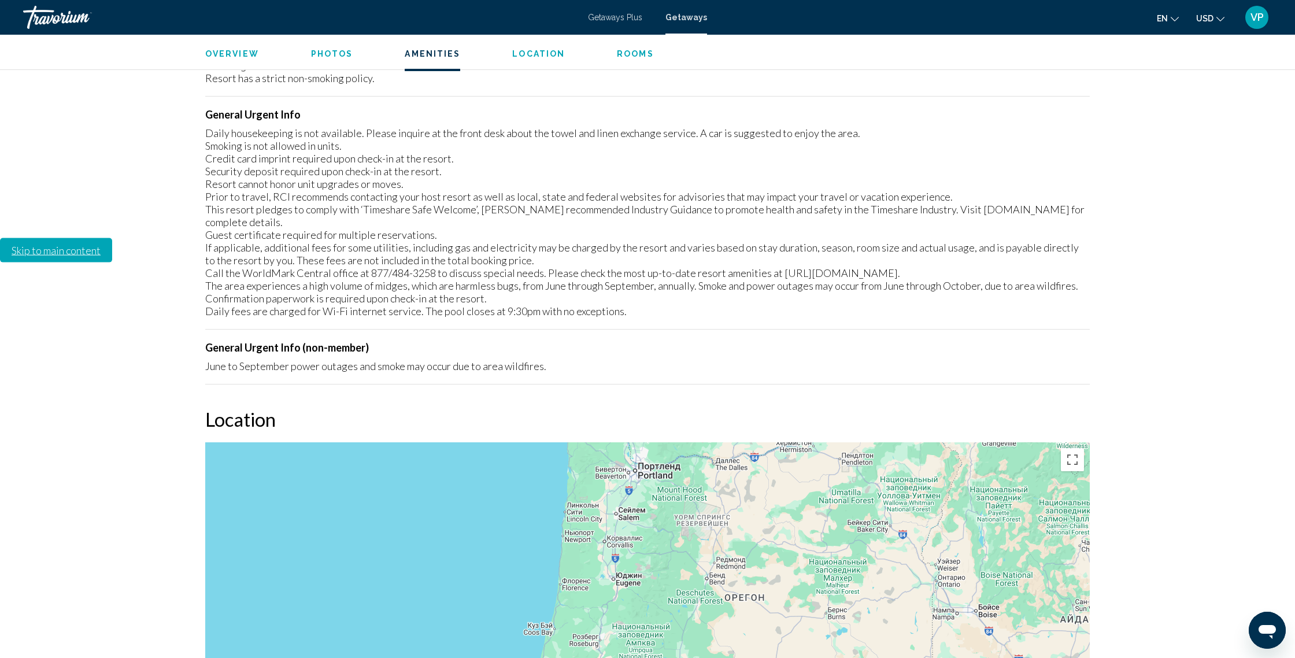
drag, startPoint x: 762, startPoint y: 317, endPoint x: 753, endPoint y: 338, distance: 22.0
click at [753, 442] on div "Чтобы активировать перетаскивание с помощью клавиатуры, нажмите Alt + Ввод. Пос…" at bounding box center [647, 615] width 884 height 347
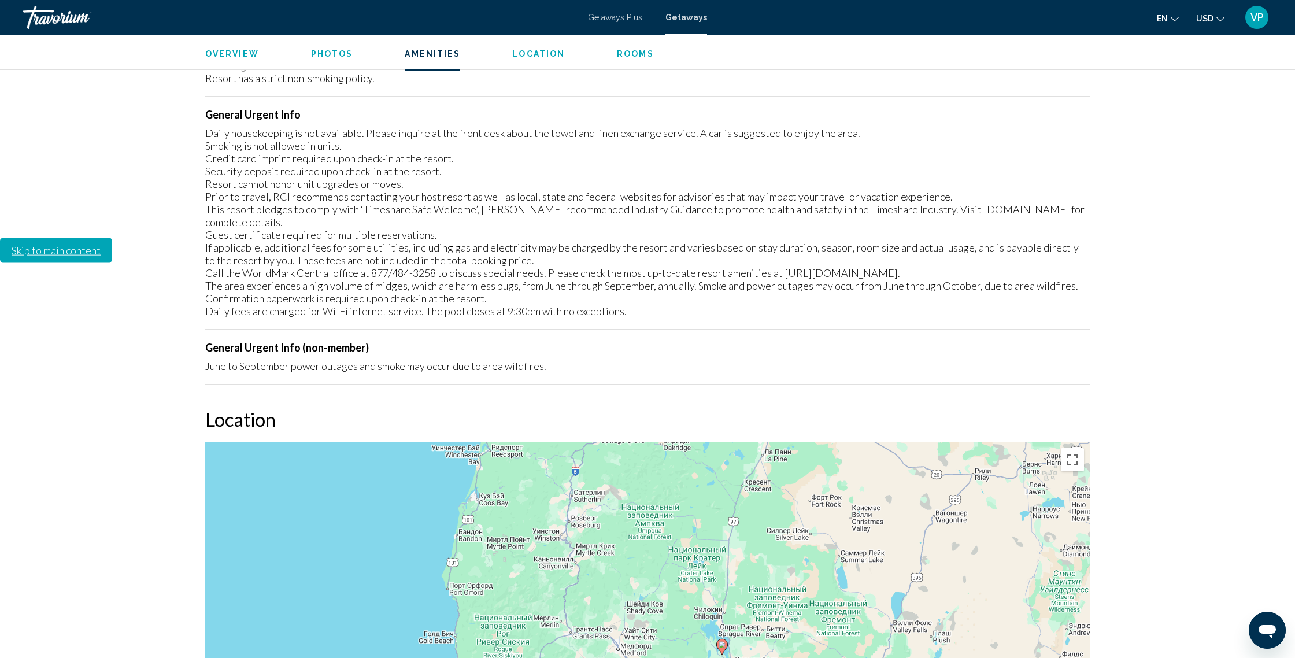
drag, startPoint x: 768, startPoint y: 459, endPoint x: 784, endPoint y: 308, distance: 151.7
click at [784, 442] on div "Чтобы активировать перетаскивание с помощью клавиатуры, нажмите Alt + Ввод. Пос…" at bounding box center [647, 615] width 884 height 347
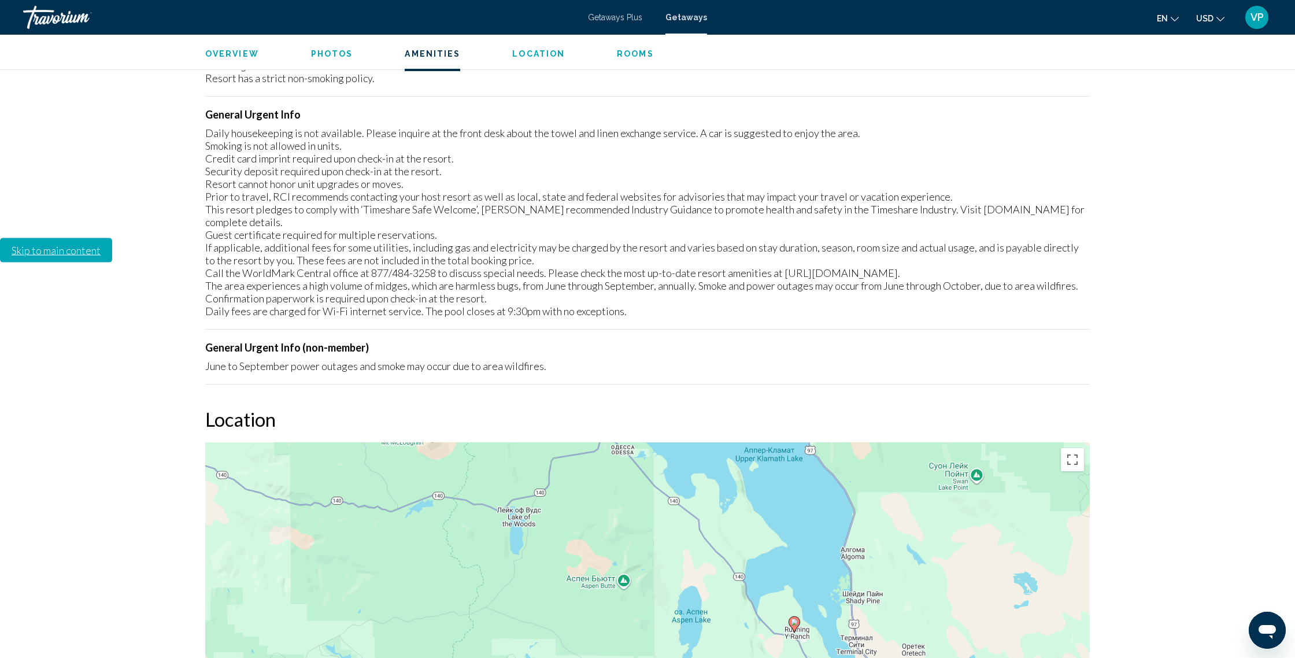
drag, startPoint x: 1026, startPoint y: 452, endPoint x: 575, endPoint y: 224, distance: 505.2
click at [574, 442] on div "Чтобы активировать перетаскивание с помощью клавиатуры, нажмите Alt + Ввод. Пос…" at bounding box center [647, 615] width 884 height 347
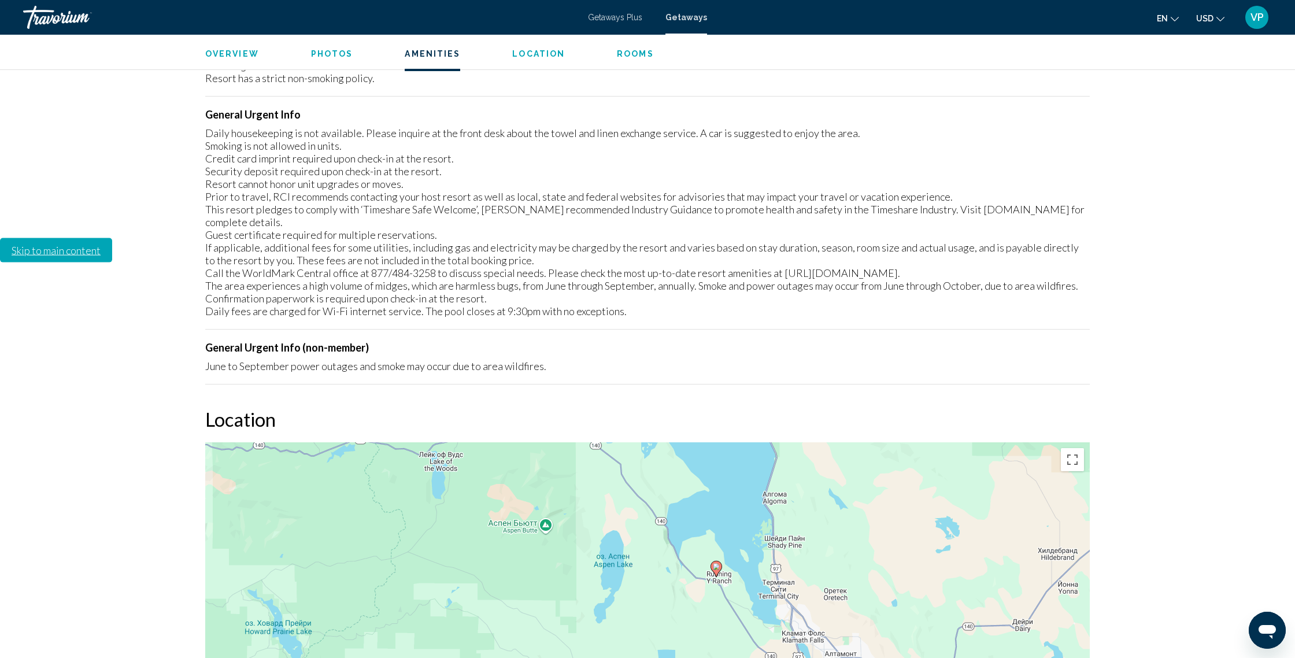
drag, startPoint x: 810, startPoint y: 348, endPoint x: 729, endPoint y: 295, distance: 97.3
click at [731, 442] on div "Чтобы активировать перетаскивание с помощью клавиатуры, нажмите Alt + Ввод. Пос…" at bounding box center [647, 615] width 884 height 347
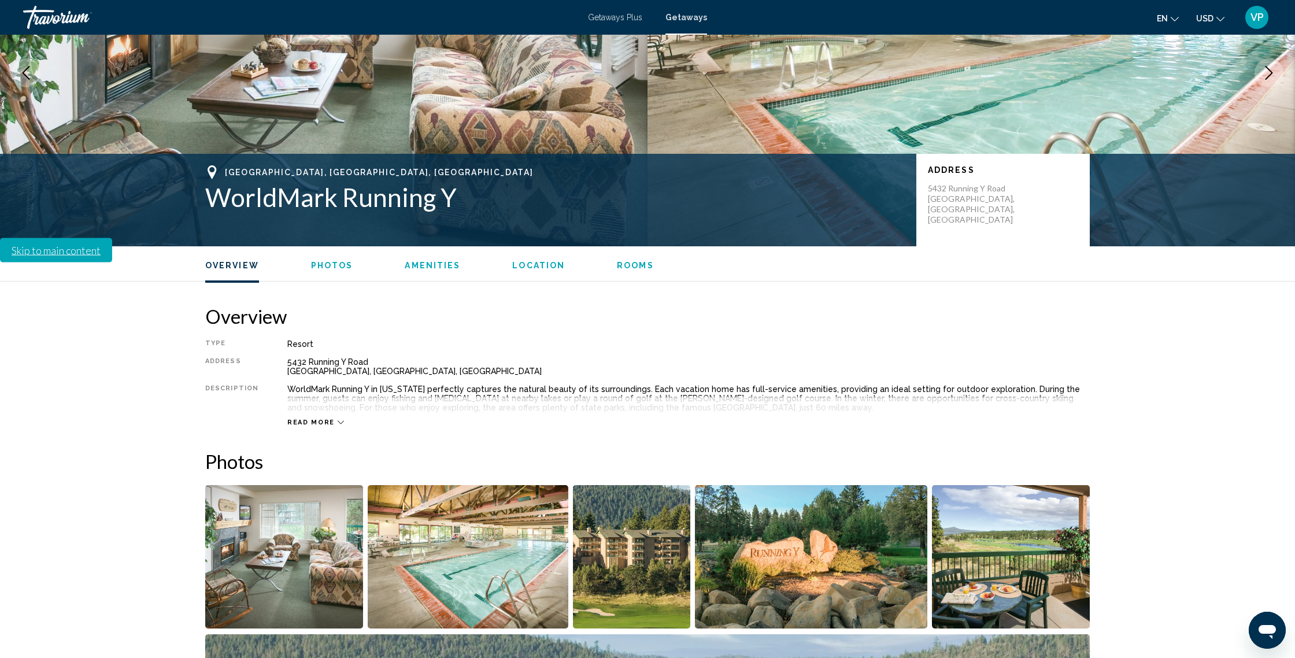
scroll to position [401, 0]
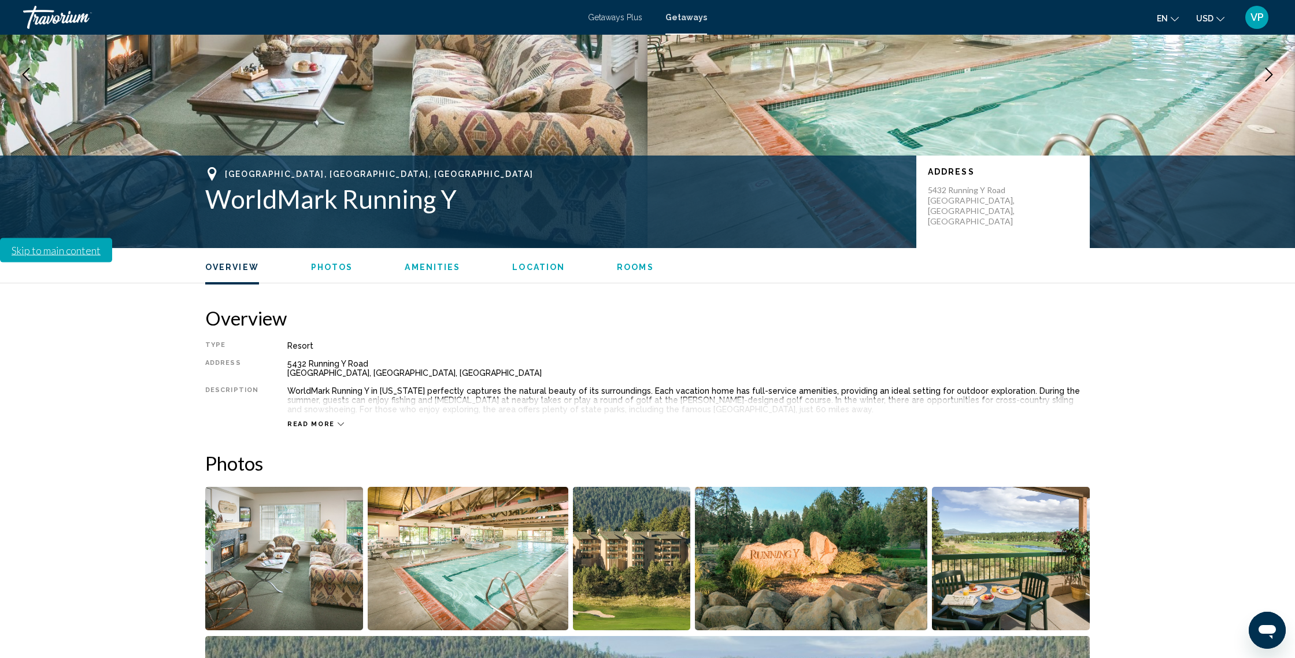
click at [294, 487] on img "Open full-screen image slider" at bounding box center [284, 558] width 158 height 143
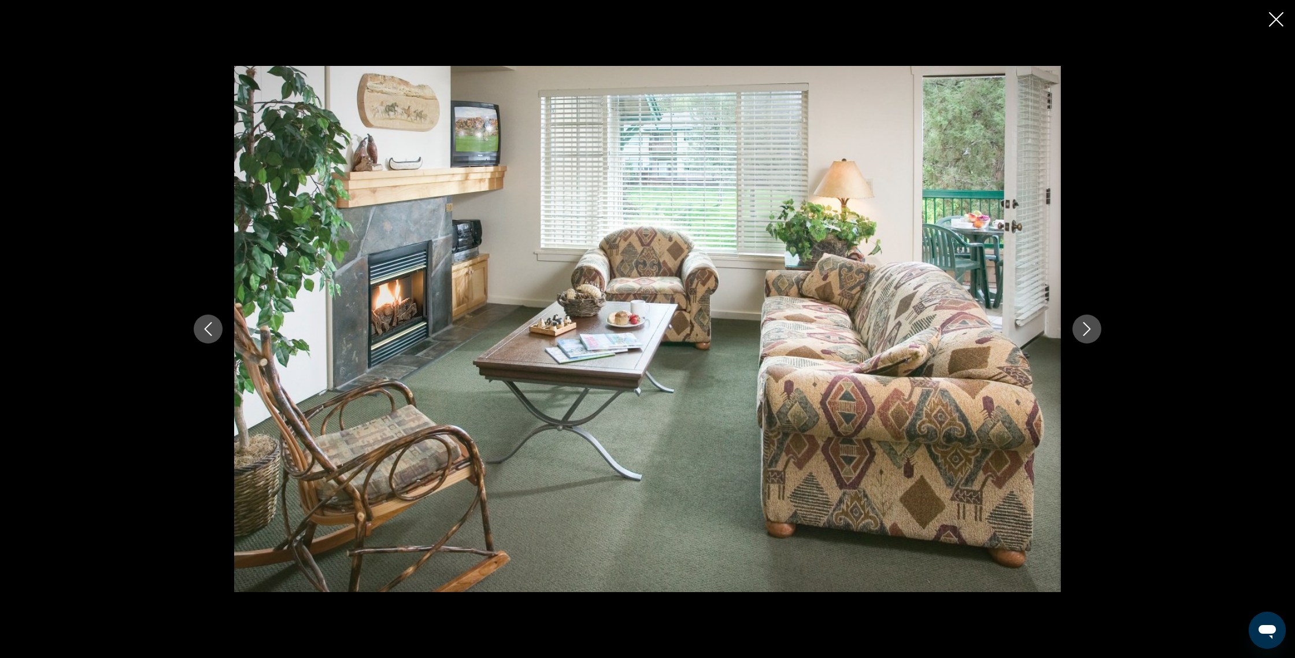
click at [1094, 335] on button "Next image" at bounding box center [1086, 328] width 29 height 29
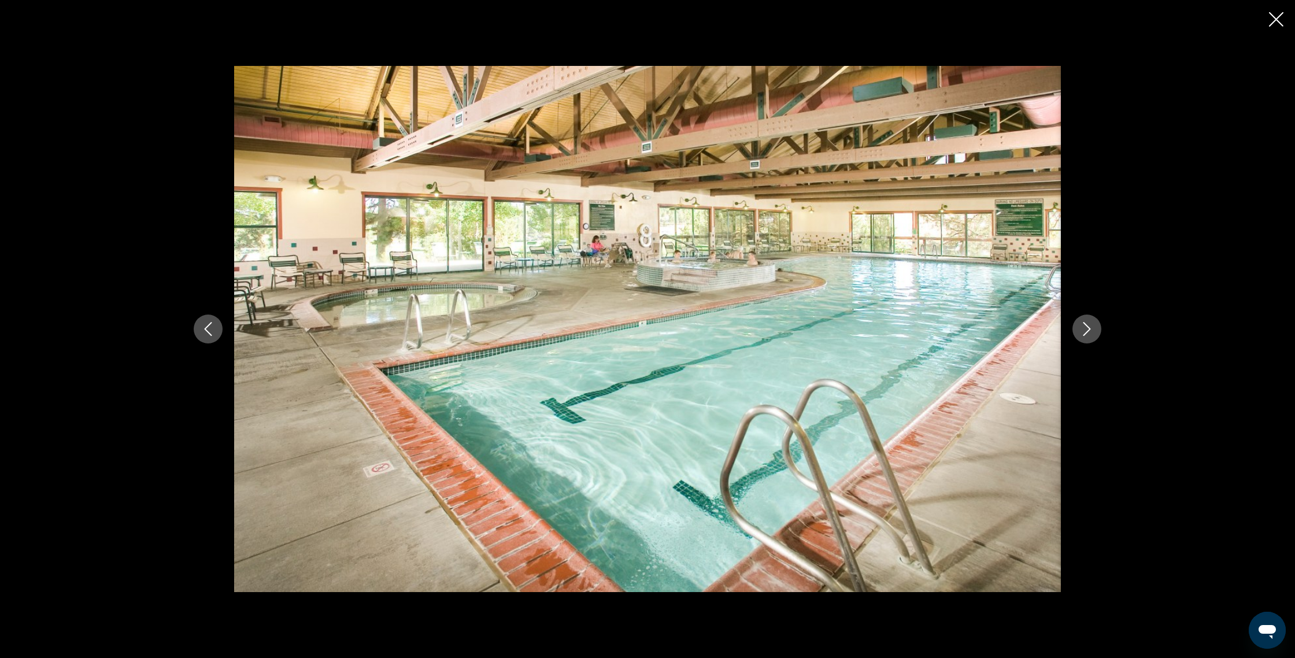
click at [1084, 335] on icon "Next image" at bounding box center [1087, 329] width 14 height 14
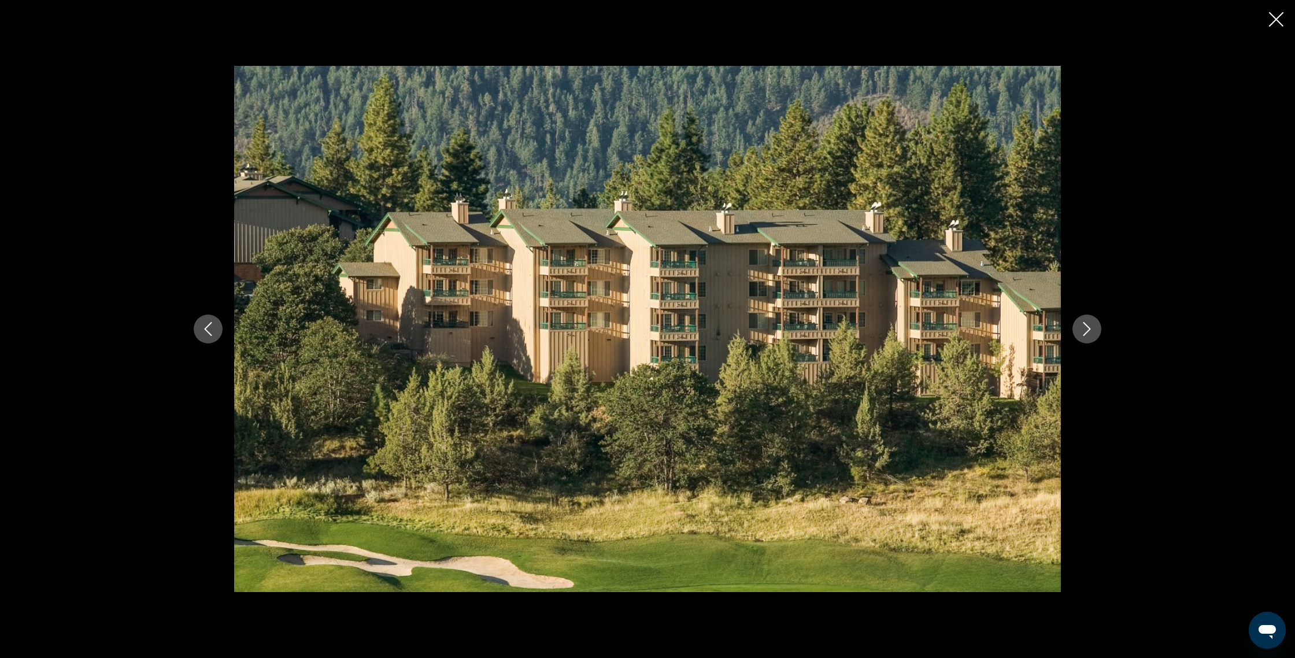
click at [1084, 335] on icon "Next image" at bounding box center [1087, 329] width 14 height 14
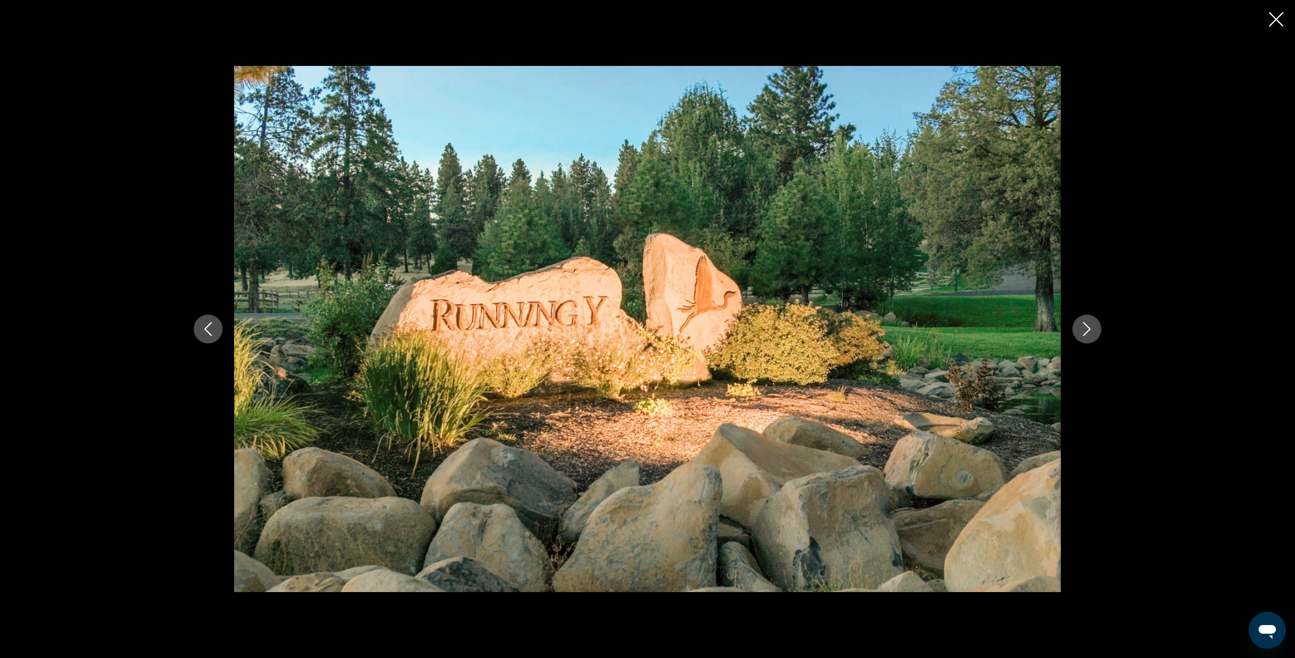
click at [1084, 335] on icon "Next image" at bounding box center [1087, 329] width 14 height 14
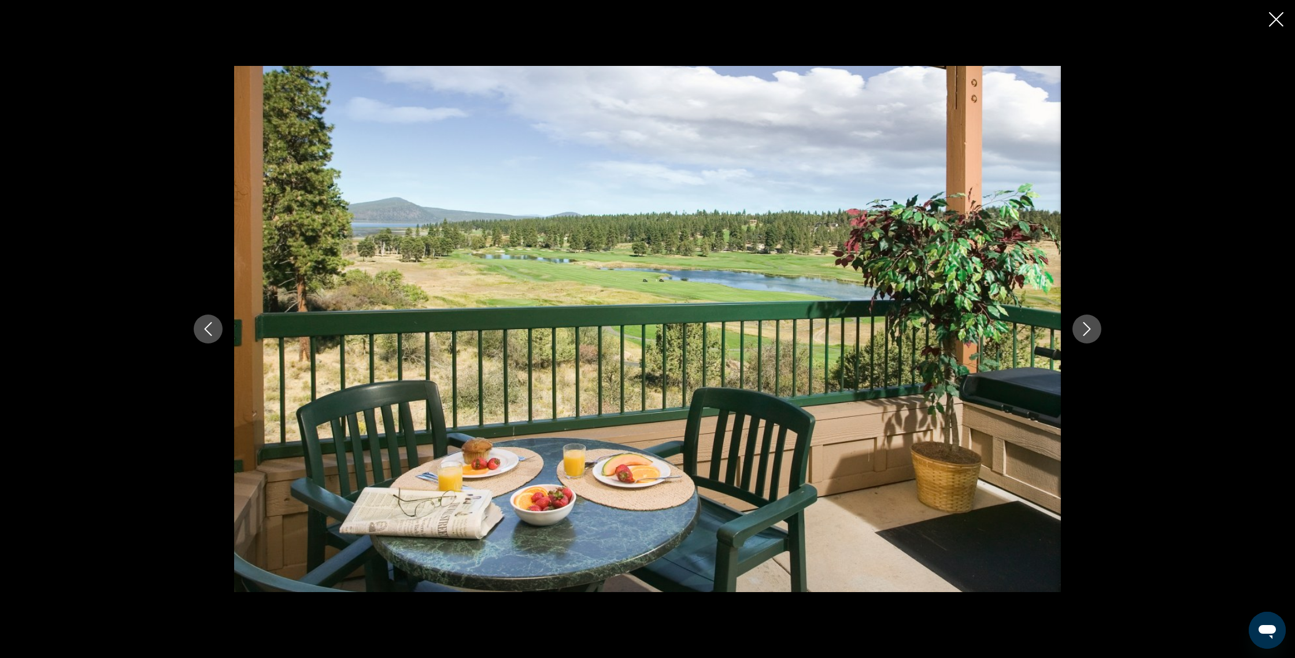
click at [1084, 335] on icon "Next image" at bounding box center [1087, 329] width 14 height 14
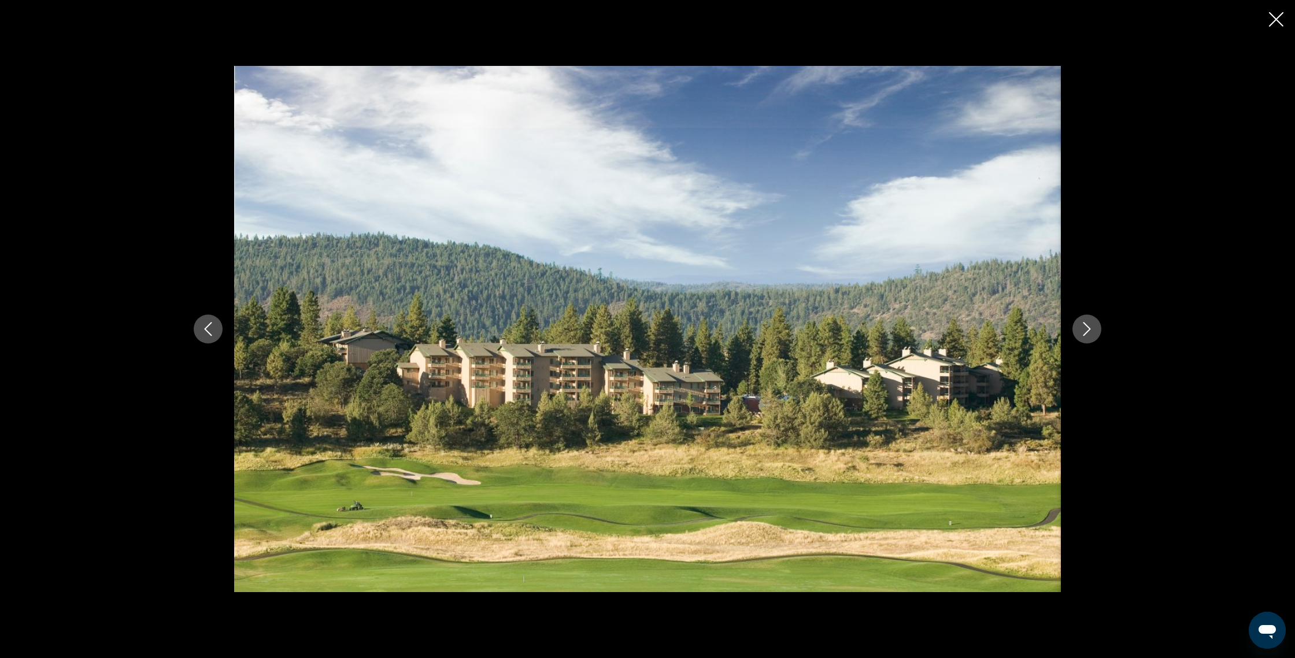
click at [1084, 335] on icon "Next image" at bounding box center [1087, 329] width 14 height 14
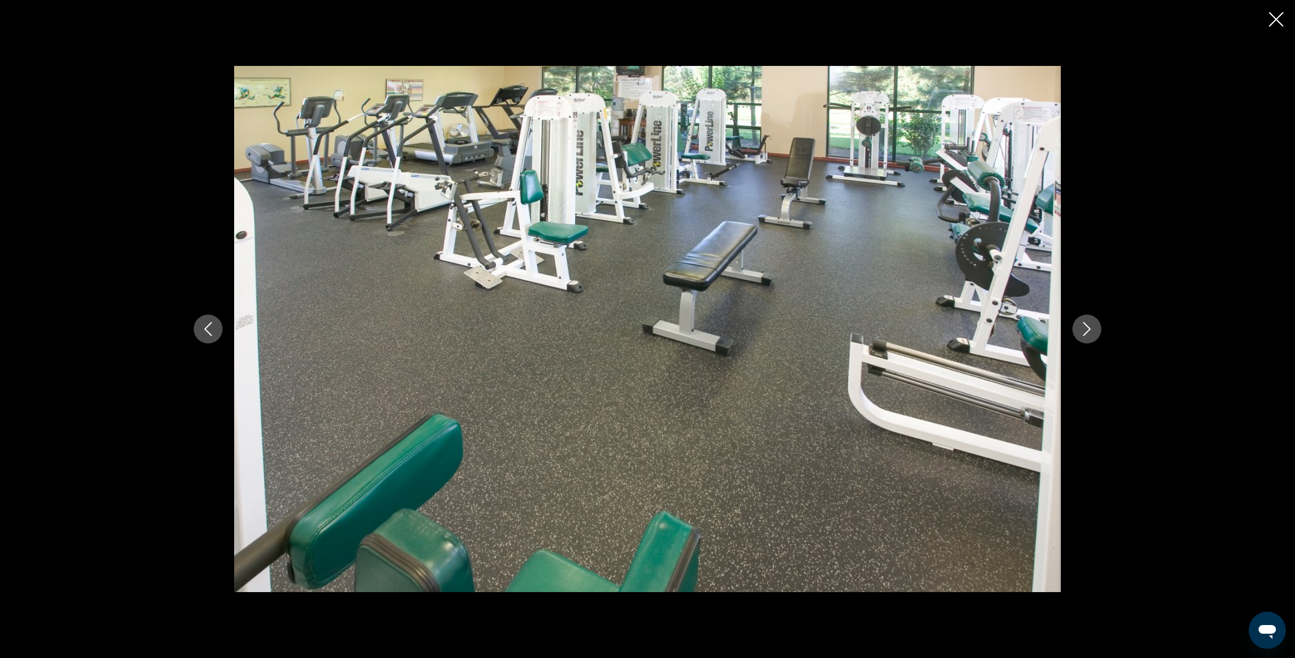
click at [1084, 335] on icon "Next image" at bounding box center [1087, 329] width 14 height 14
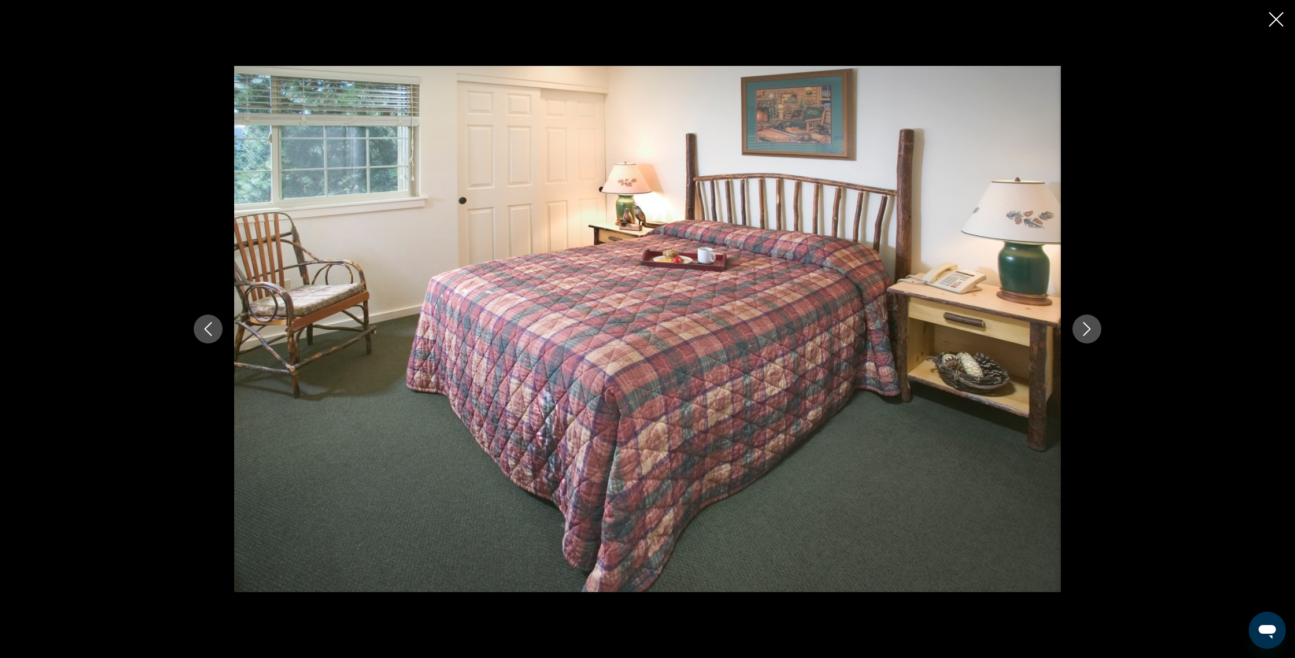
click at [1084, 335] on icon "Next image" at bounding box center [1087, 329] width 14 height 14
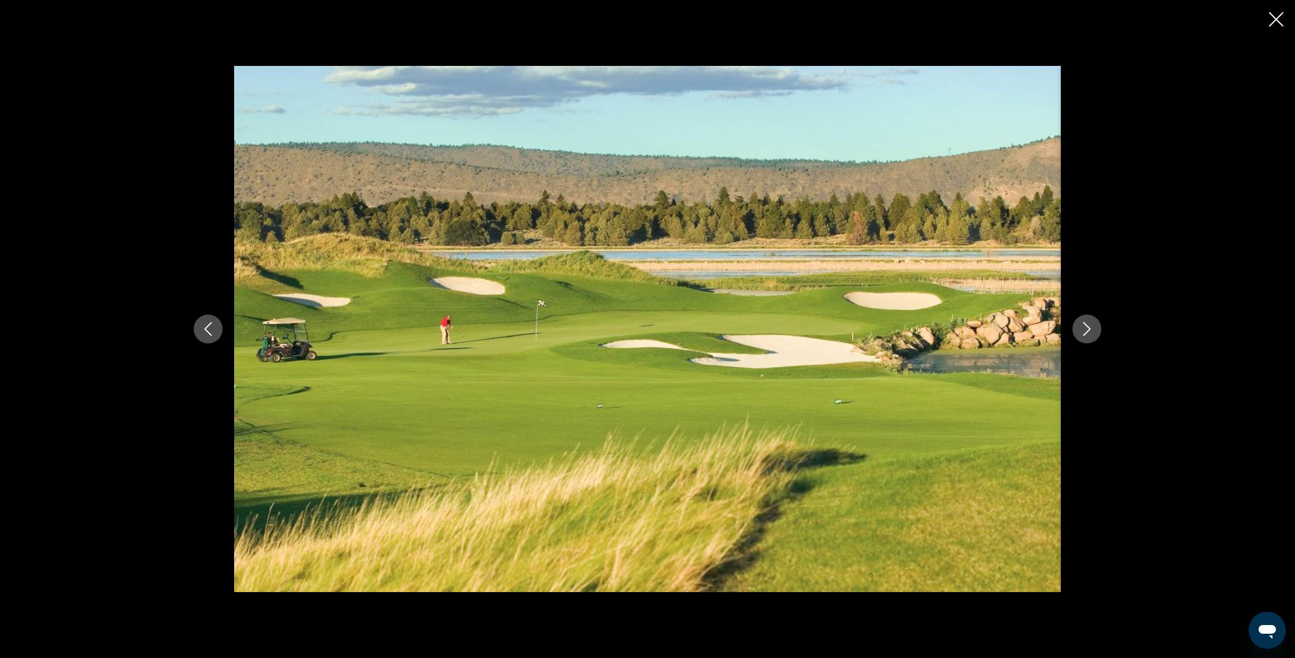
click at [1084, 335] on icon "Next image" at bounding box center [1087, 329] width 14 height 14
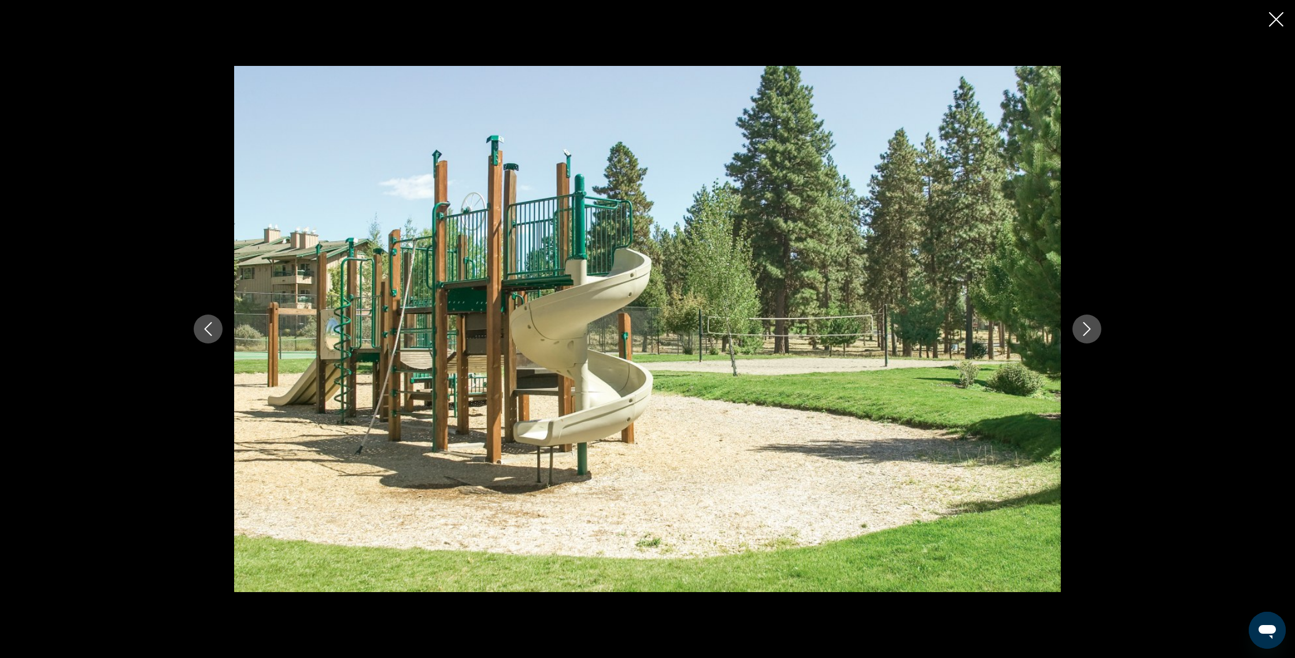
click at [1084, 335] on icon "Next image" at bounding box center [1087, 329] width 14 height 14
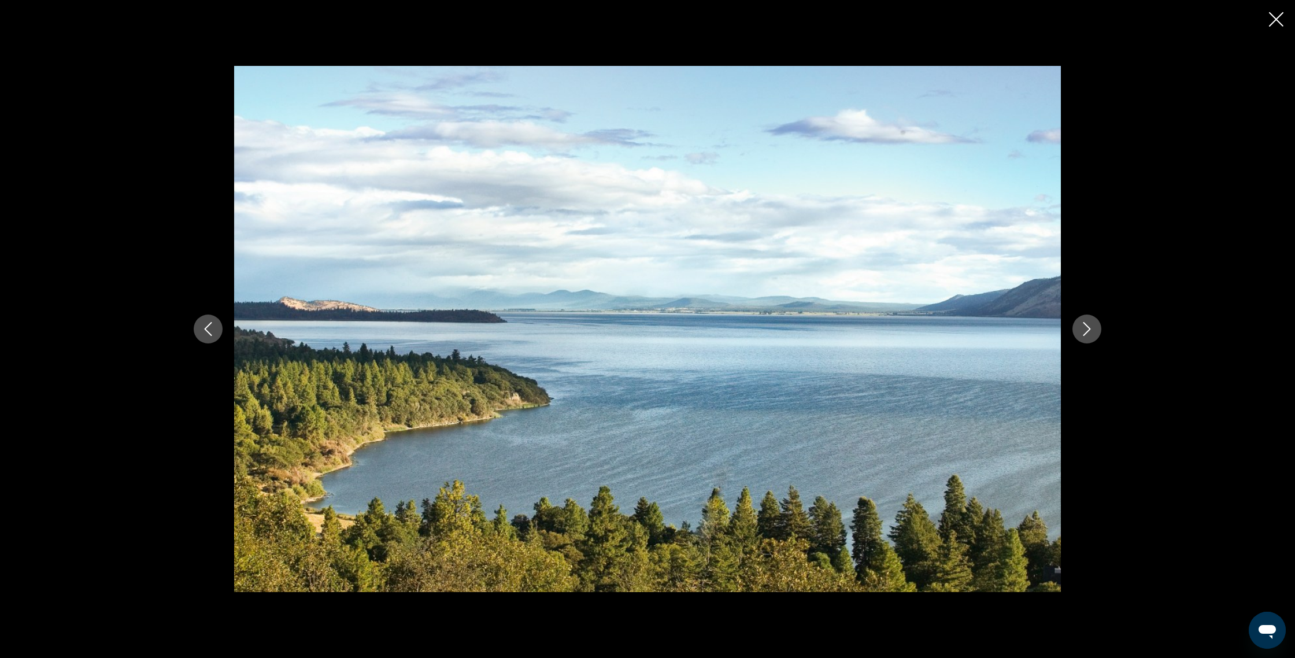
click at [1084, 335] on icon "Next image" at bounding box center [1087, 329] width 14 height 14
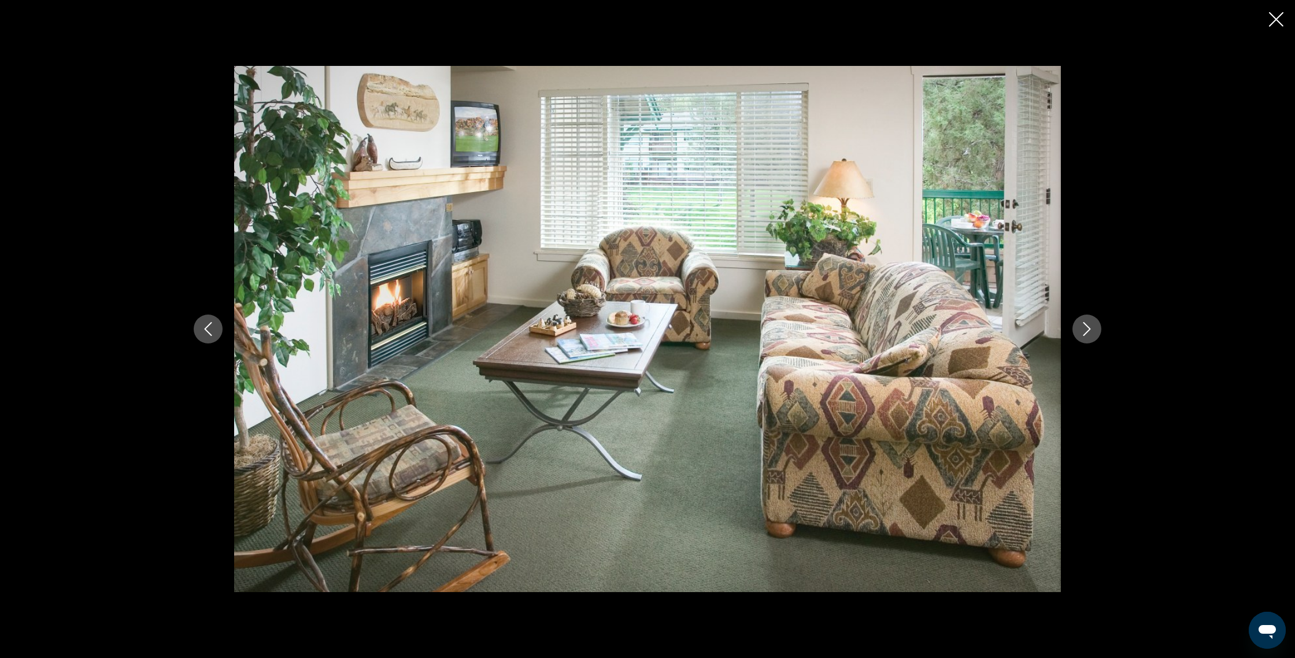
click at [1271, 21] on icon "Close slideshow" at bounding box center [1276, 19] width 14 height 14
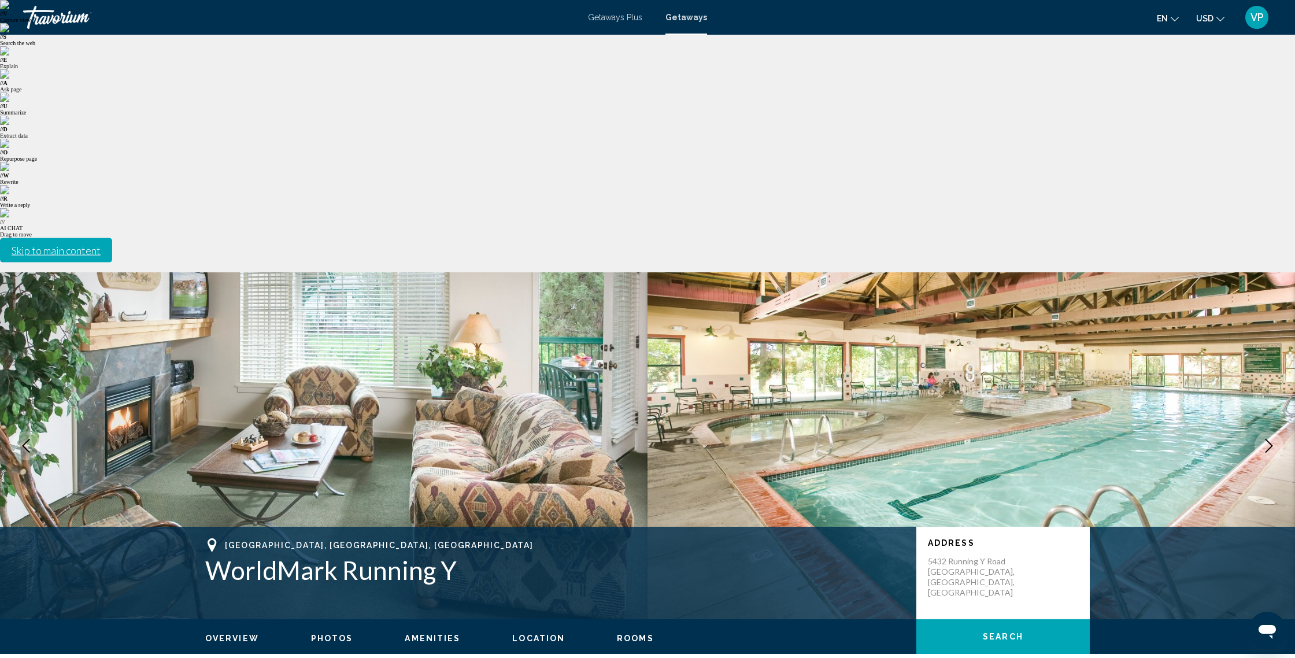
scroll to position [0, 0]
